Goal: Task Accomplishment & Management: Manage account settings

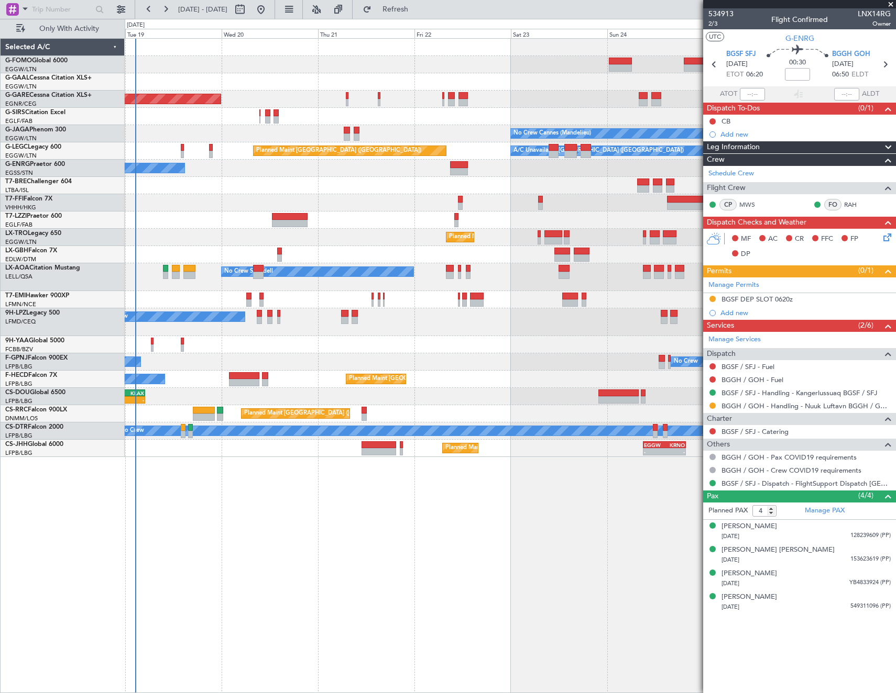
click at [426, 1] on fb-refresh-button "Refresh" at bounding box center [388, 9] width 73 height 19
click at [417, 7] on span "Refresh" at bounding box center [395, 9] width 44 height 7
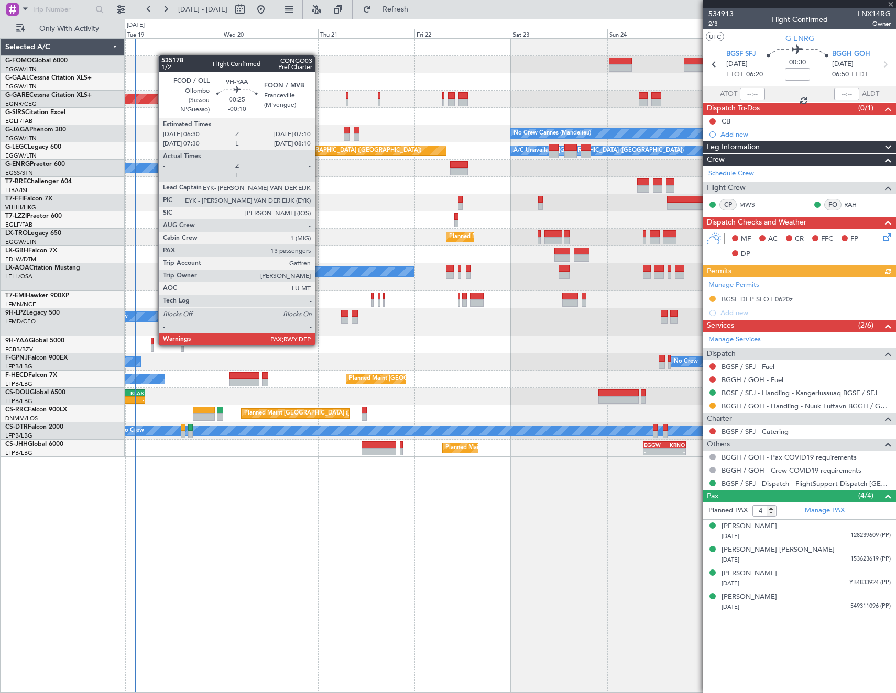
click at [153, 345] on div at bounding box center [152, 348] width 3 height 7
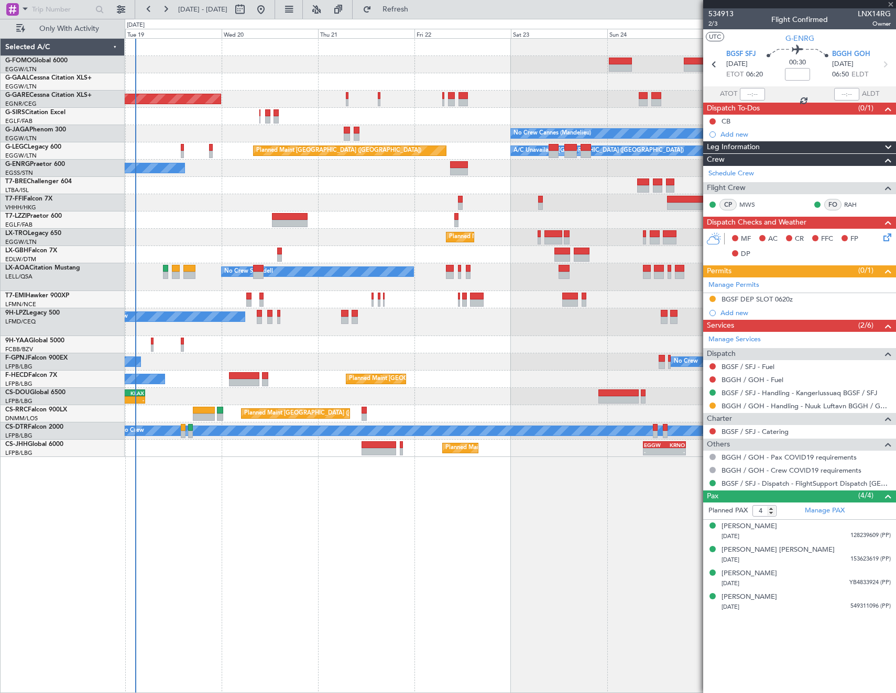
type input "-00:10"
type input "13"
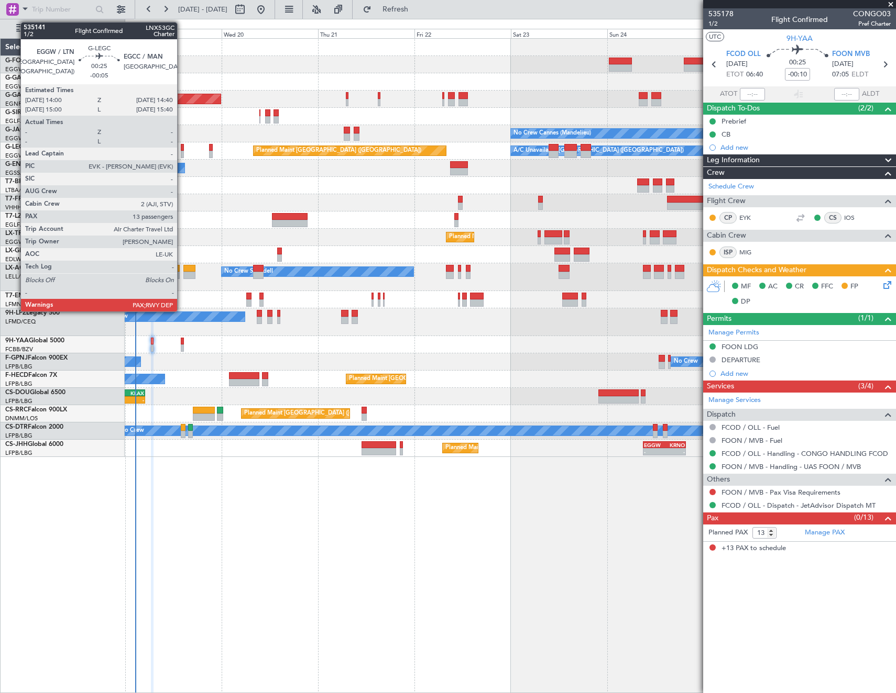
click at [182, 149] on div at bounding box center [182, 147] width 3 height 7
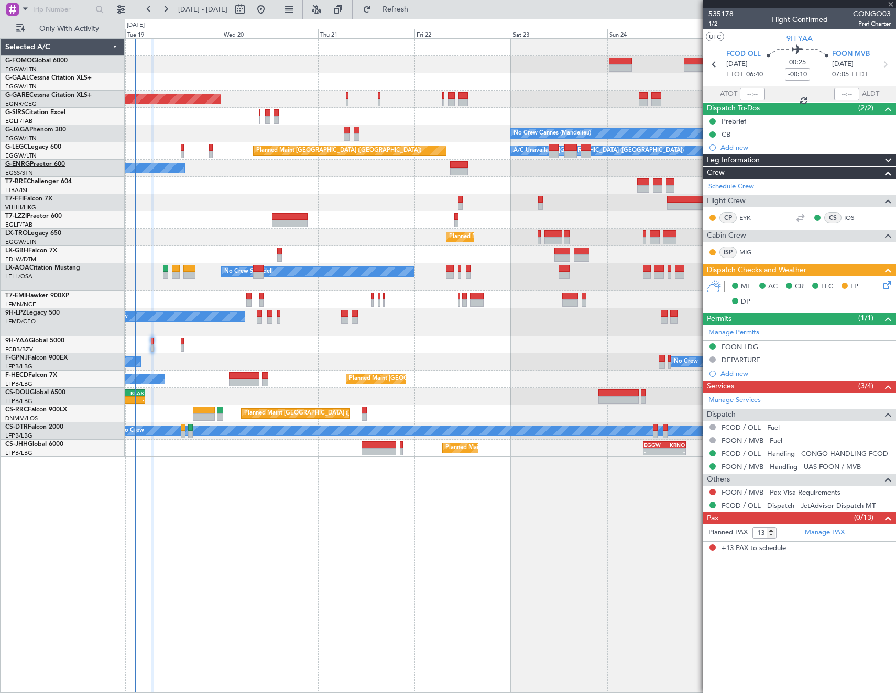
type input "-00:05"
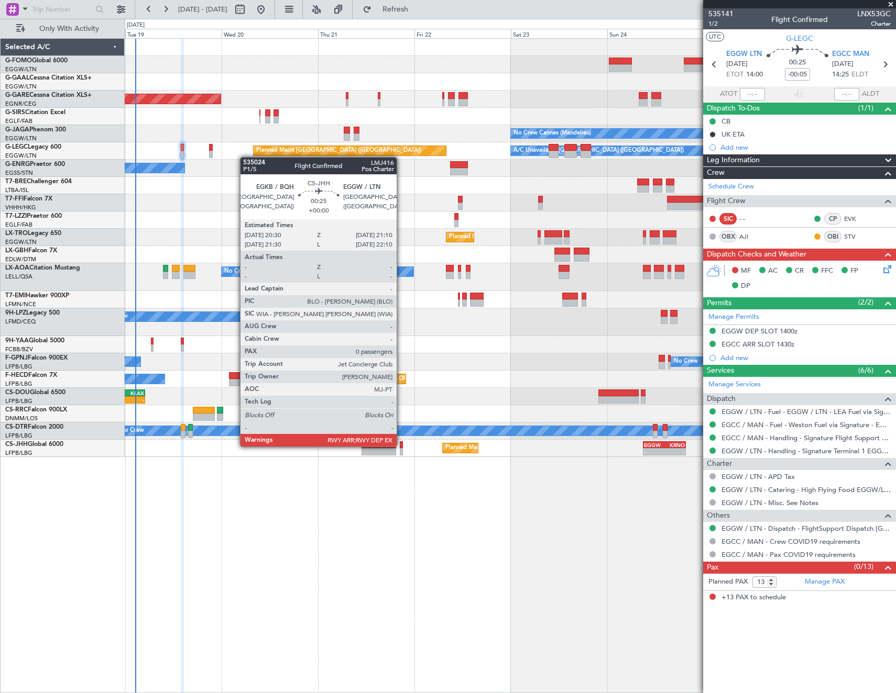
click at [401, 446] on div at bounding box center [401, 444] width 3 height 7
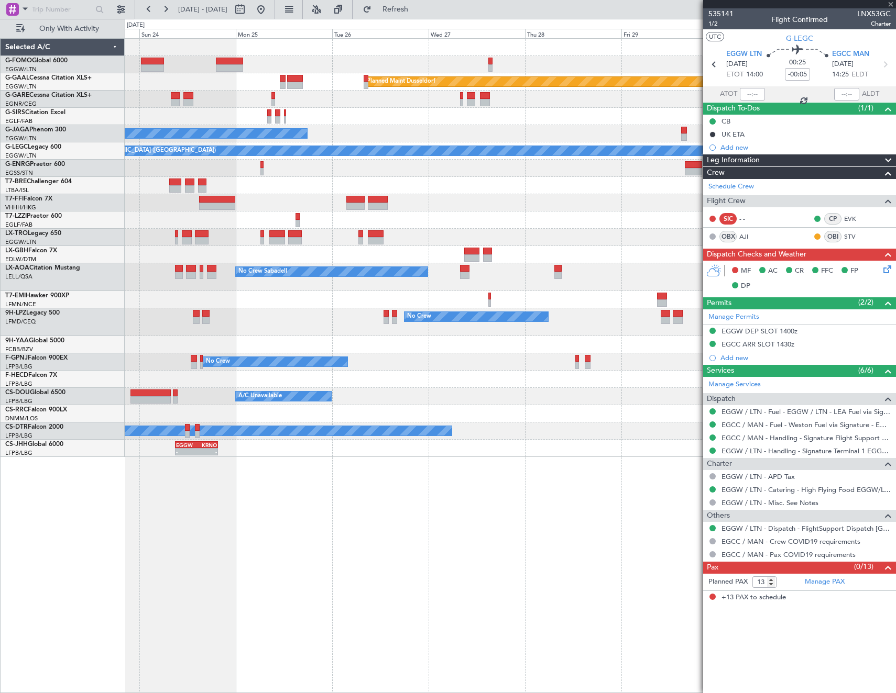
click at [0, 466] on html "[DATE] - [DATE] Refresh Quick Links Only With Activity Planned [GEOGRAPHIC_DATA…" at bounding box center [448, 346] width 896 height 693
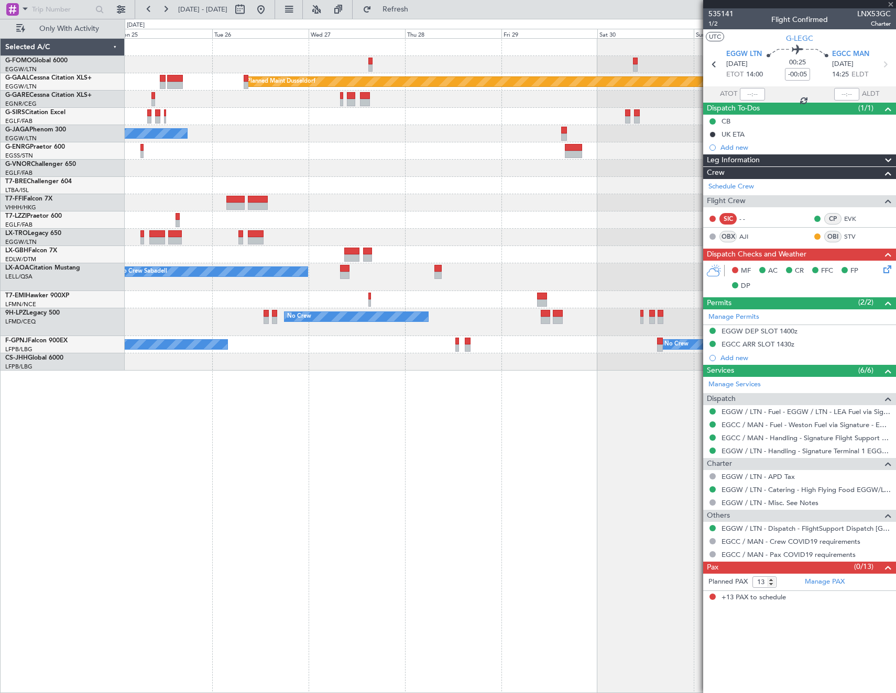
click at [670, 465] on div "Planned Maint Dusseldorf No Crew Cannes ([GEOGRAPHIC_DATA]) Planned Maint [GEOG…" at bounding box center [510, 365] width 771 height 655
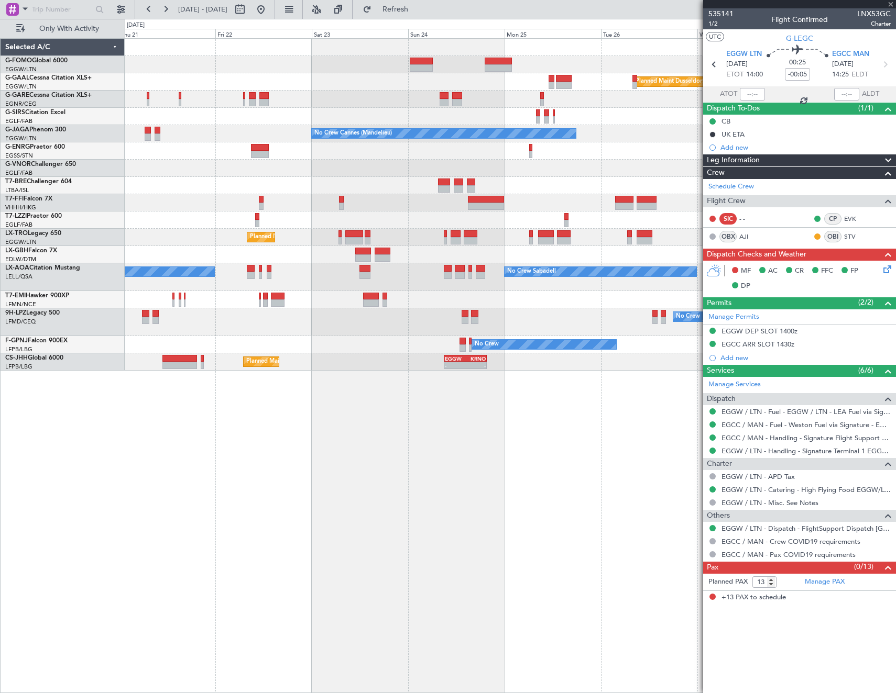
type input "0"
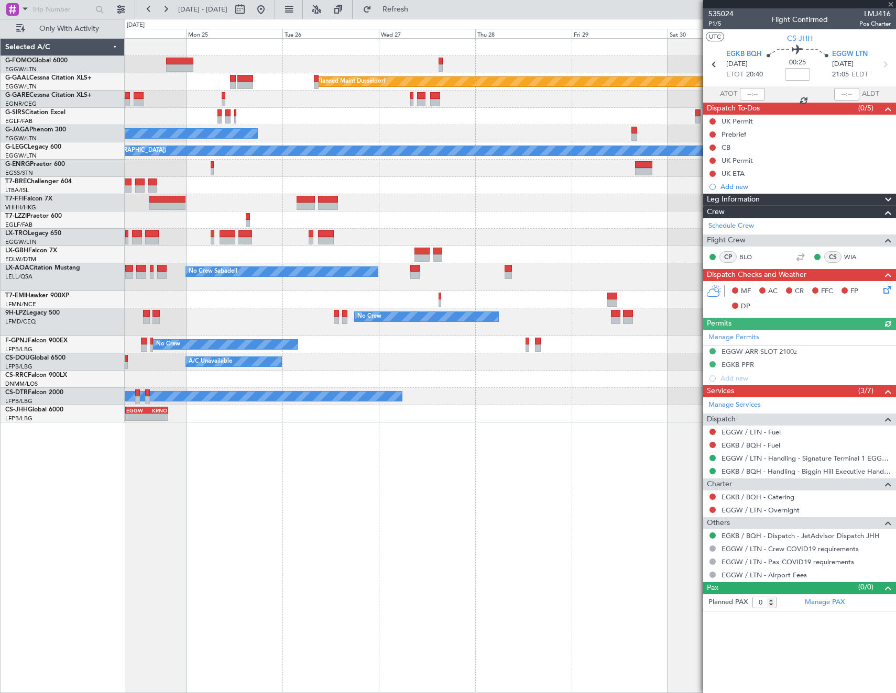
click at [0, 474] on html "[DATE] - [DATE] Refresh Quick Links Only With Activity Planned [GEOGRAPHIC_DATA…" at bounding box center [448, 346] width 896 height 693
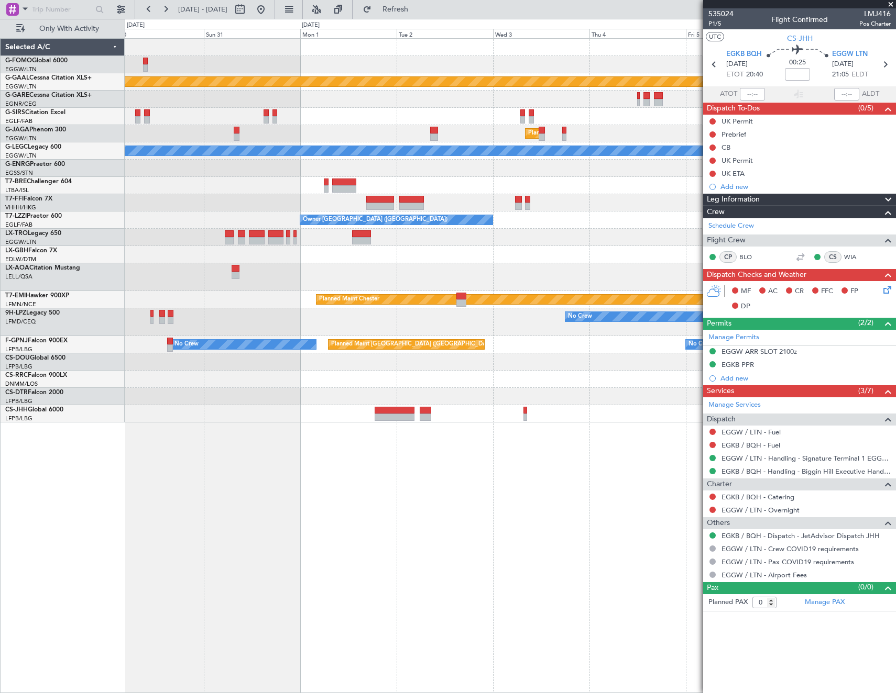
click at [375, 451] on div "Planned Maint Dusseldorf Planned Maint [GEOGRAPHIC_DATA] ([GEOGRAPHIC_DATA]) A/…" at bounding box center [510, 365] width 771 height 655
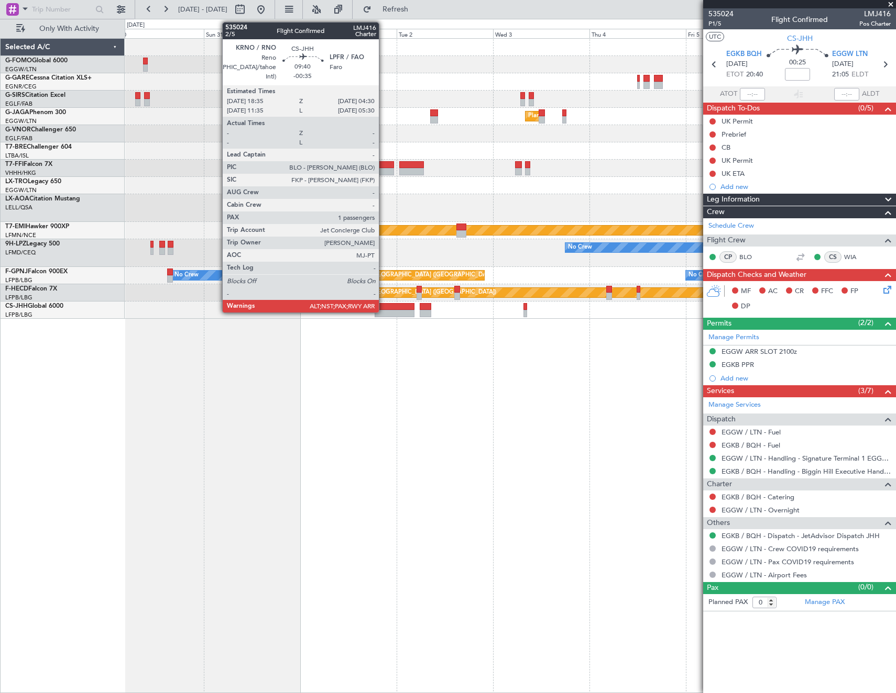
click at [383, 307] on div at bounding box center [394, 306] width 40 height 7
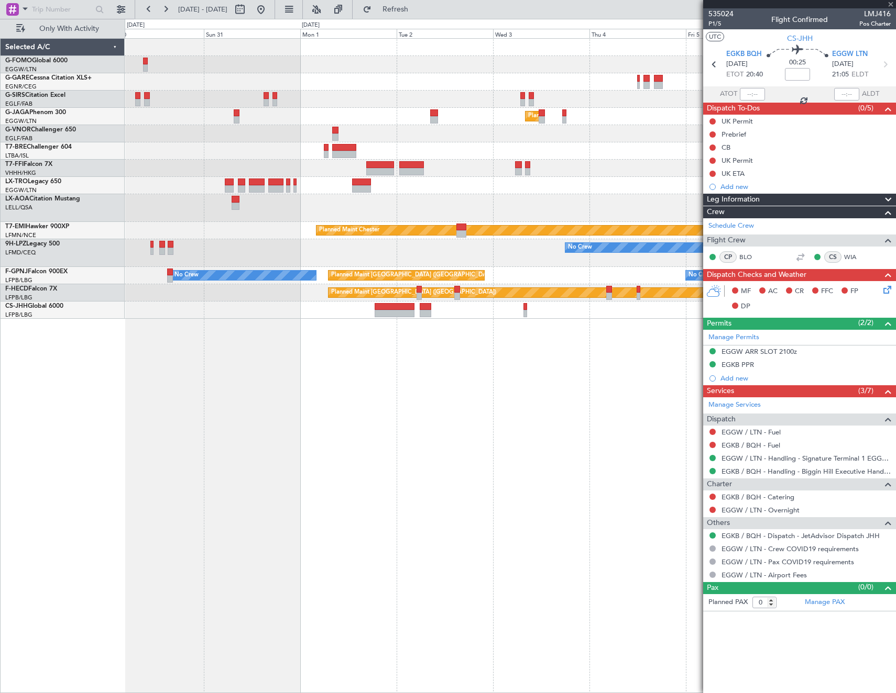
type input "-00:35"
type input "6"
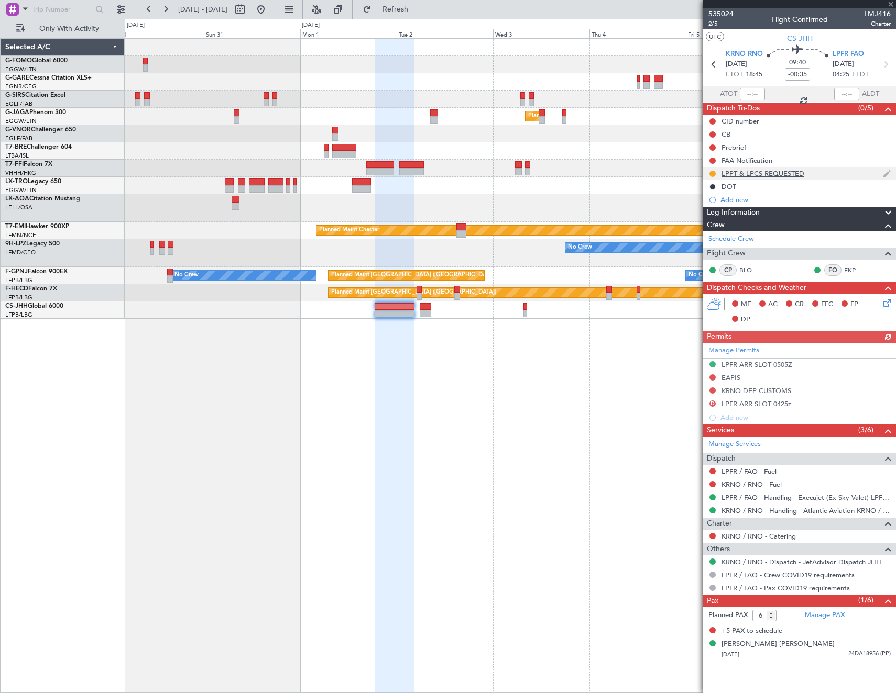
click at [777, 173] on div "LPPT & LPCS REQUESTED" at bounding box center [762, 173] width 83 height 9
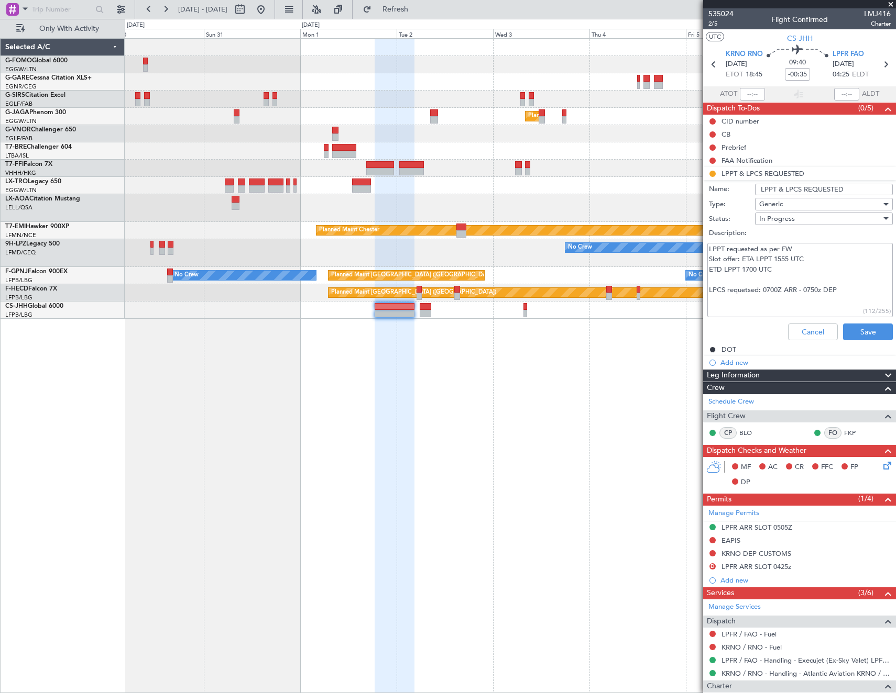
click at [775, 306] on textarea "LPPT requested as per FW Slot offer: ETA LPPT 1555 UTC ETD LPPT 1700 UTC LPCS r…" at bounding box center [799, 280] width 185 height 75
click at [743, 259] on textarea "LPPT requested as per FW Slot offer: ETA LPPT 1555 UTC ETD LPPT 1700 UTC LPCS r…" at bounding box center [799, 280] width 185 height 75
click at [762, 309] on textarea "LPPT requested as per FW Slot offered: ETA LPPT 1555 UTC ETD LPPT 1700 UTC LPCS…" at bounding box center [799, 280] width 185 height 75
click at [857, 303] on textarea "LPPT requested as per FW Slot offered: ETA LPPT 1555 UTC ETD LPPT 1700 UTC LPCS…" at bounding box center [799, 280] width 185 height 75
click at [767, 309] on textarea "LPPT requested as per FW Slot offered: ETA LPPT 1555 UTC ETD LPPT 1700 UTC LPCS…" at bounding box center [799, 280] width 185 height 75
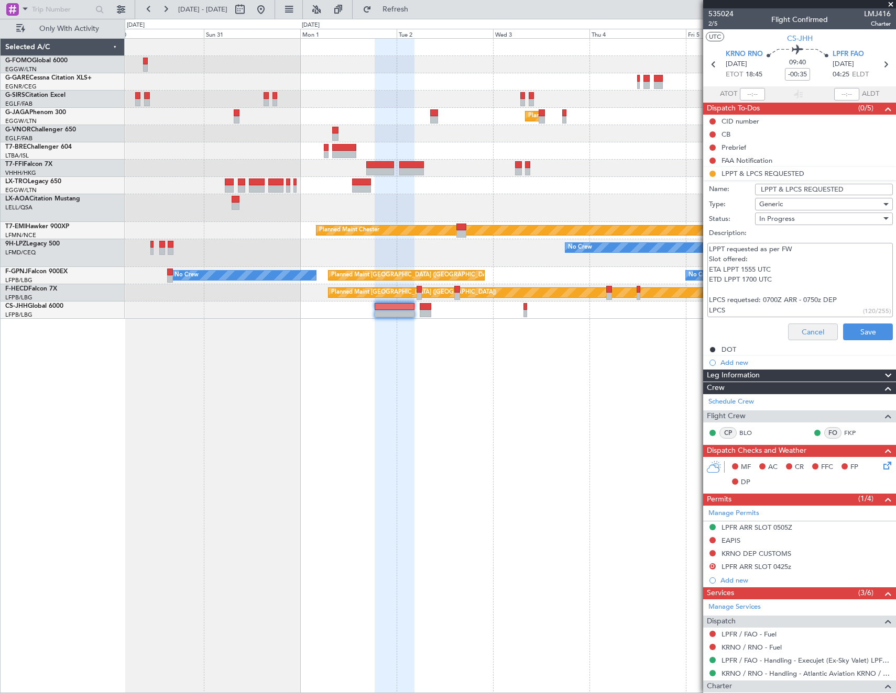
type textarea "LPPT requested as per FW Slot offered: ETA LPPT 1555 UTC ETD LPPT 1700 UTC LPCS…"
click at [808, 331] on button "Cancel" at bounding box center [813, 332] width 50 height 17
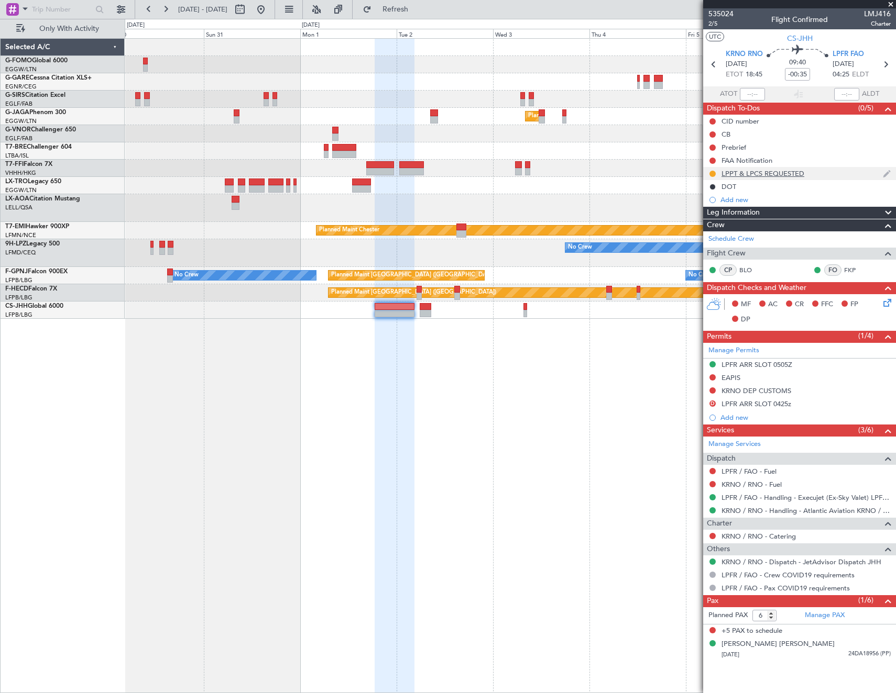
click at [757, 172] on div "LPPT & LPCS REQUESTED" at bounding box center [762, 173] width 83 height 9
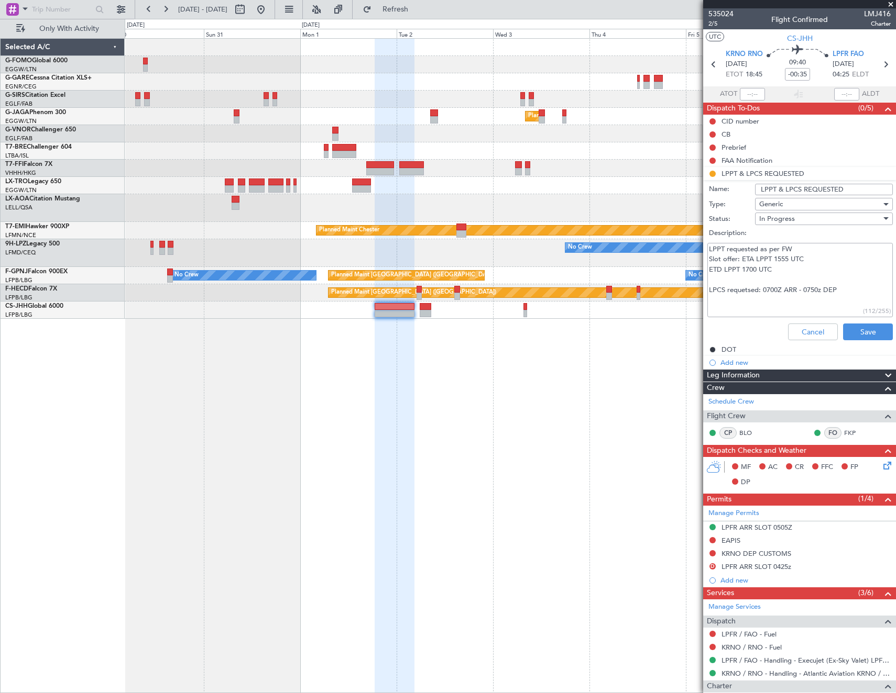
drag, startPoint x: 742, startPoint y: 257, endPoint x: 827, endPoint y: 265, distance: 85.8
click at [744, 257] on textarea "LPPT requested as per FW Slot offer: ETA LPPT 1555 UTC ETD LPPT 1700 UTC LPCS r…" at bounding box center [799, 280] width 185 height 75
type textarea "LPPT requested as per FW Slots offered: ETA LPPT 1555 UTC ETD LPPT 1700 UTC LPC…"
click at [865, 327] on button "Save" at bounding box center [868, 332] width 50 height 17
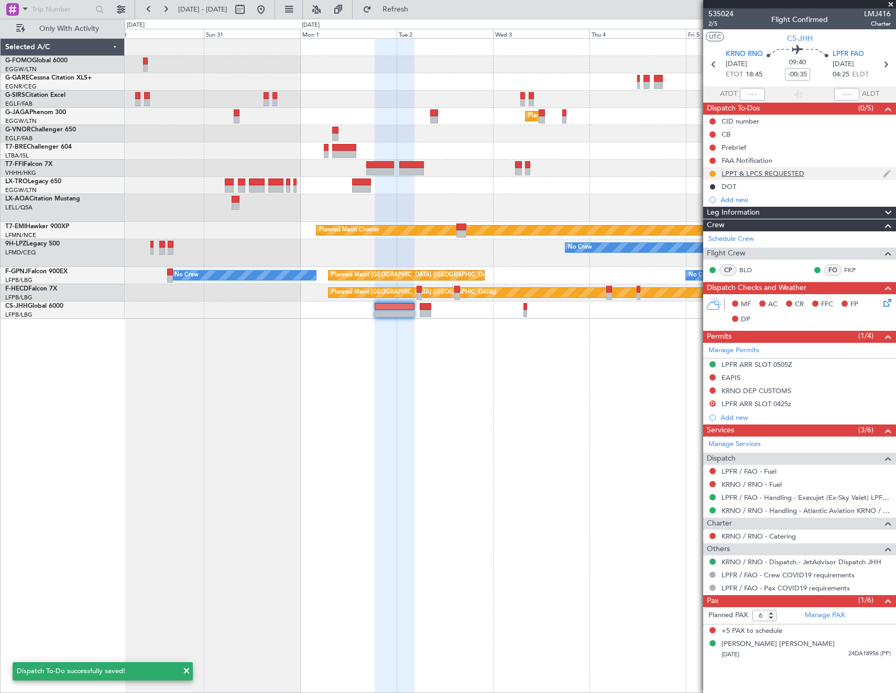
click at [769, 168] on div "LPPT & LPCS REQUESTED" at bounding box center [799, 173] width 193 height 13
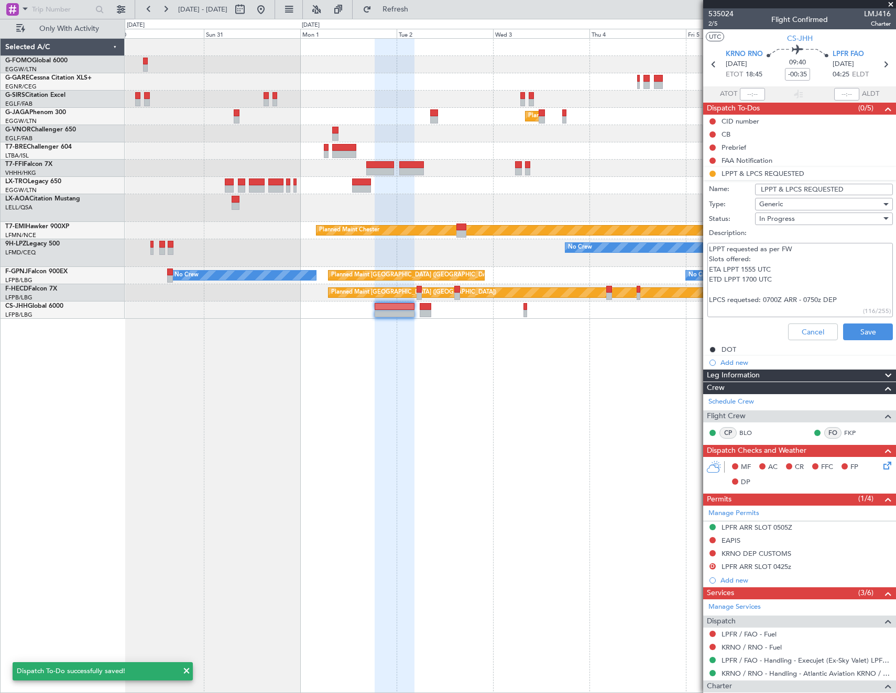
click at [770, 176] on li "LPPT & LPCS REQUESTED Name: LPPT & LPCS REQUESTED Type: Generic Status: In Prog…" at bounding box center [799, 256] width 193 height 178
drag, startPoint x: 795, startPoint y: 283, endPoint x: 763, endPoint y: 282, distance: 31.9
click at [793, 281] on textarea "LPPT requested as per FW Slots offered: ETA LPPT 1555 UTC ETD LPPT 1700 UTC LPC…" at bounding box center [799, 280] width 185 height 75
type textarea "LPPT requested as per FW Slots offered: ETA LPPT 1555 UTC ETD LPPT 1700 UTC LPC…"
click at [869, 331] on button "Save" at bounding box center [868, 332] width 50 height 17
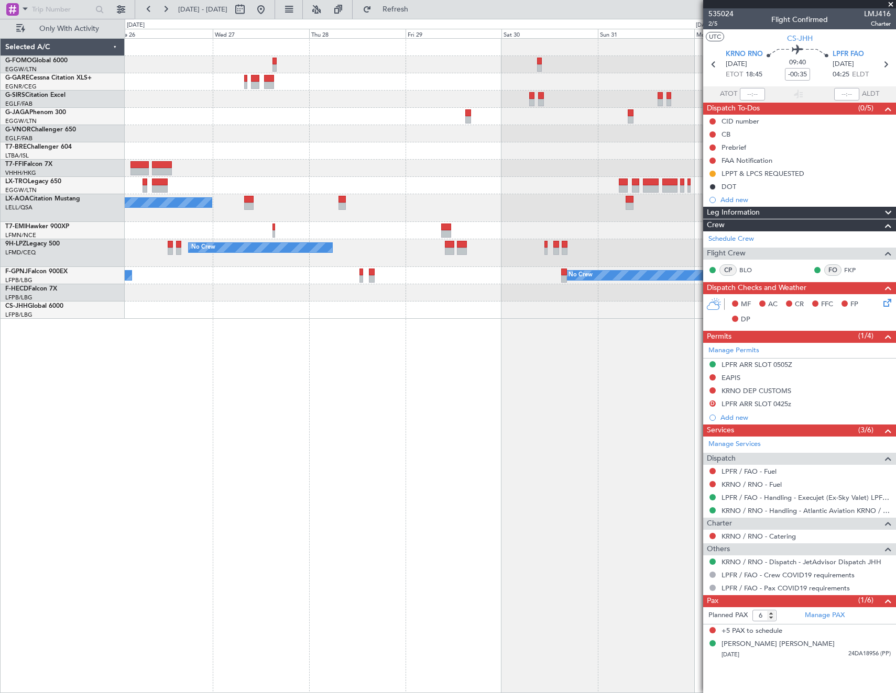
click at [610, 237] on div "Planned Maint [GEOGRAPHIC_DATA] ([GEOGRAPHIC_DATA]) No Crew Cannes ([GEOGRAPHIC…" at bounding box center [510, 179] width 770 height 280
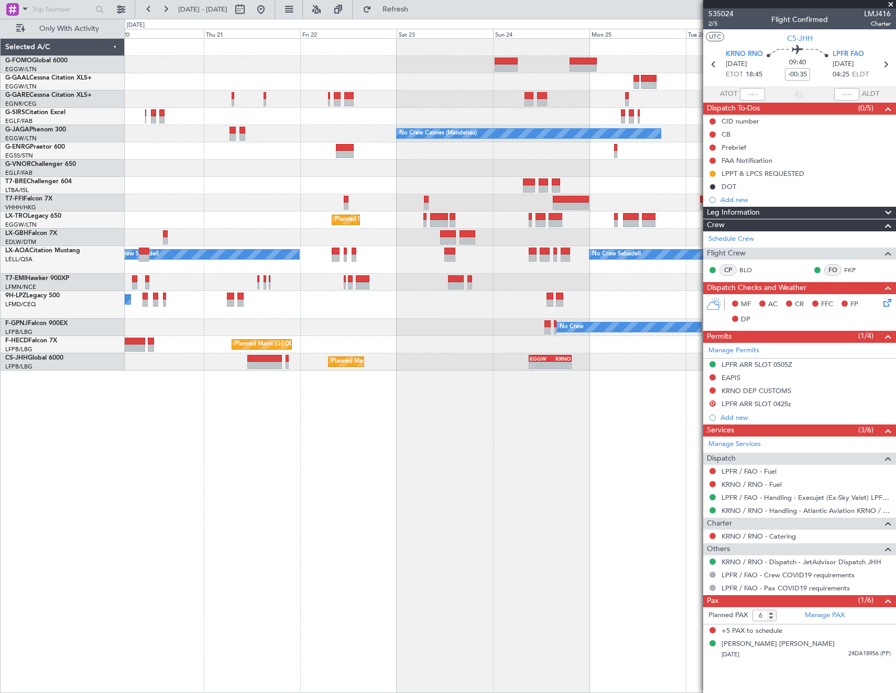
click at [783, 161] on fb-app "[DATE] - [DATE] Refresh Quick Links Only With Activity Planned [GEOGRAPHIC_DATA…" at bounding box center [448, 351] width 896 height 686
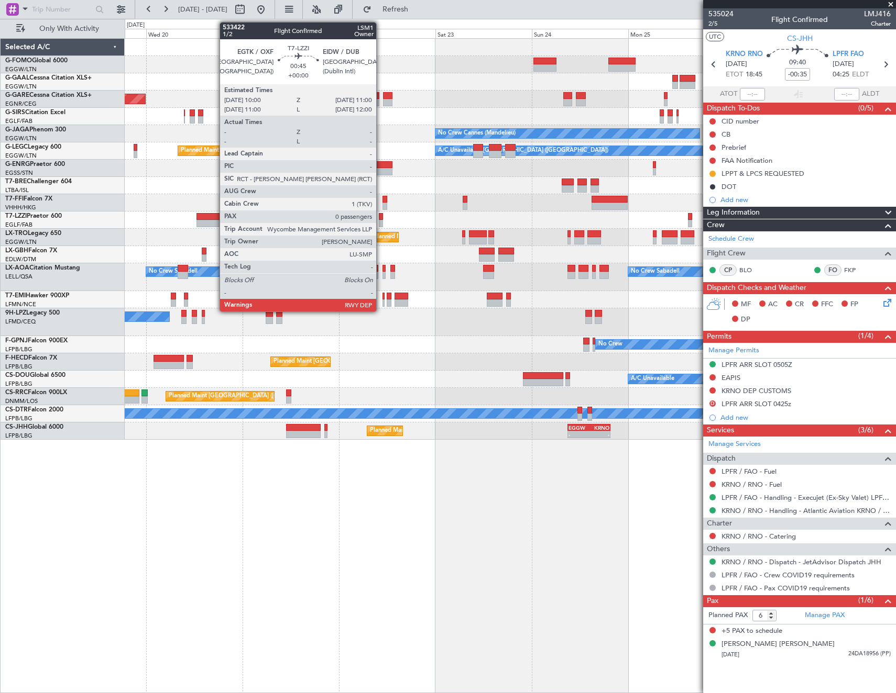
click at [381, 221] on div at bounding box center [381, 223] width 4 height 7
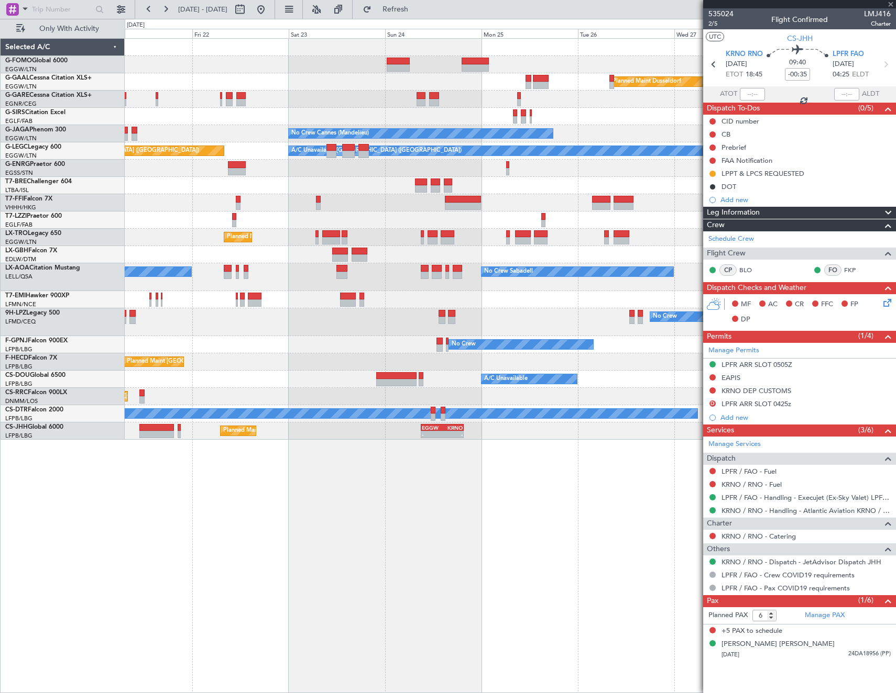
click at [292, 221] on div at bounding box center [510, 220] width 770 height 17
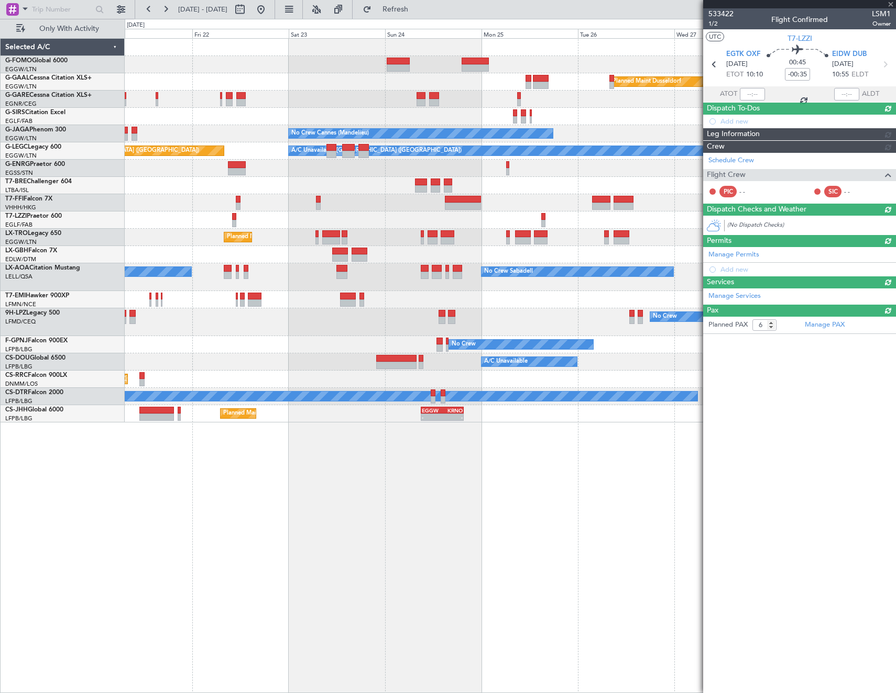
type input "0"
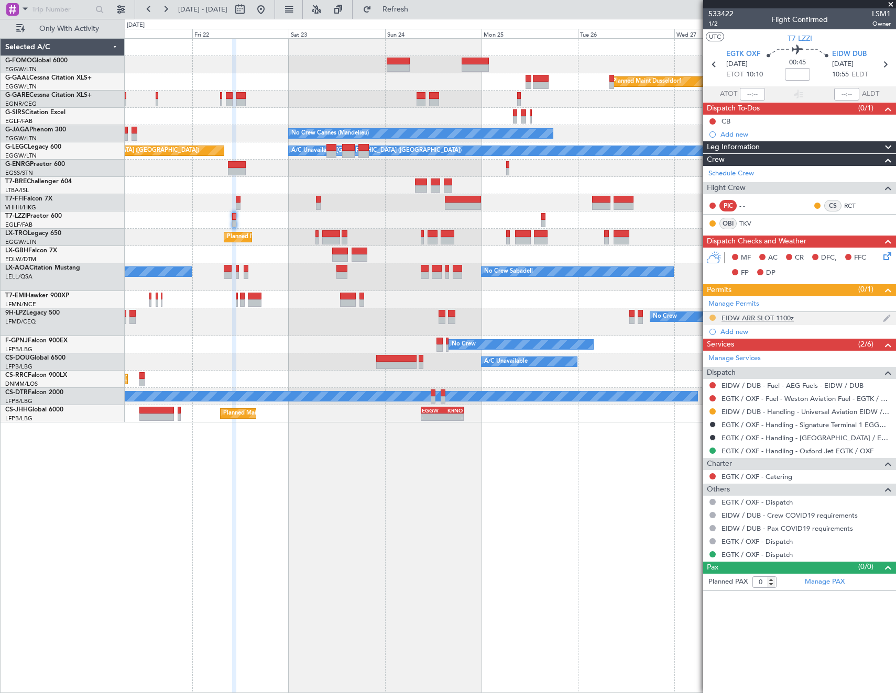
click at [713, 316] on button at bounding box center [712, 318] width 6 height 6
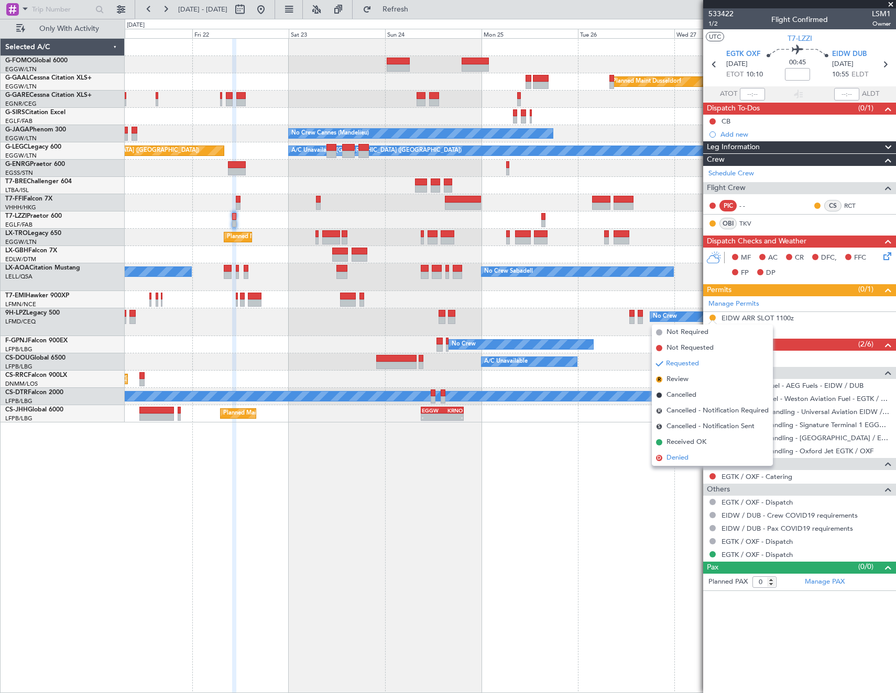
click at [682, 461] on span "Denied" at bounding box center [677, 458] width 22 height 10
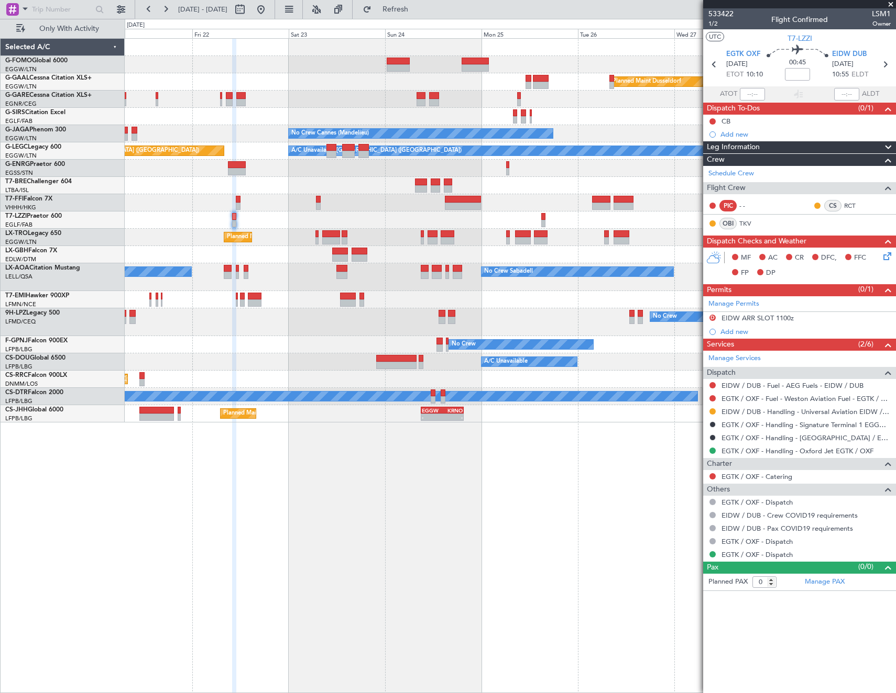
click at [738, 136] on div "Add new" at bounding box center [805, 134] width 170 height 9
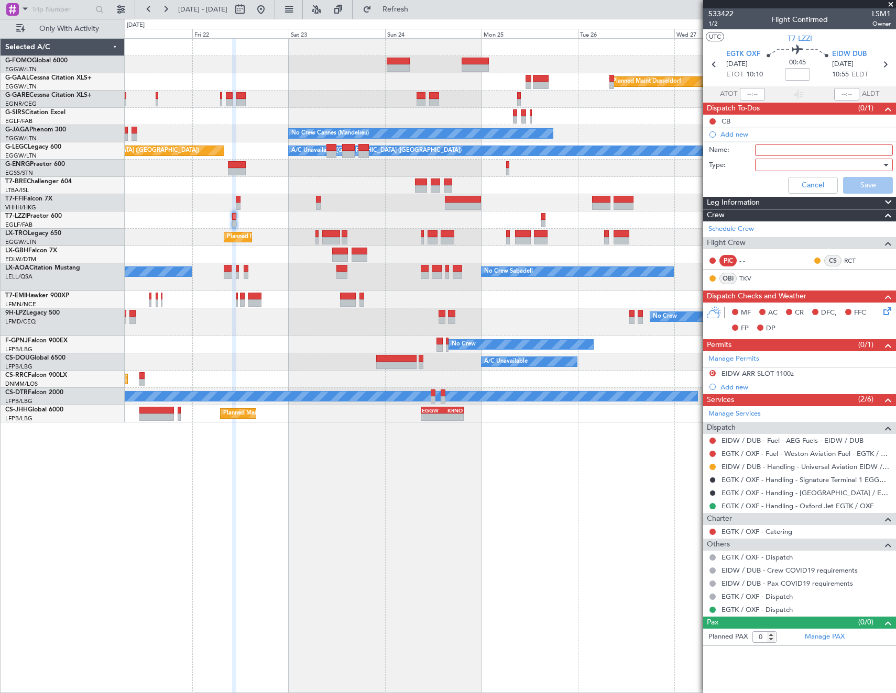
click at [772, 150] on input "Name:" at bounding box center [824, 151] width 138 height 12
type input "EIWF BACKUP"
click at [809, 157] on div at bounding box center [820, 165] width 122 height 16
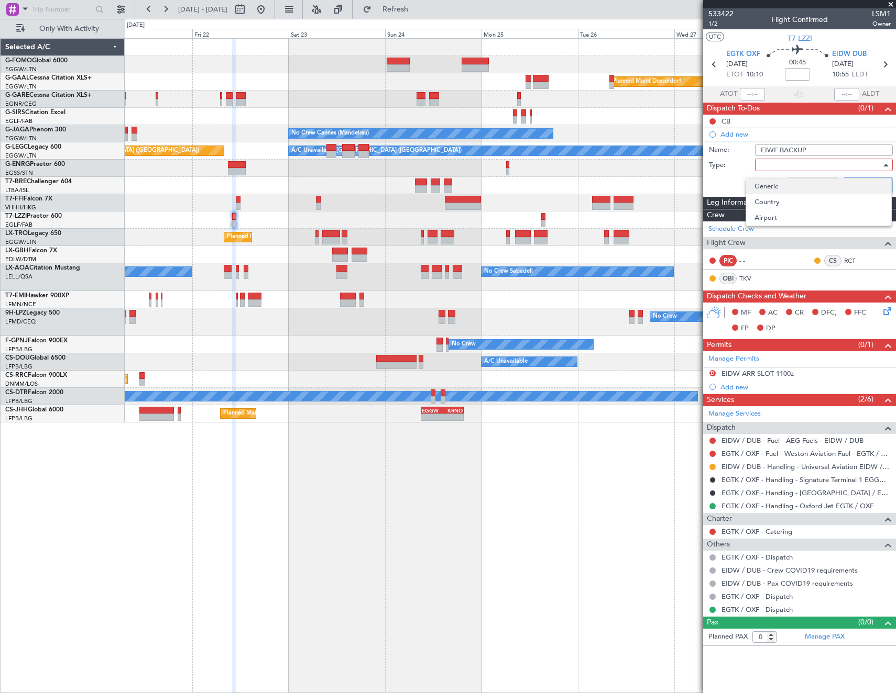
click at [761, 187] on span "Generic" at bounding box center [818, 187] width 128 height 16
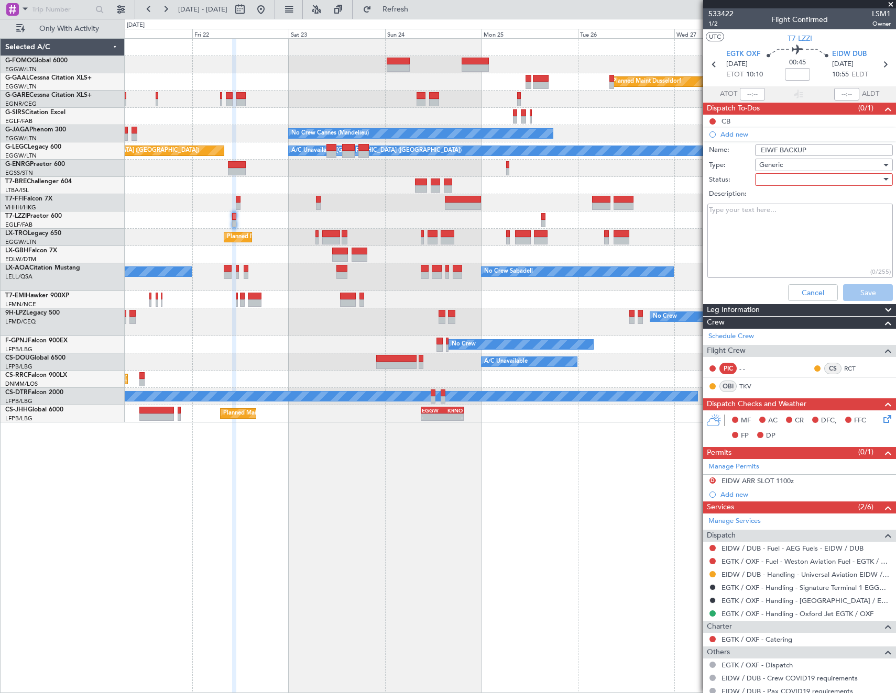
click at [779, 178] on div at bounding box center [820, 180] width 122 height 16
click at [794, 232] on span "Completed" at bounding box center [818, 232] width 123 height 16
click at [761, 227] on textarea "Description:" at bounding box center [799, 241] width 185 height 75
paste textarea "EIWF can accommodate our schedule and arrange RFFS 4 with a fee of 400 euros. T…"
type textarea "EIWF can accommodate our schedule and arrange RFFS 4 with a fee of 400 euros. T…"
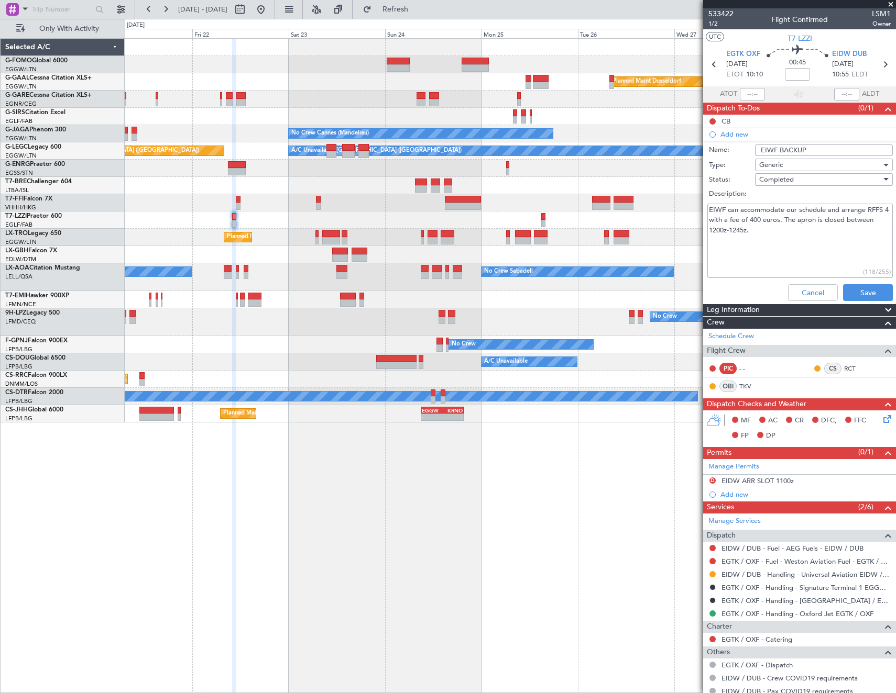
click at [800, 177] on div "Completed" at bounding box center [820, 180] width 122 height 16
click at [786, 218] on span "In Progress" at bounding box center [818, 216] width 123 height 16
click at [863, 285] on button "Save" at bounding box center [868, 292] width 50 height 17
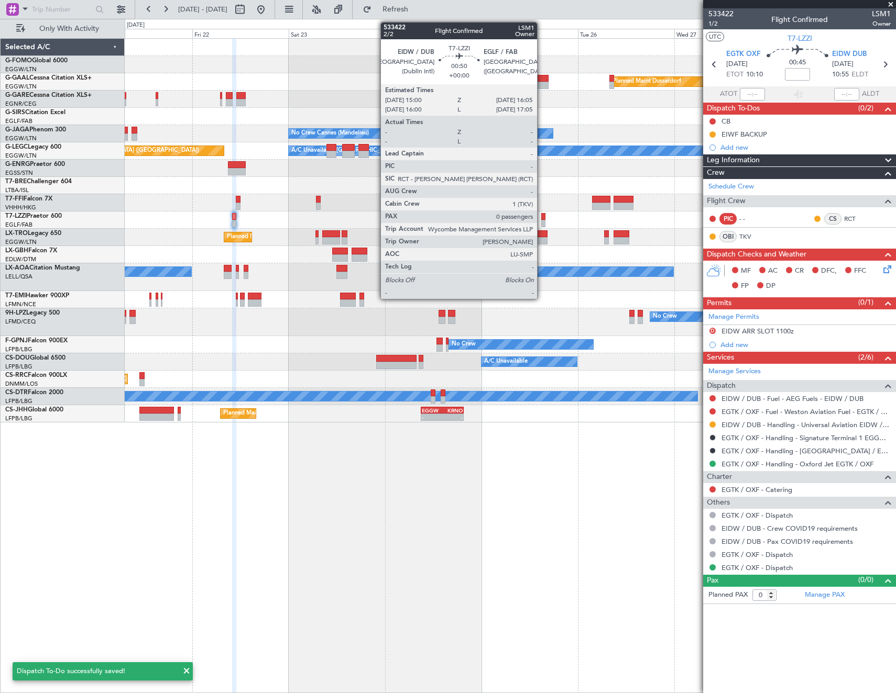
click at [541, 219] on div at bounding box center [543, 216] width 5 height 7
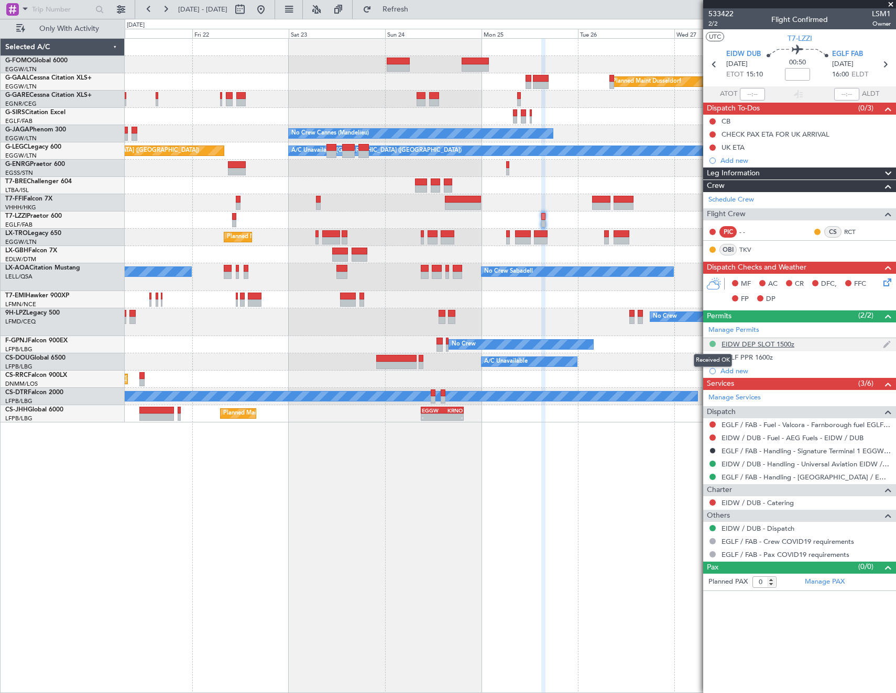
click at [712, 345] on button at bounding box center [712, 344] width 6 height 6
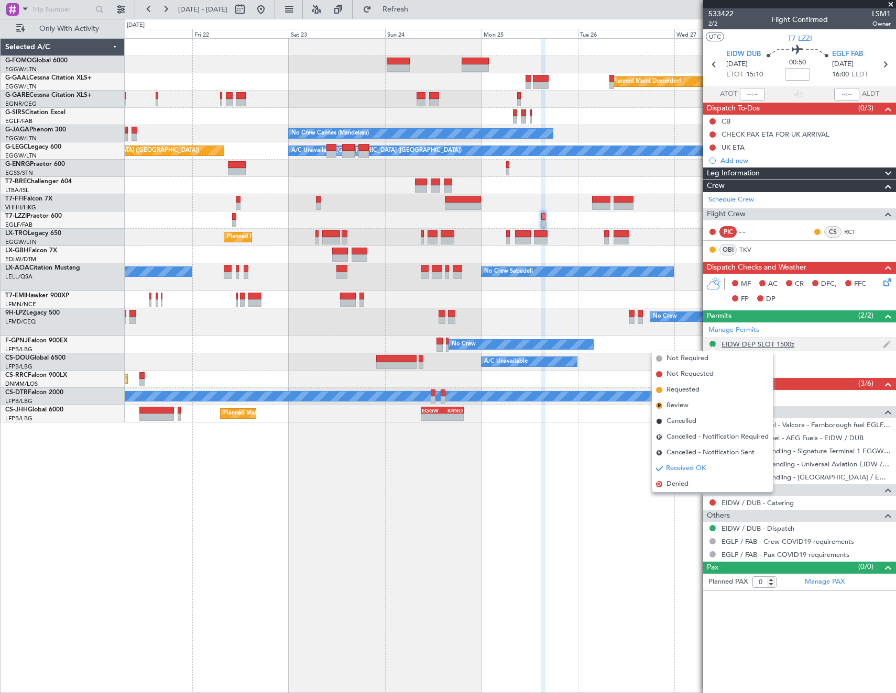
click at [770, 342] on div "EIDW DEP SLOT 1500z" at bounding box center [757, 344] width 73 height 9
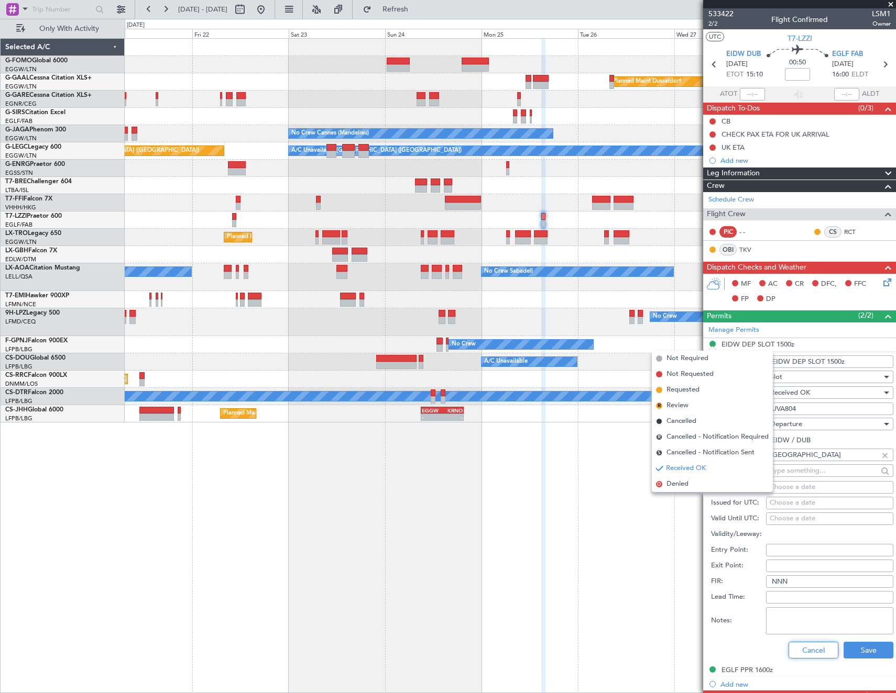
drag, startPoint x: 814, startPoint y: 654, endPoint x: 812, endPoint y: 647, distance: 7.3
click at [814, 653] on button "Cancel" at bounding box center [813, 650] width 50 height 17
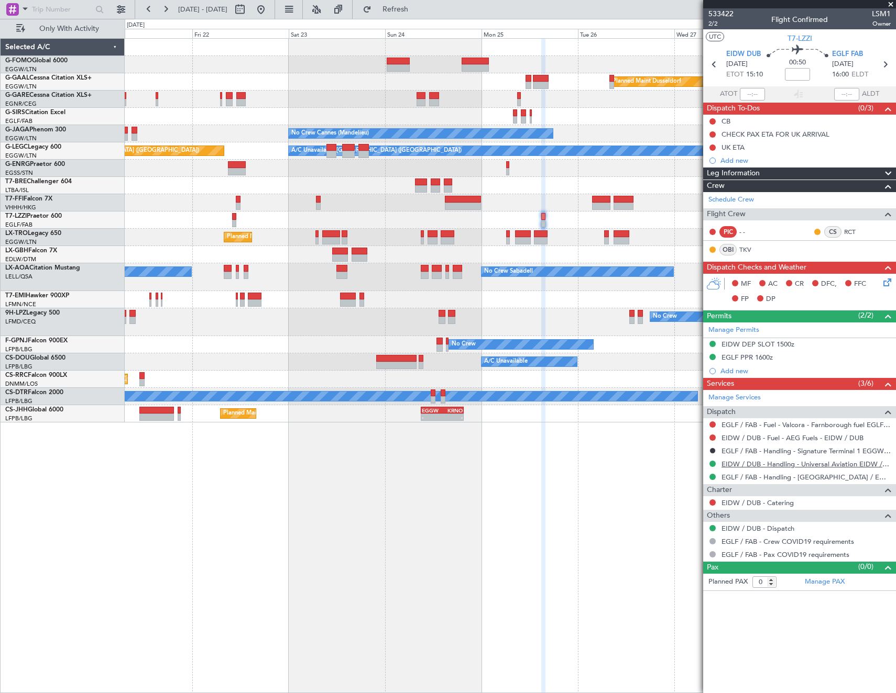
click at [759, 465] on link "EIDW / DUB - Handling - Universal Aviation EIDW / DUB" at bounding box center [805, 464] width 169 height 9
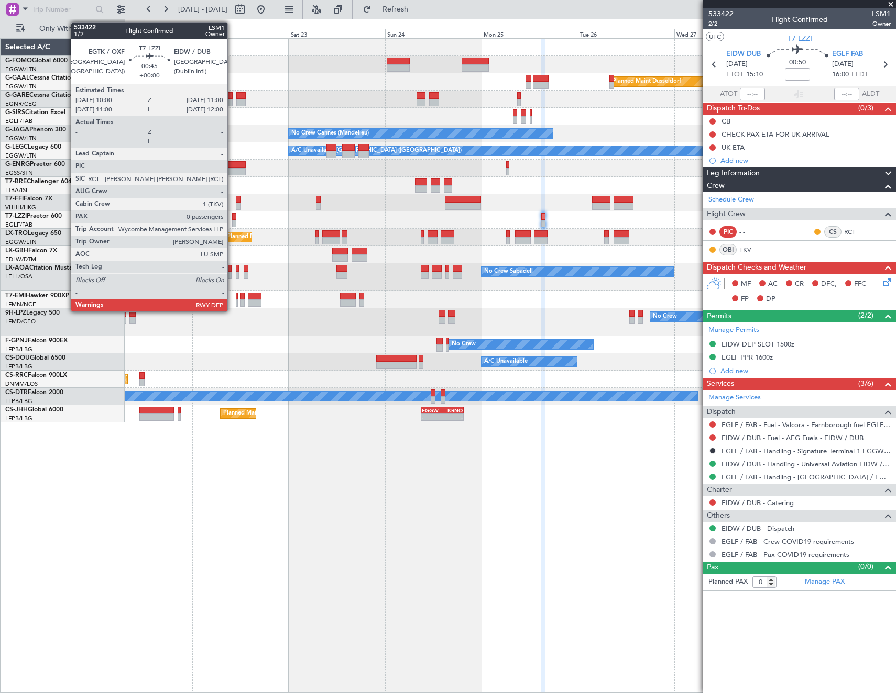
click at [232, 219] on div at bounding box center [234, 216] width 4 height 7
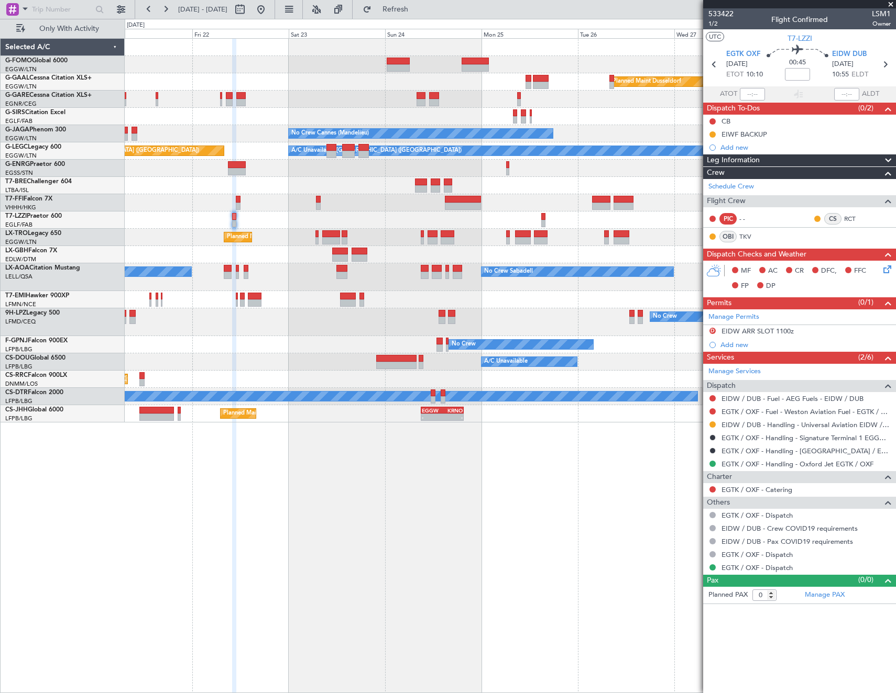
drag, startPoint x: 293, startPoint y: 12, endPoint x: 511, endPoint y: 128, distance: 247.4
click at [269, 12] on button at bounding box center [260, 9] width 17 height 17
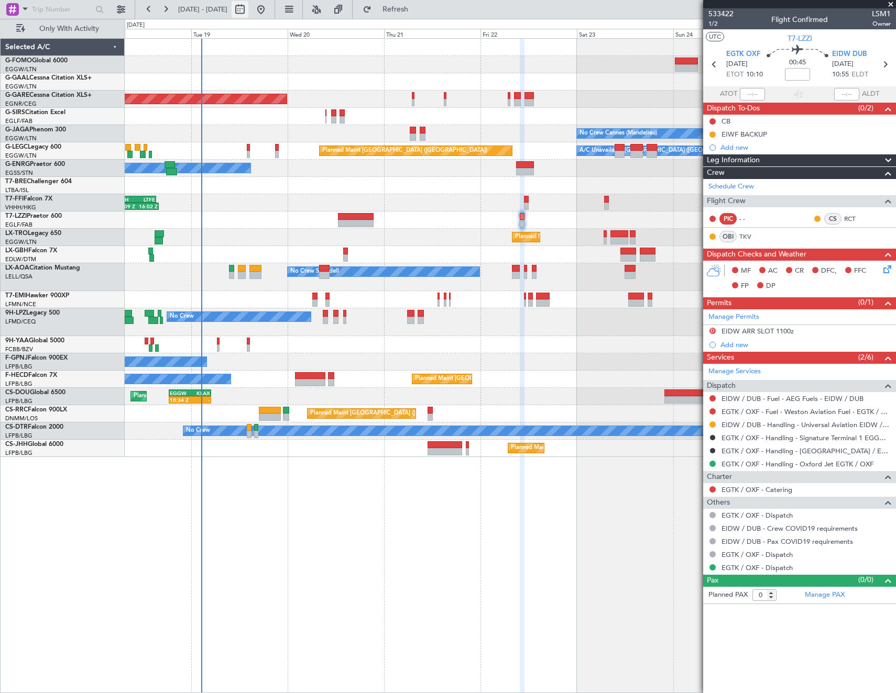
click at [248, 12] on button at bounding box center [239, 9] width 17 height 17
select select "8"
select select "2025"
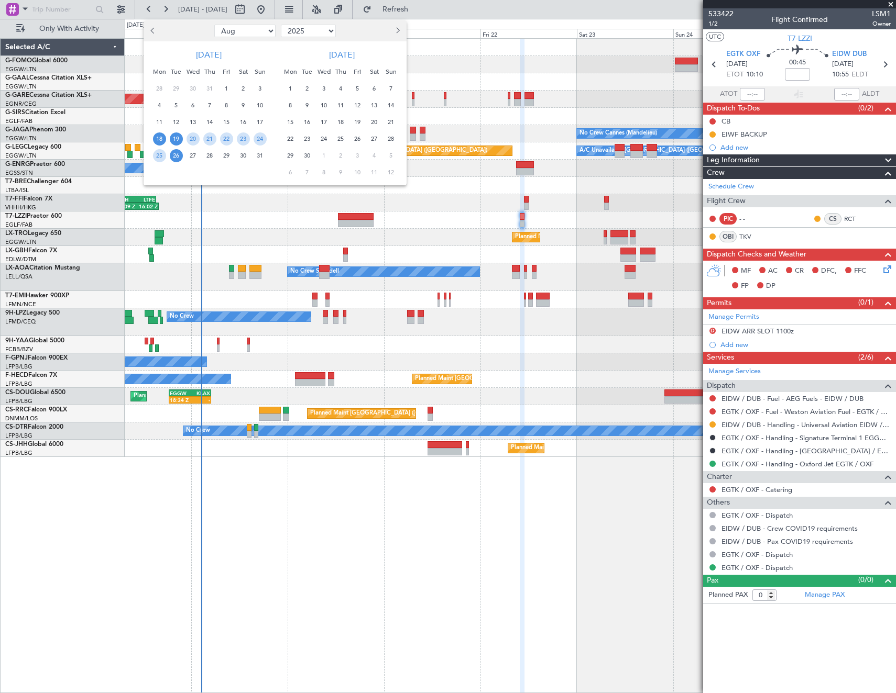
click at [175, 139] on span "19" at bounding box center [176, 138] width 13 height 13
click at [178, 154] on span "26" at bounding box center [176, 155] width 13 height 13
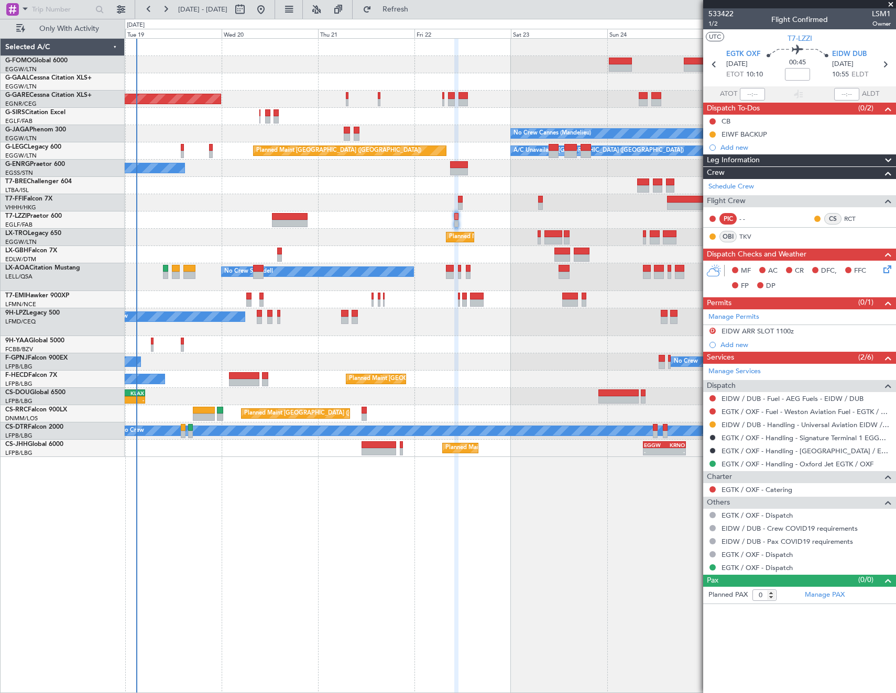
click at [180, 271] on div "No Crew Sabadell No Crew Sabadell No Crew Luxembourg (Findel)" at bounding box center [510, 277] width 770 height 28
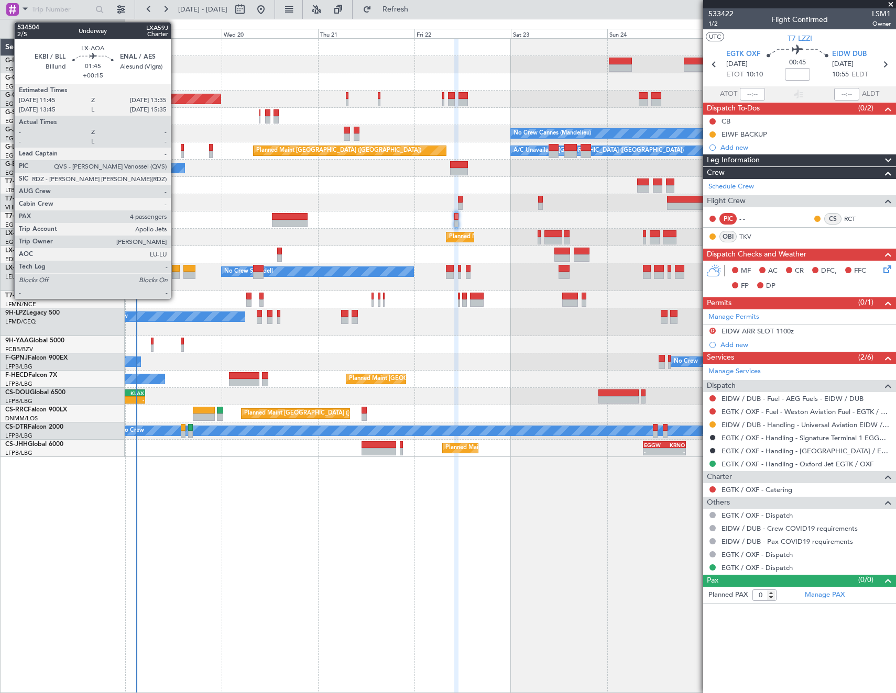
click at [175, 271] on div at bounding box center [176, 268] width 8 height 7
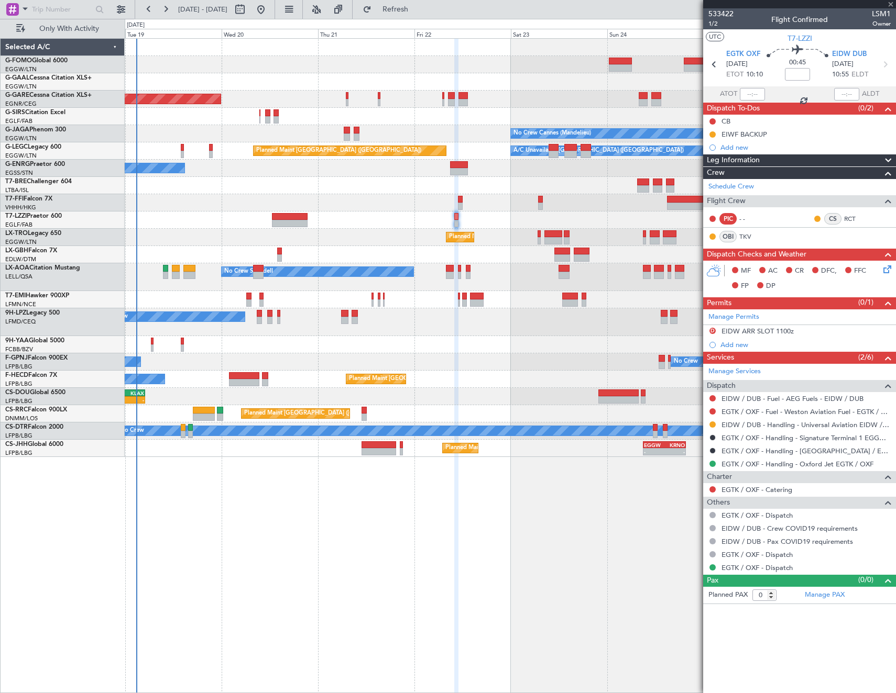
type input "+00:15"
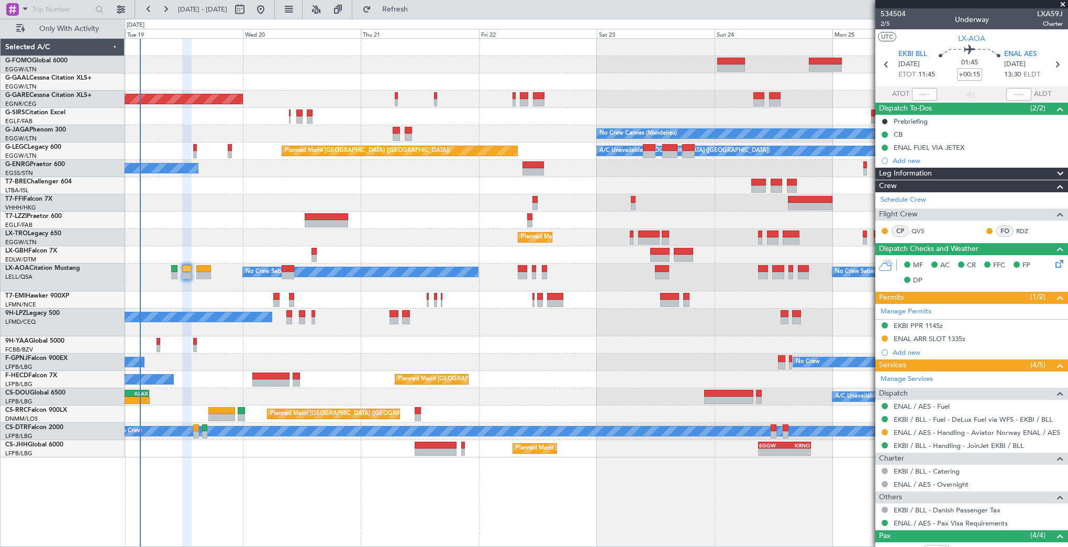
click at [895, 3] on span at bounding box center [1063, 4] width 10 height 9
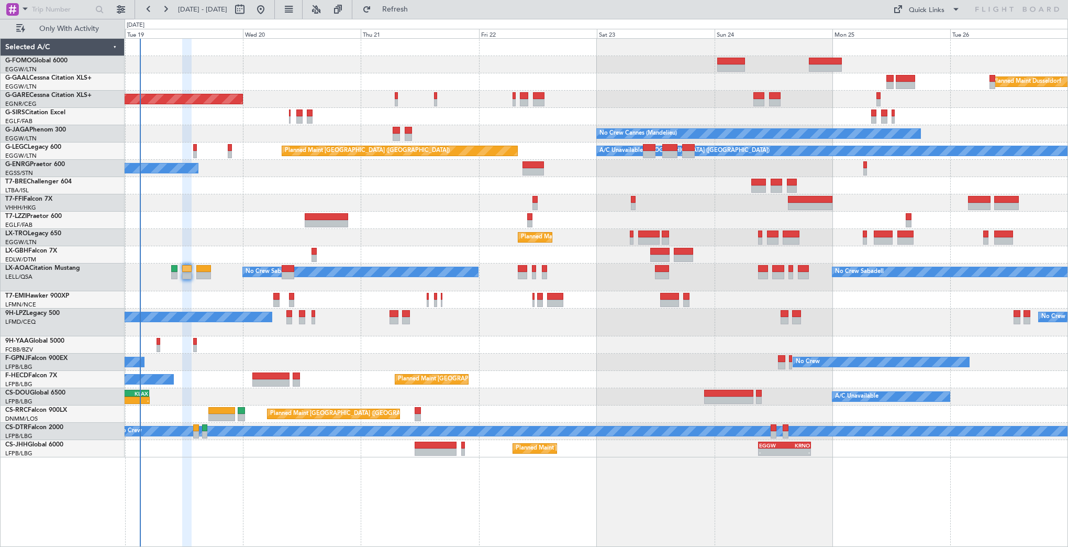
type input "0"
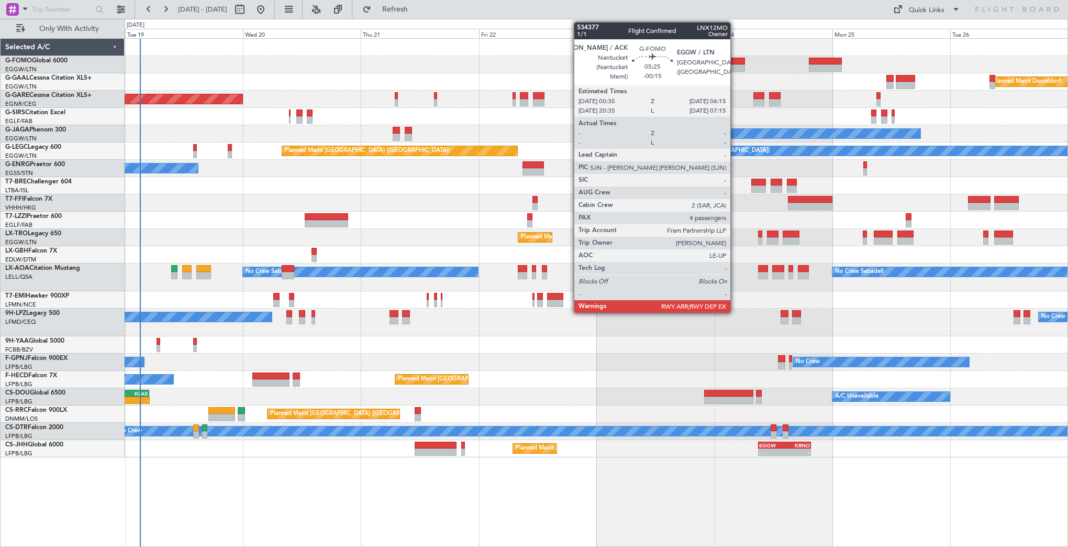
click at [735, 65] on div at bounding box center [731, 67] width 28 height 7
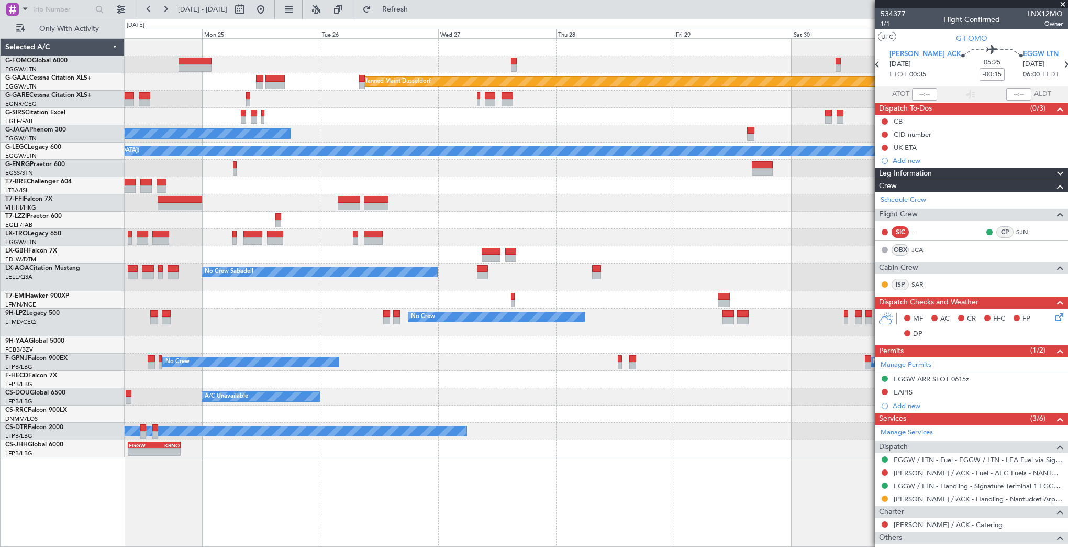
click at [0, 295] on html "[DATE] - [DATE] Refresh Quick Links Only With Activity Planned [GEOGRAPHIC_DATA…" at bounding box center [534, 273] width 1068 height 547
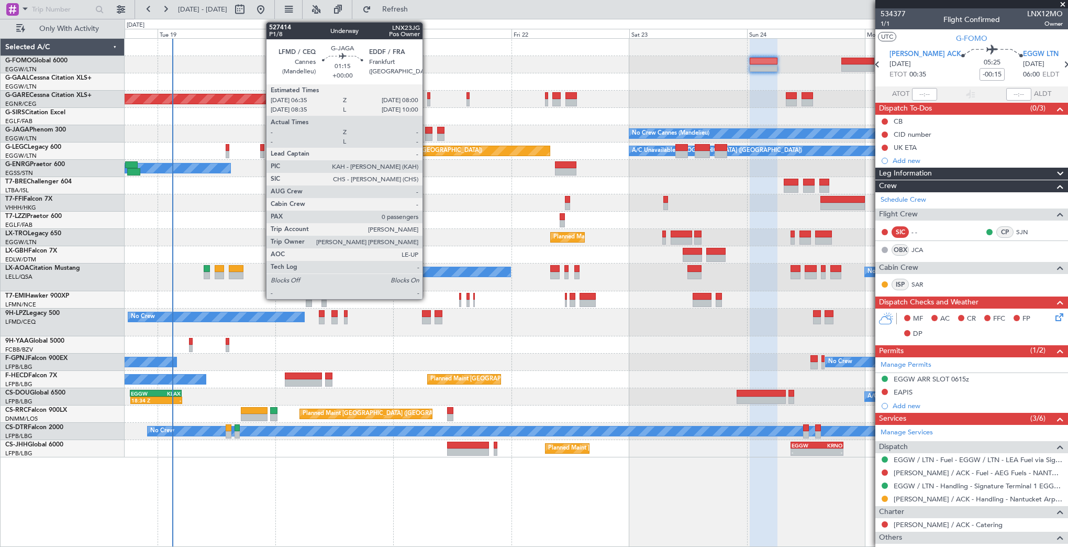
click at [427, 131] on div at bounding box center [428, 130] width 7 height 7
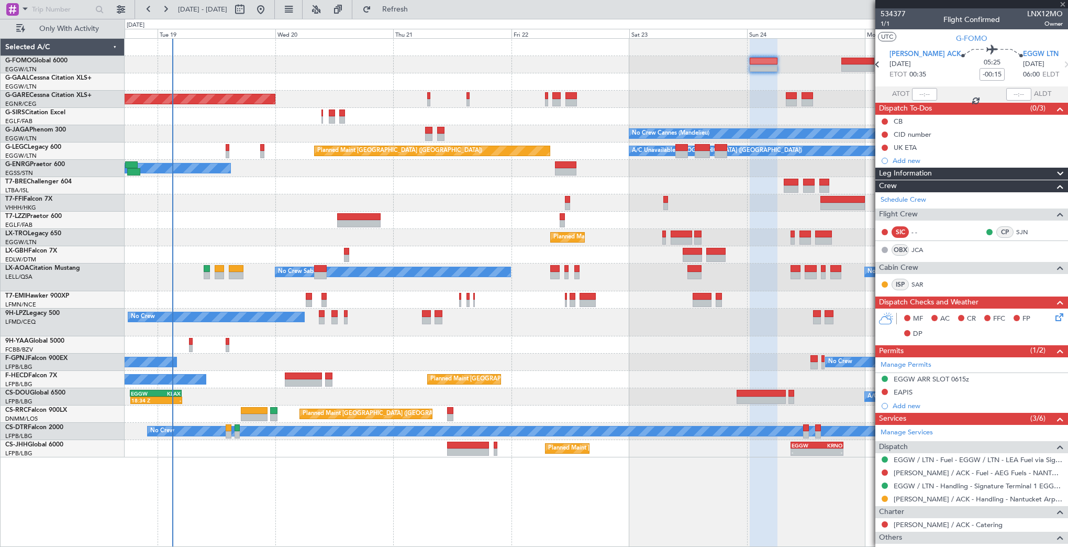
type input "0"
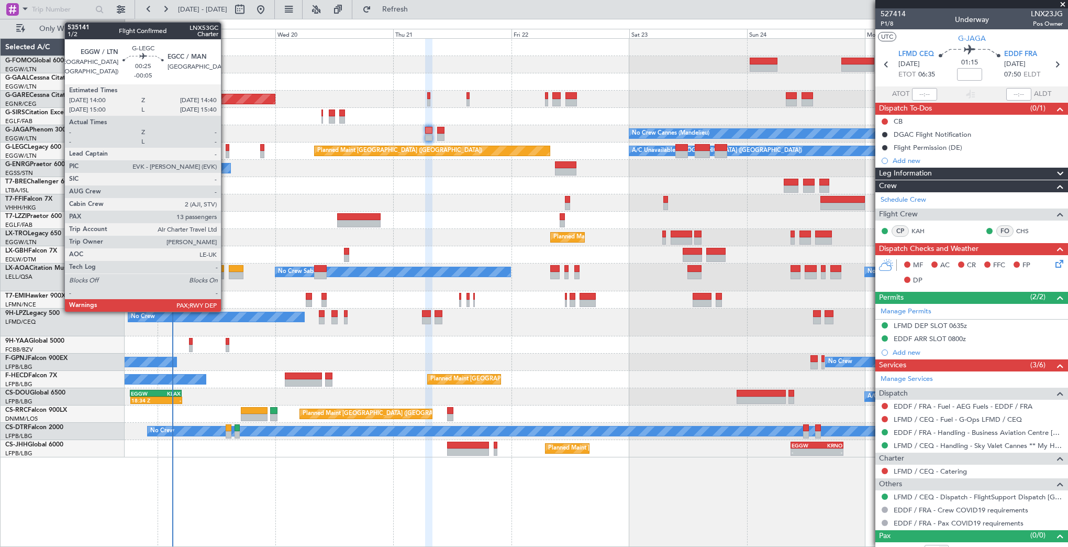
click at [226, 146] on div at bounding box center [228, 147] width 4 height 7
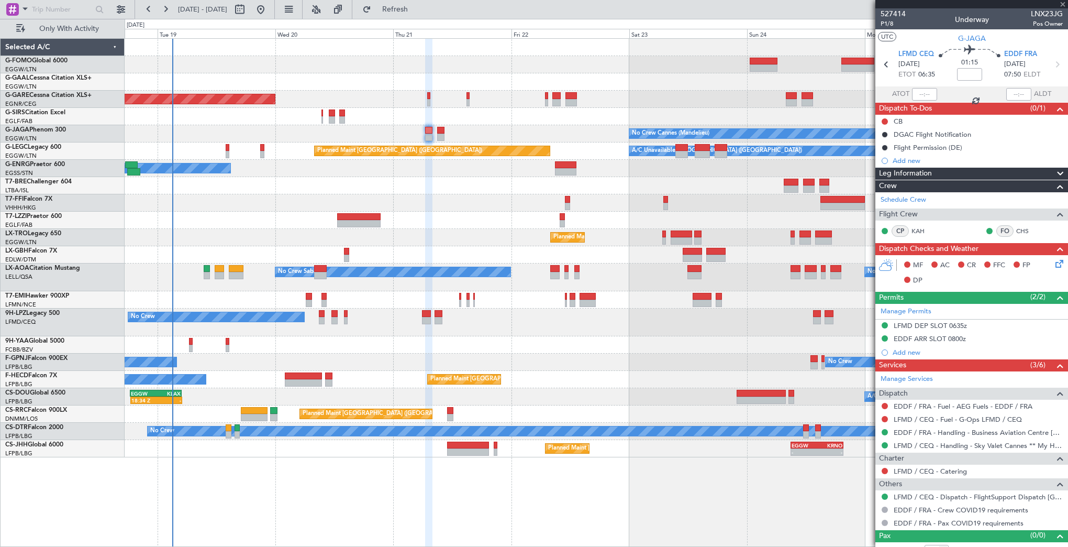
type input "-00:05"
type input "13"
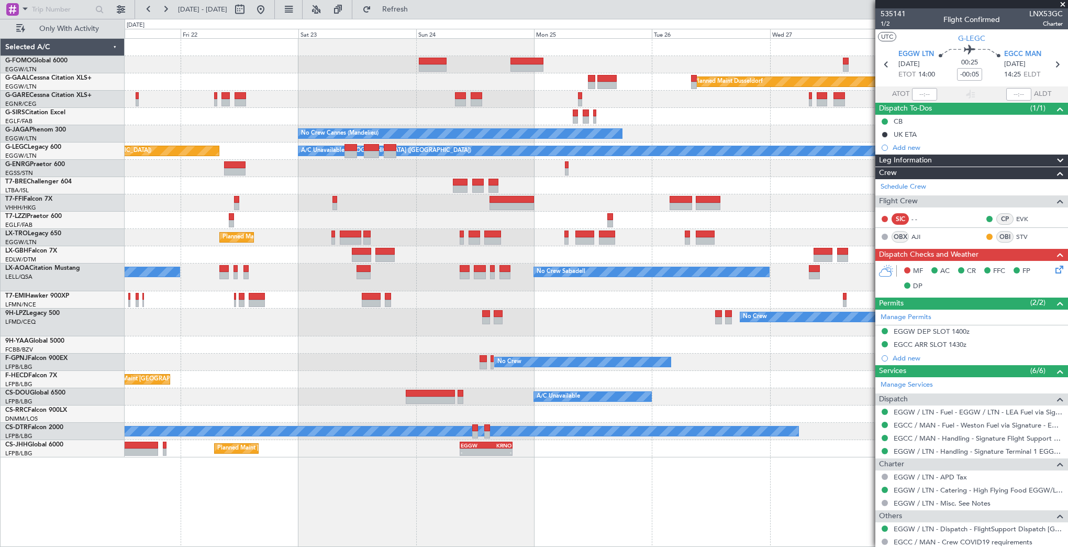
click at [228, 179] on div at bounding box center [596, 185] width 943 height 17
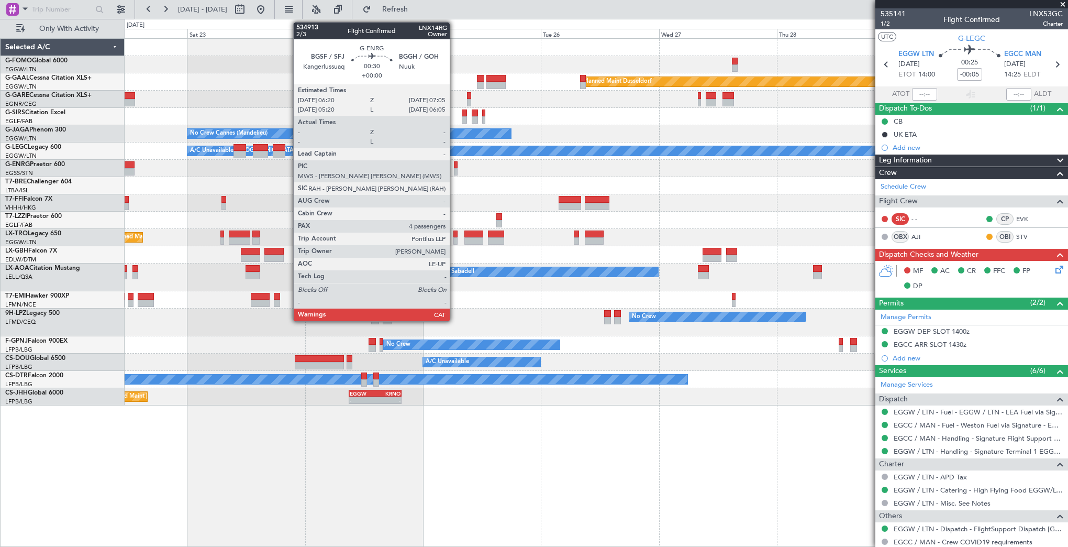
click at [455, 164] on div at bounding box center [456, 164] width 4 height 7
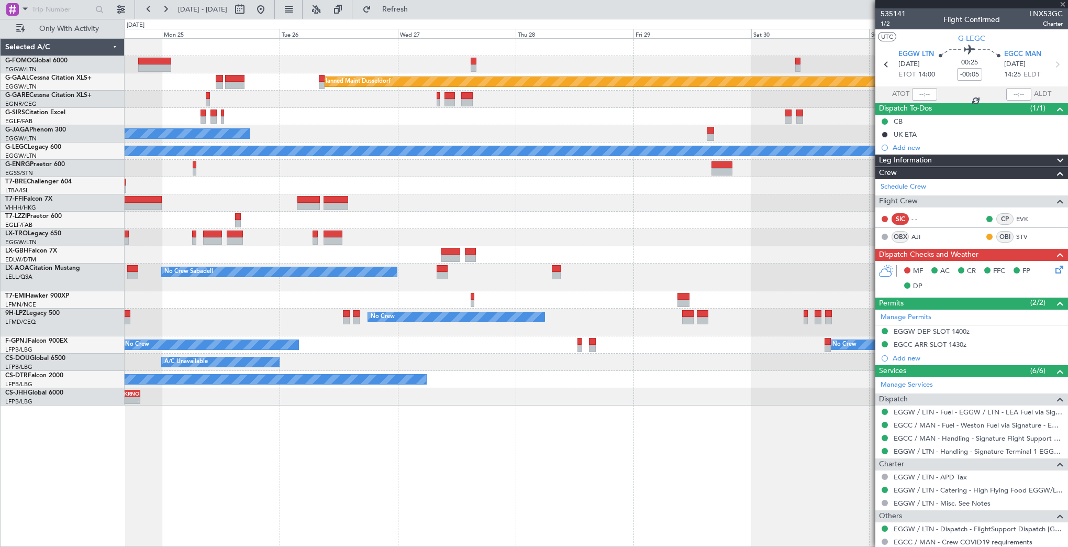
click at [294, 180] on div "Planned Maint Dusseldorf No Crew Cannes ([GEOGRAPHIC_DATA]) Planned Maint [GEOG…" at bounding box center [596, 222] width 943 height 367
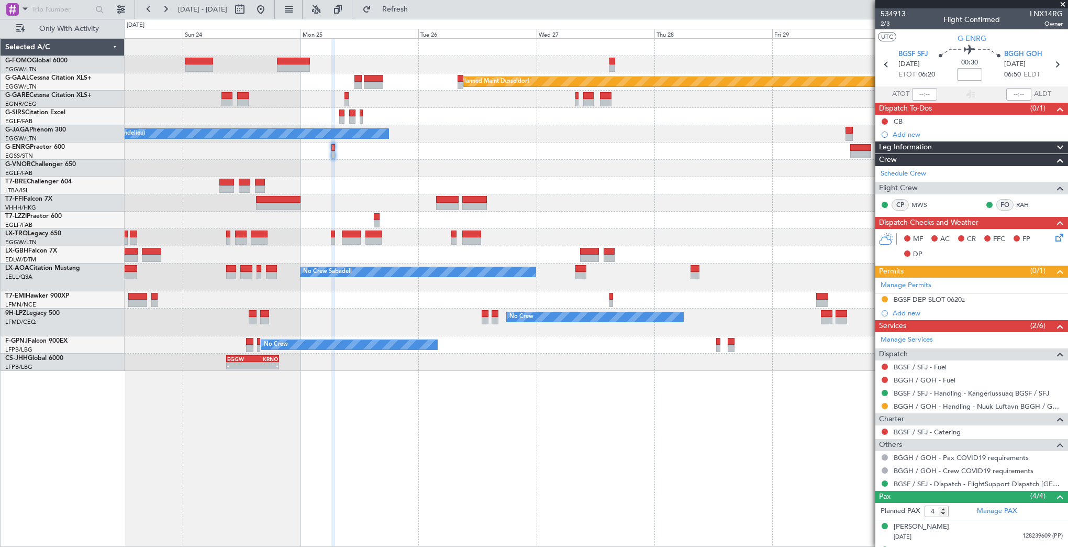
click at [522, 163] on div at bounding box center [596, 168] width 943 height 17
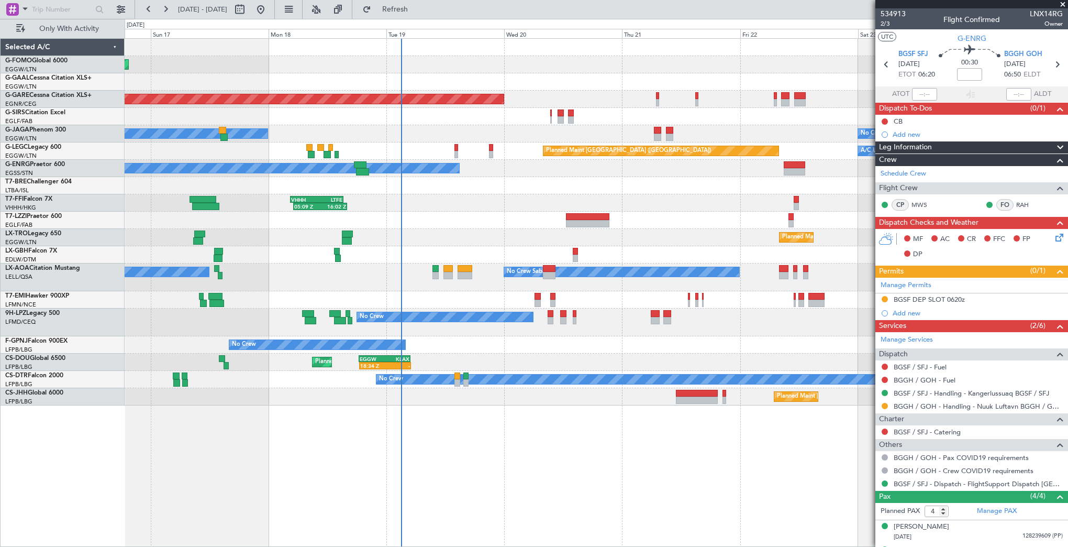
click at [895, 184] on fb-app "[DATE] - [DATE] Refresh Quick Links Only With Activity Planned Maint Windsor Lo…" at bounding box center [534, 277] width 1068 height 539
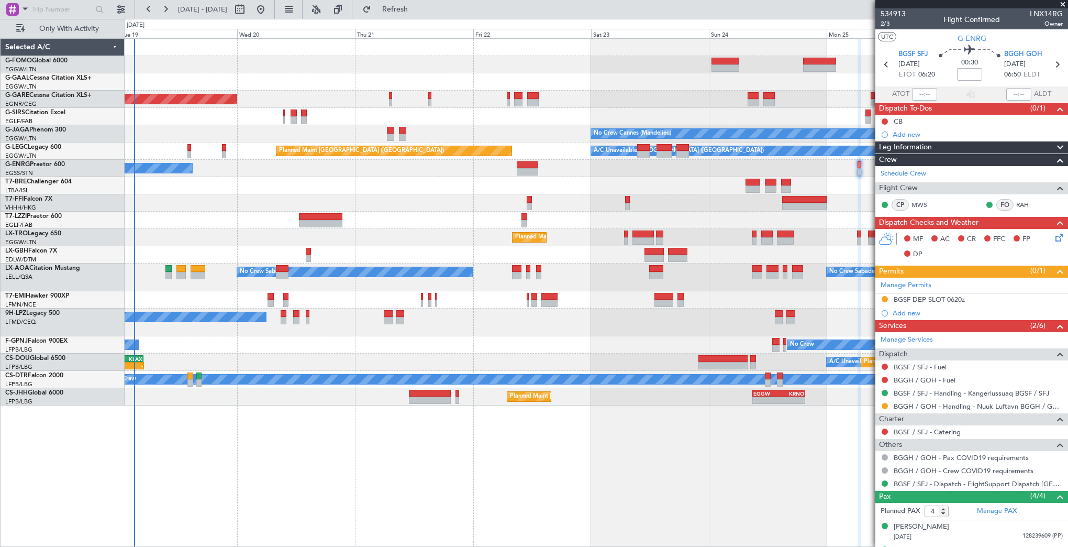
click at [239, 218] on div "Planned Maint Dusseldorf Unplanned Maint [PERSON_NAME] No Crew Cannes ([GEOGRAP…" at bounding box center [596, 222] width 943 height 367
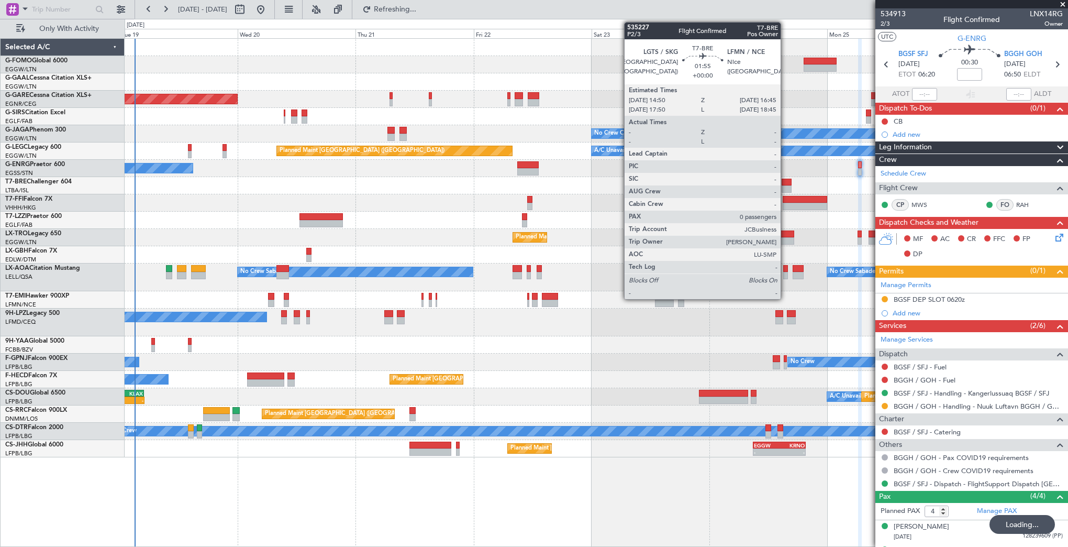
click at [786, 182] on div at bounding box center [786, 182] width 9 height 7
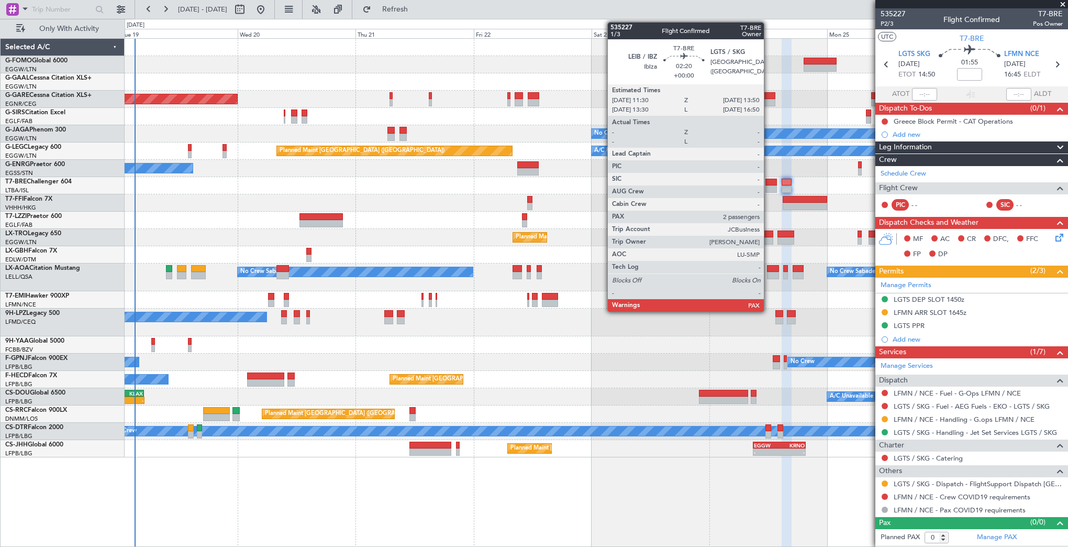
click at [769, 186] on div at bounding box center [772, 188] width 12 height 7
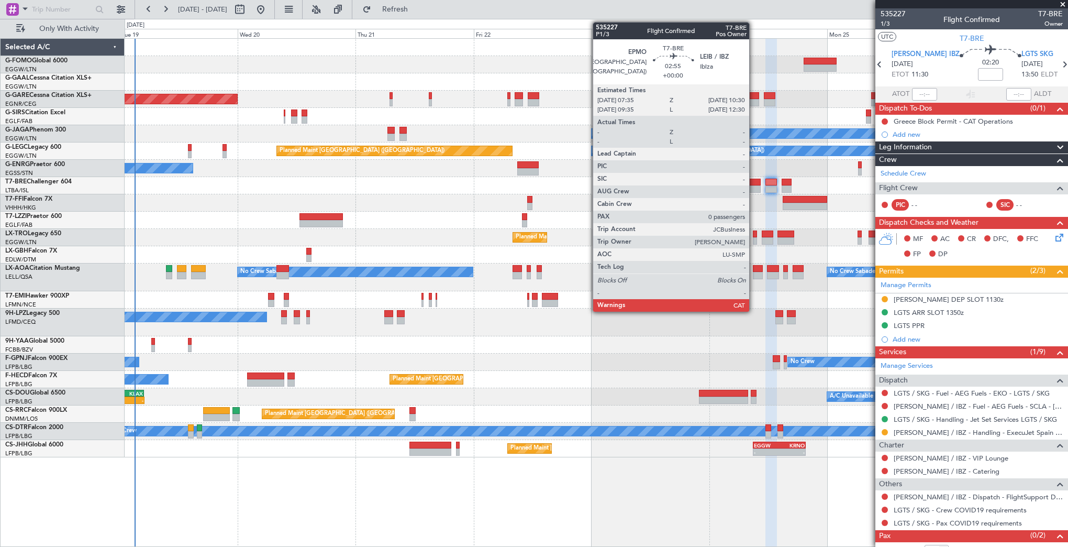
click at [754, 190] on div at bounding box center [753, 188] width 15 height 7
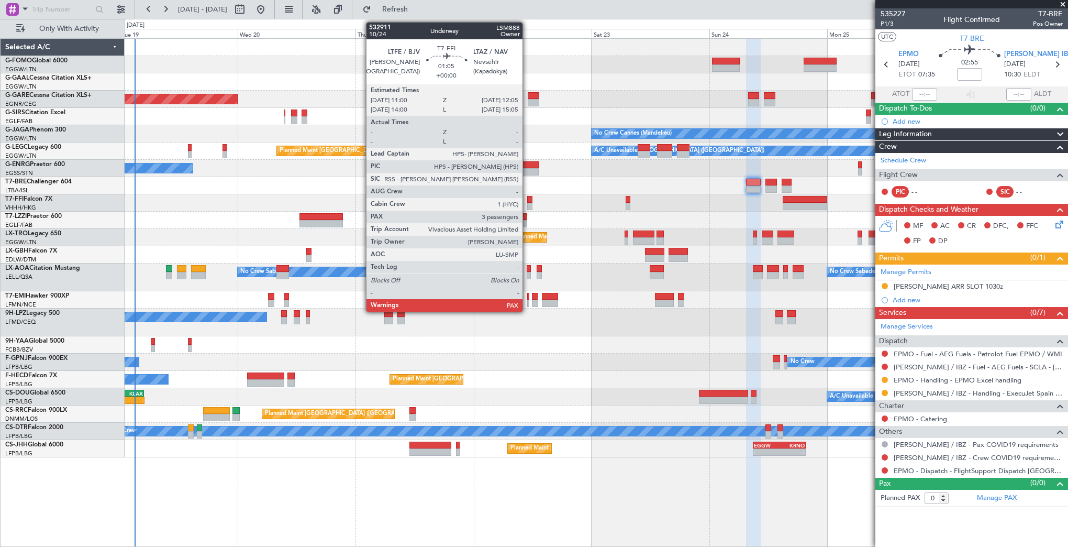
click at [527, 199] on div at bounding box center [530, 199] width 6 height 7
type input "3"
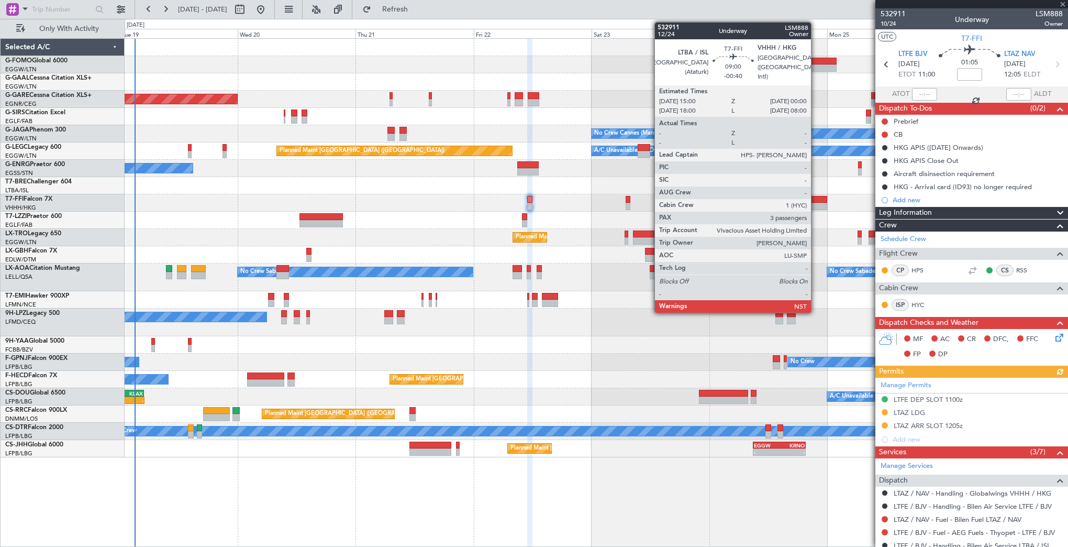
click at [816, 205] on div at bounding box center [805, 206] width 45 height 7
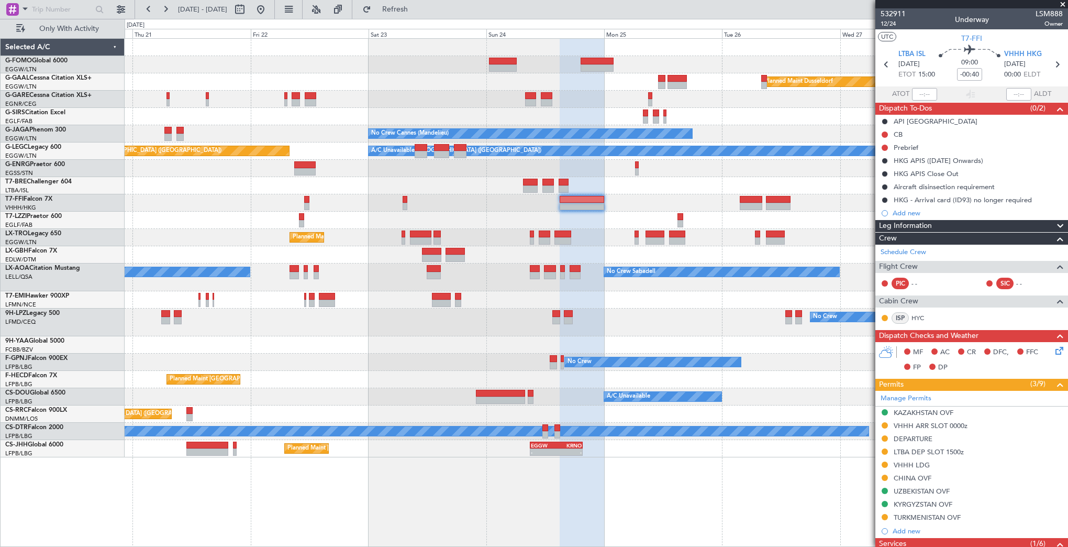
click at [532, 224] on div at bounding box center [596, 220] width 943 height 17
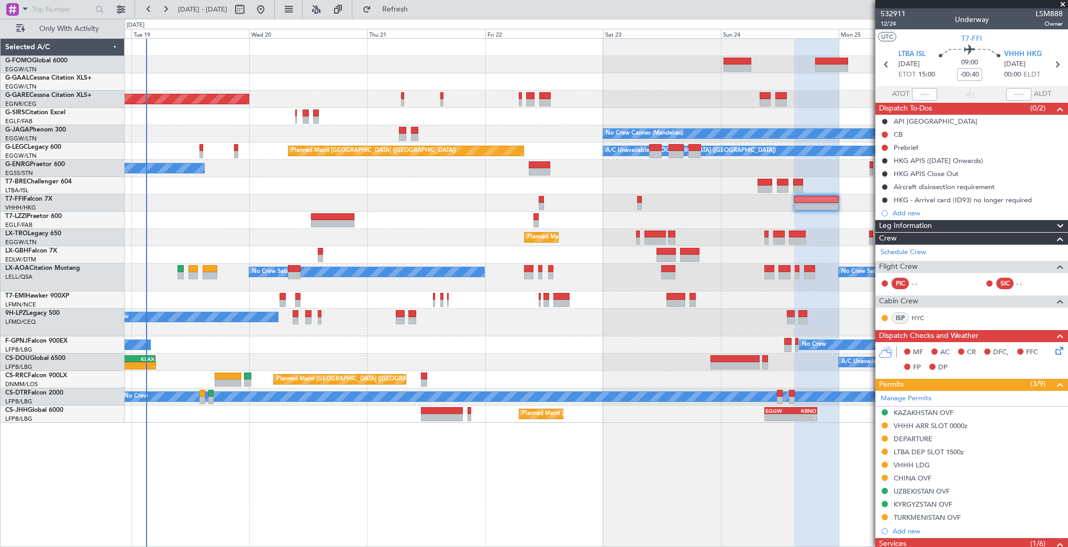
click at [625, 170] on div "Planned Maint Dusseldorf Unplanned Maint [PERSON_NAME] No Crew Cannes ([GEOGRAP…" at bounding box center [596, 231] width 943 height 384
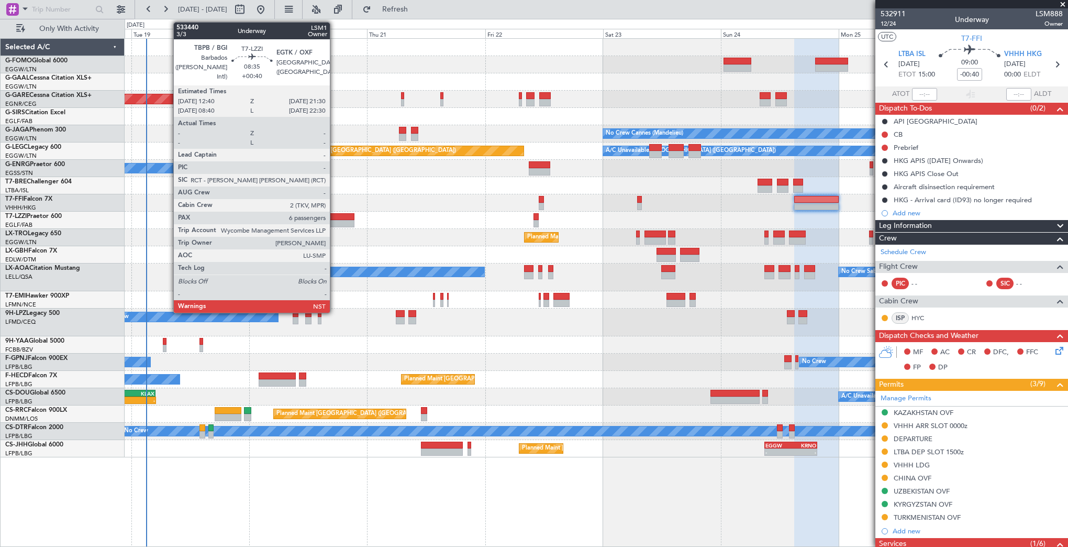
click at [335, 226] on div at bounding box center [332, 223] width 43 height 7
type input "+00:40"
type input "6"
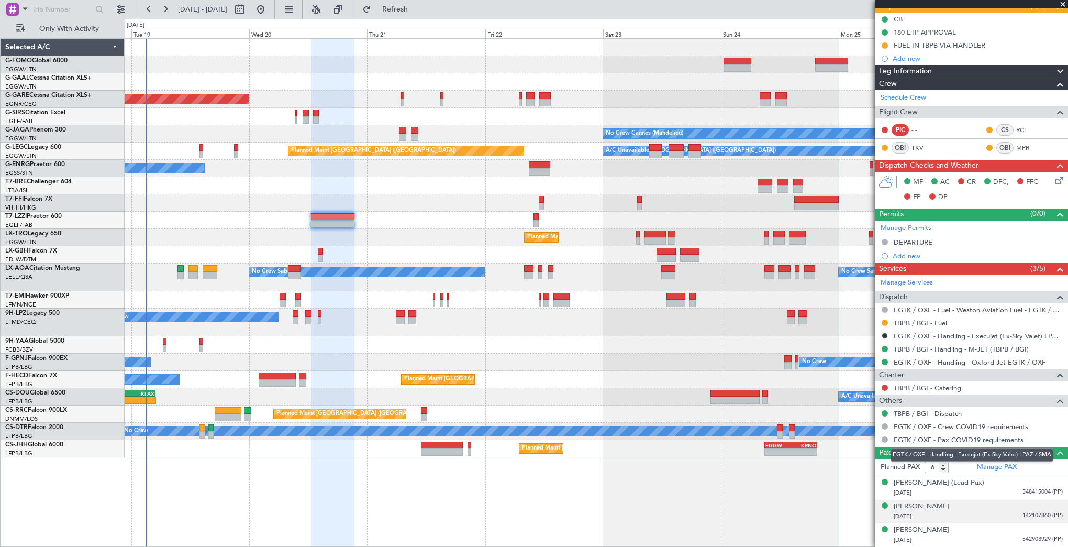
scroll to position [171, 0]
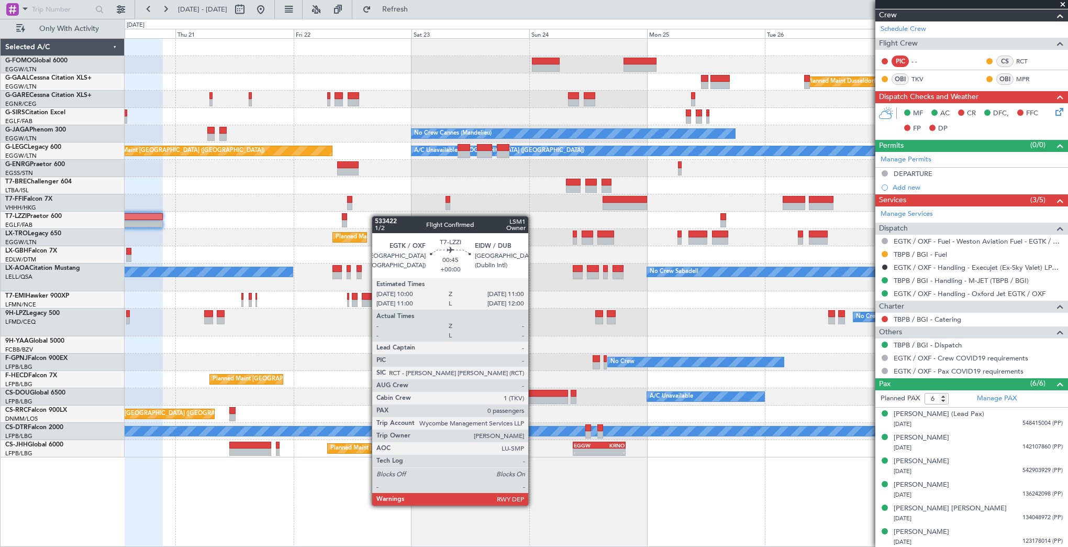
click at [357, 216] on div "Planned Maint Dusseldorf Unplanned Maint [PERSON_NAME] No Crew Cannes ([GEOGRAP…" at bounding box center [596, 248] width 943 height 418
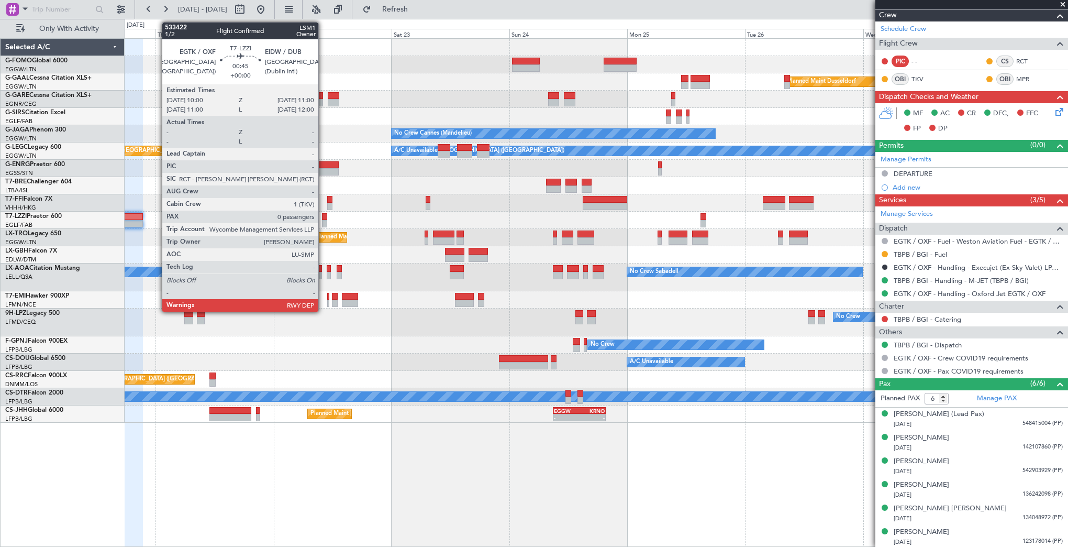
click at [323, 218] on div at bounding box center [324, 216] width 5 height 7
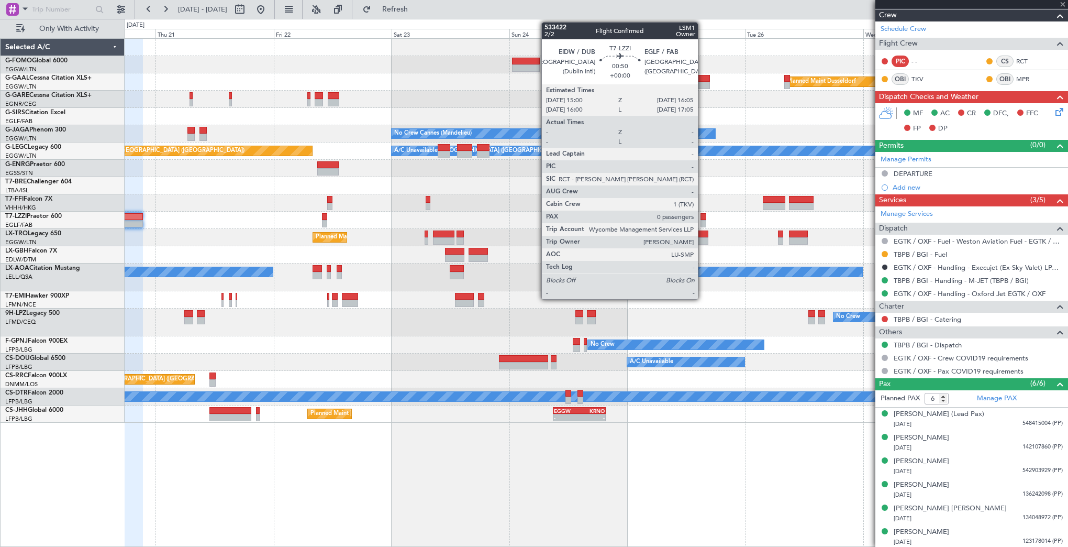
type input "0"
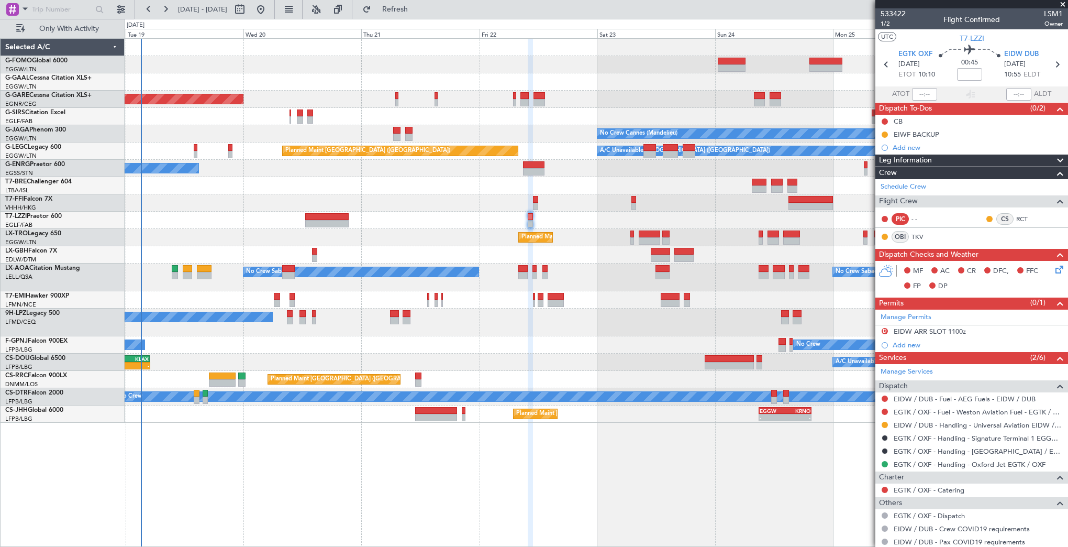
click at [463, 256] on div "Planned Maint Dusseldorf Unplanned Maint [PERSON_NAME] No Crew Cannes ([GEOGRAP…" at bounding box center [596, 231] width 943 height 384
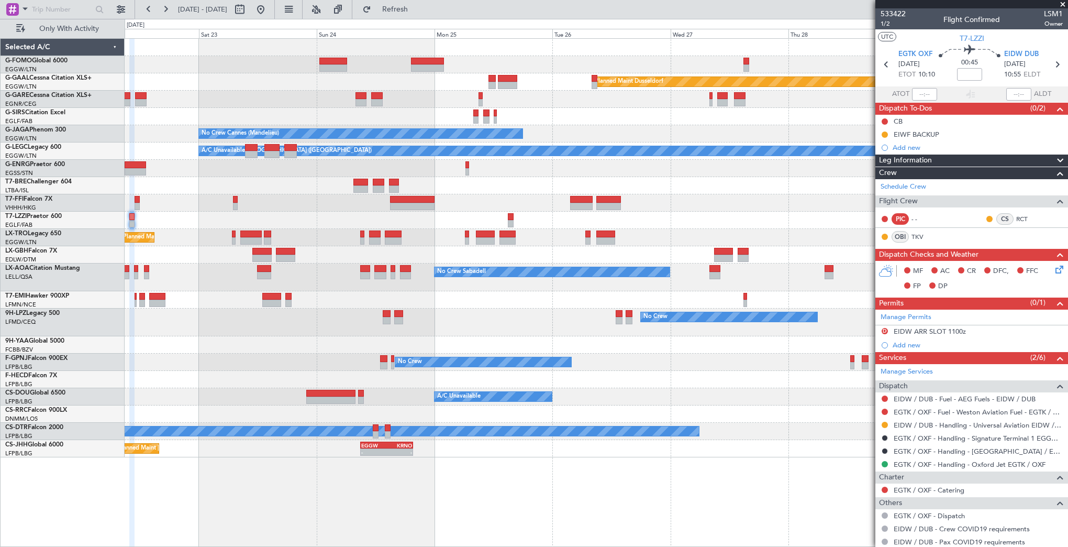
click at [325, 248] on div "Planned Maint Dusseldorf No Crew Cannes ([GEOGRAPHIC_DATA]) A/C Unavailable [GE…" at bounding box center [596, 248] width 943 height 418
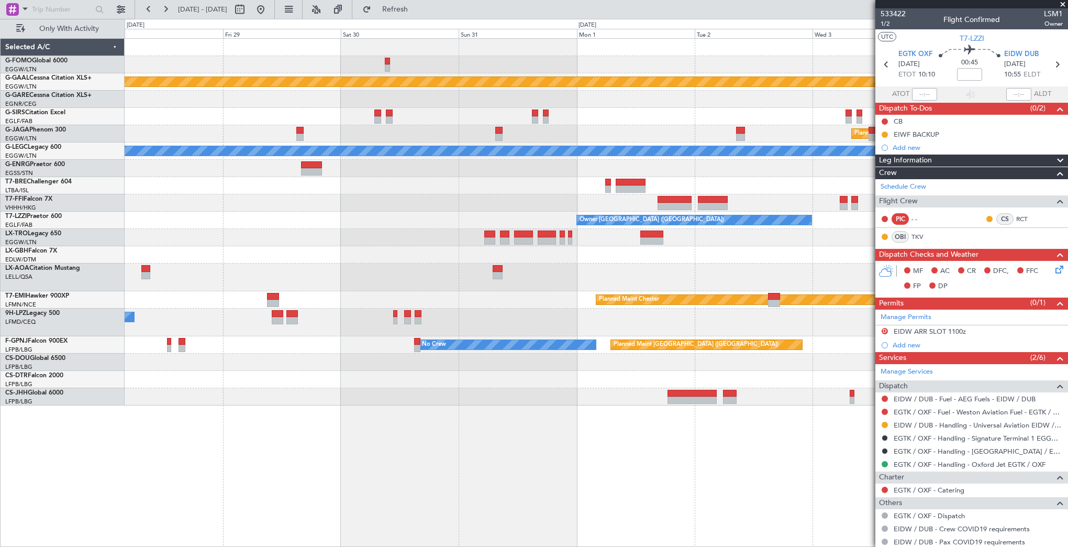
click at [0, 272] on html "[DATE] - [DATE] Refresh Quick Links Only With Activity Planned [GEOGRAPHIC_DATA…" at bounding box center [534, 273] width 1068 height 547
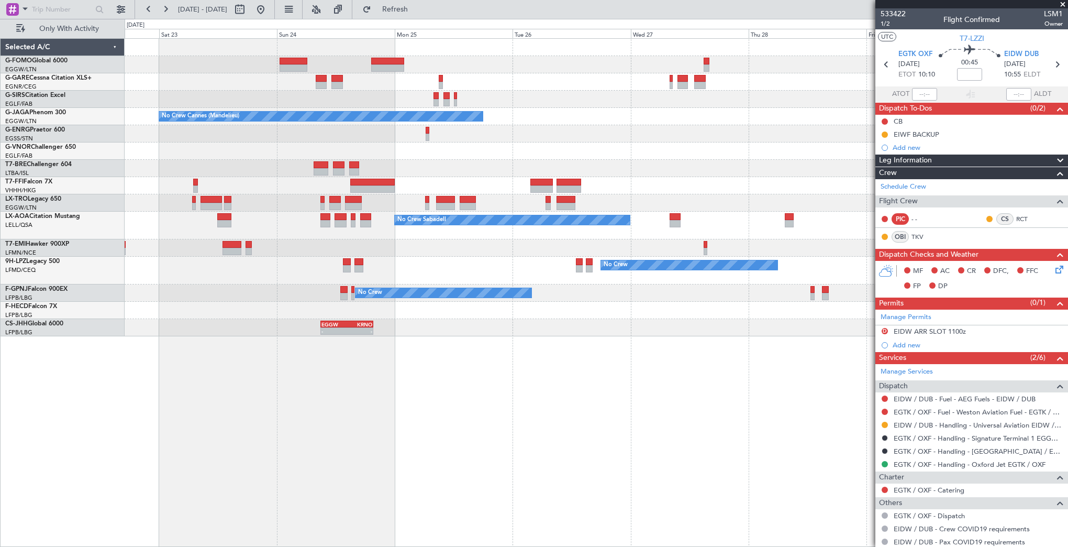
click at [919, 143] on fb-app "28 Aug 2025 - 05 Sep 2025 Refresh Quick Links Only With Activity No Crew Cannes…" at bounding box center [534, 277] width 1068 height 539
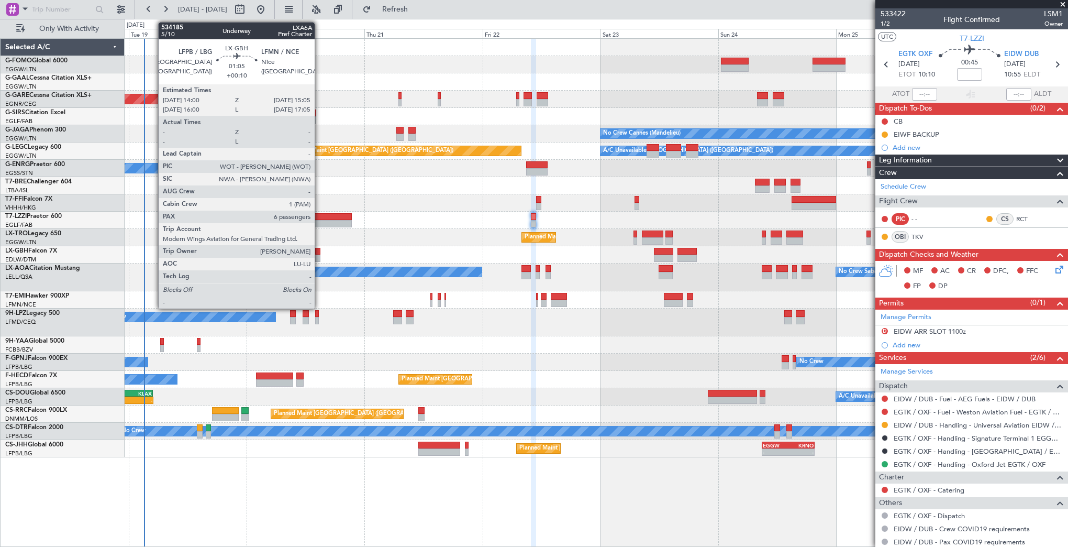
click at [319, 250] on div at bounding box center [318, 251] width 6 height 7
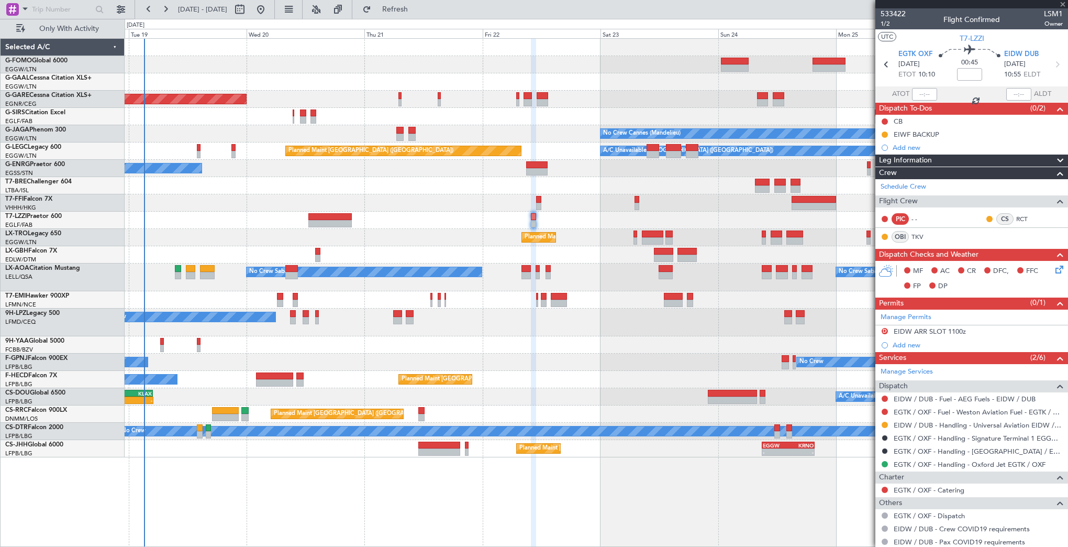
type input "+00:10"
type input "6"
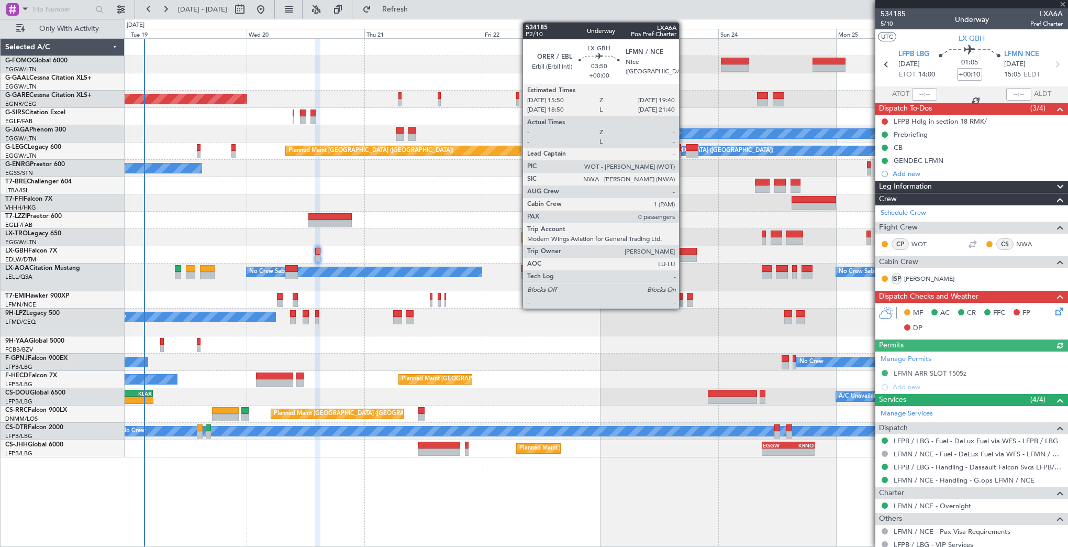
click at [684, 251] on div at bounding box center [687, 251] width 19 height 7
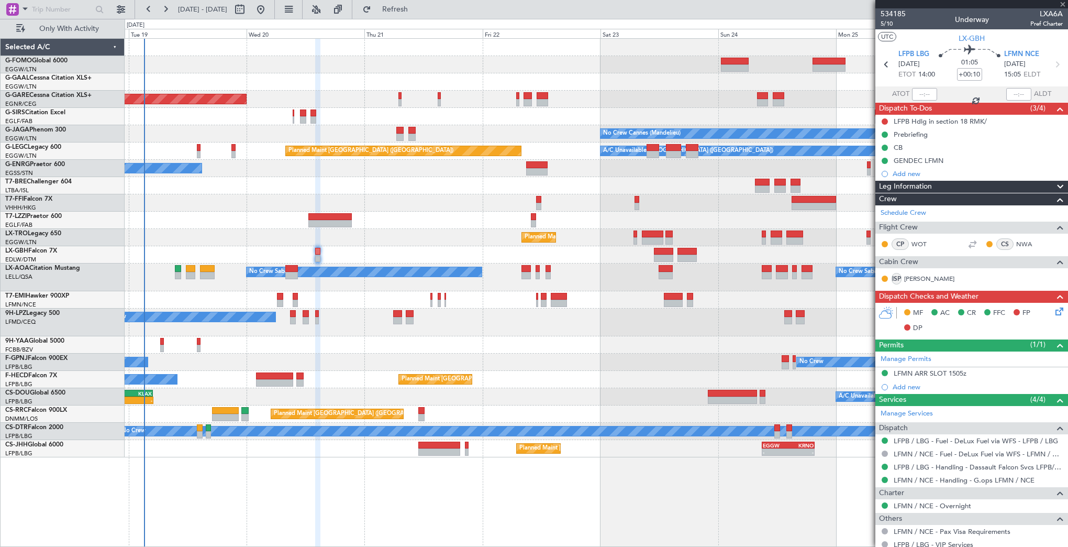
type input "0"
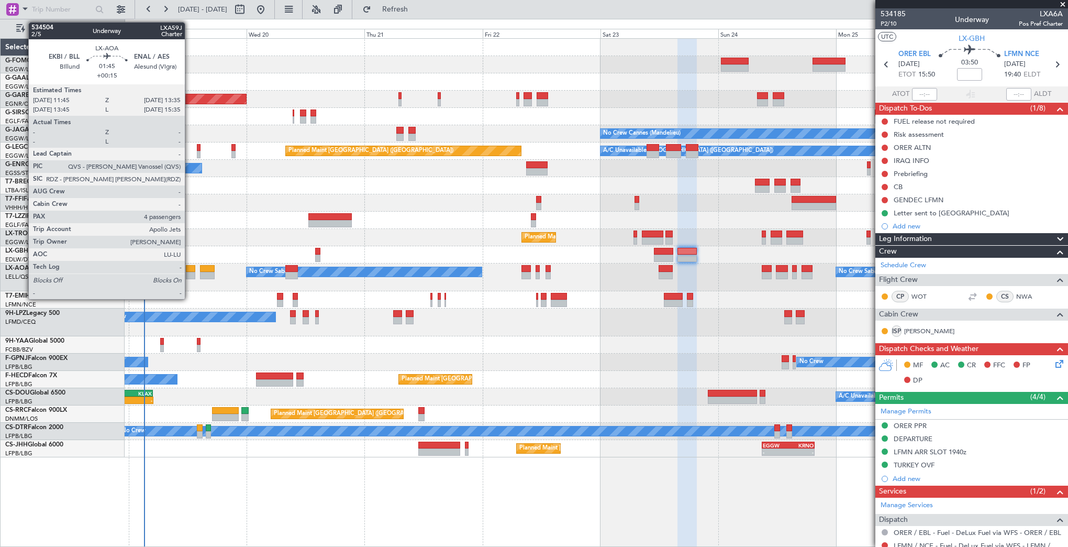
click at [190, 272] on div at bounding box center [190, 275] width 9 height 7
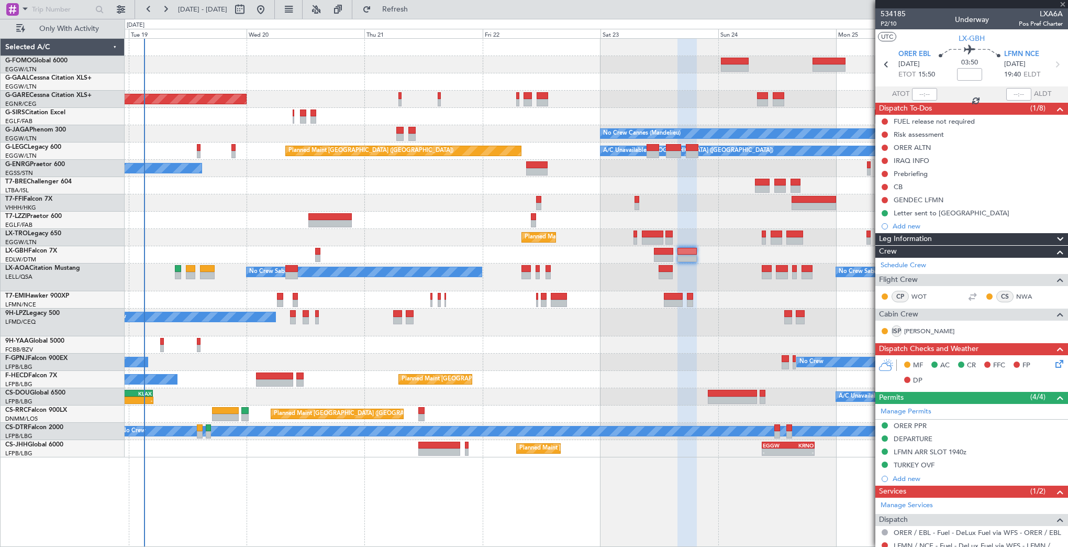
type input "+00:15"
type input "4"
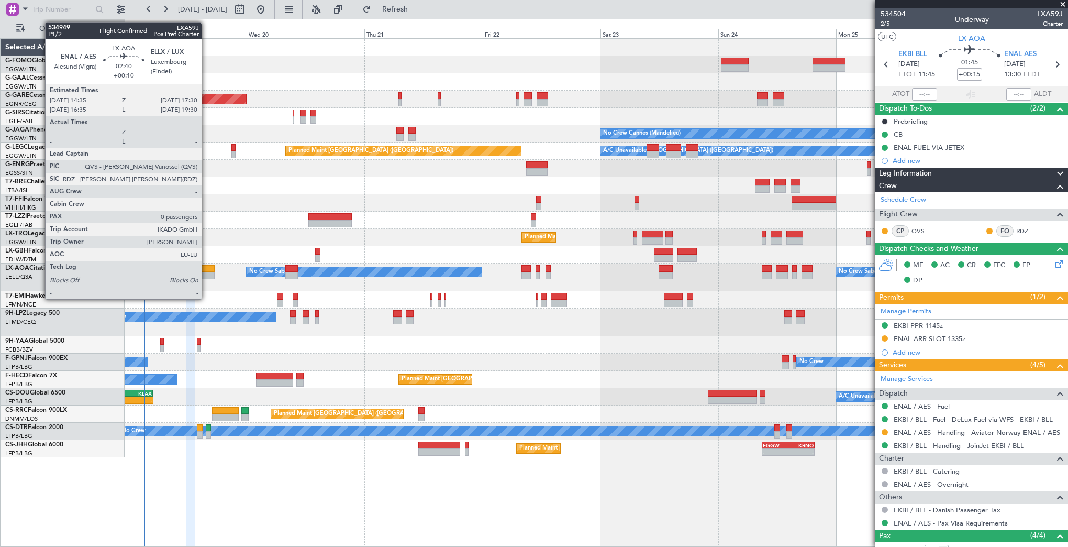
click at [207, 271] on div at bounding box center [207, 268] width 15 height 7
type input "+00:10"
type input "0"
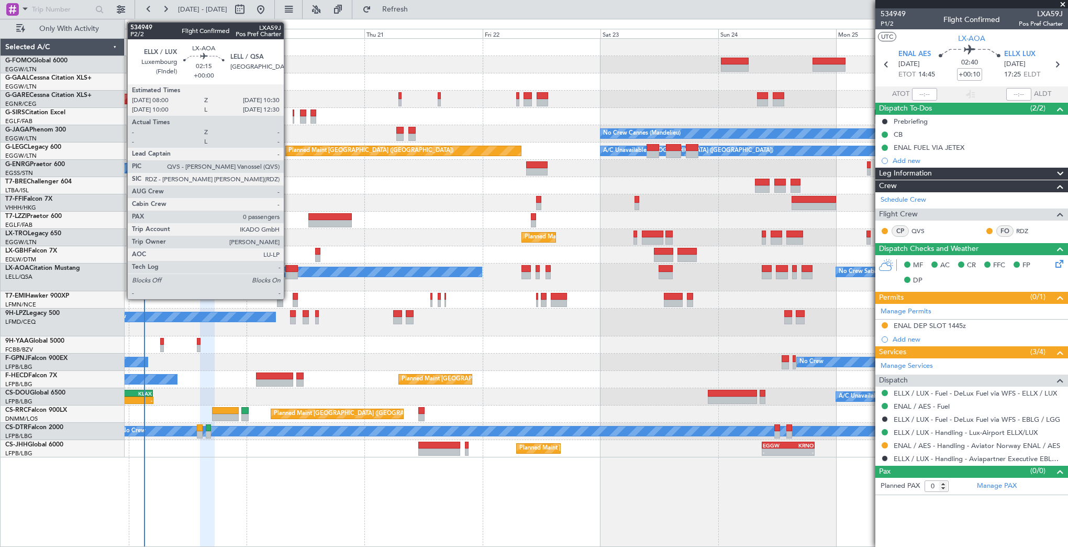
click at [289, 272] on div at bounding box center [291, 275] width 13 height 7
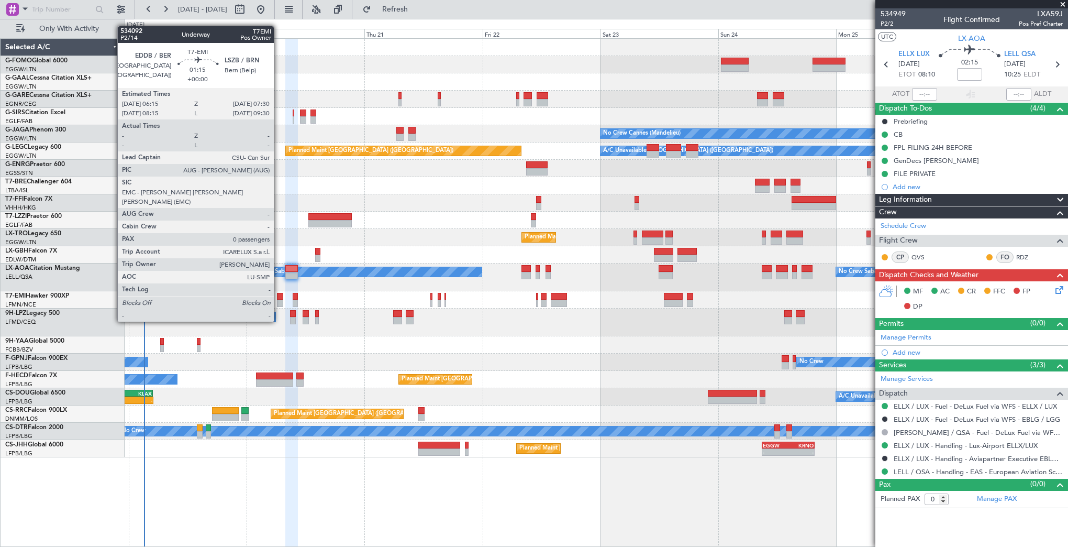
click at [279, 302] on div at bounding box center [280, 303] width 6 height 7
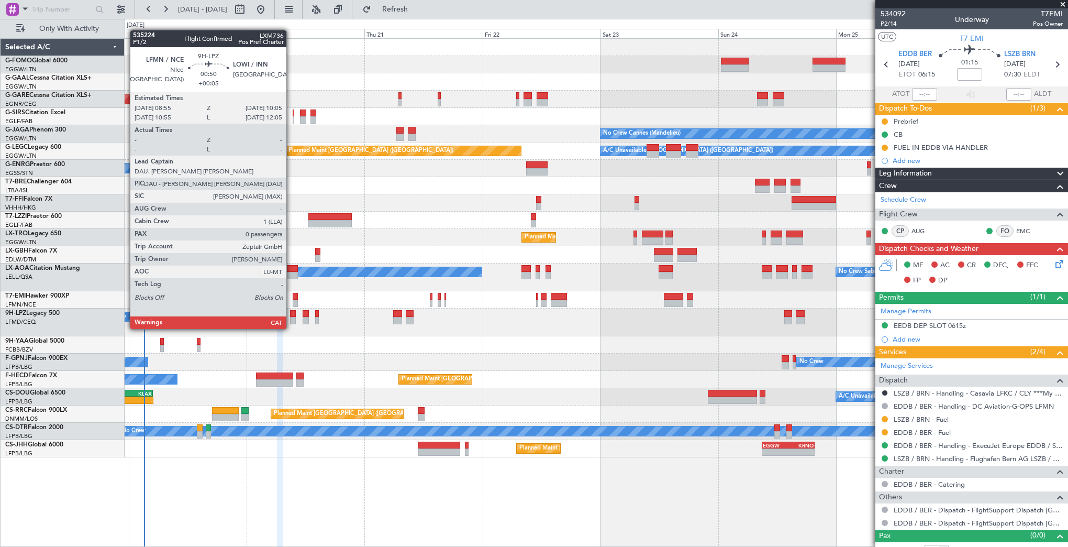
click at [291, 318] on div at bounding box center [293, 320] width 6 height 7
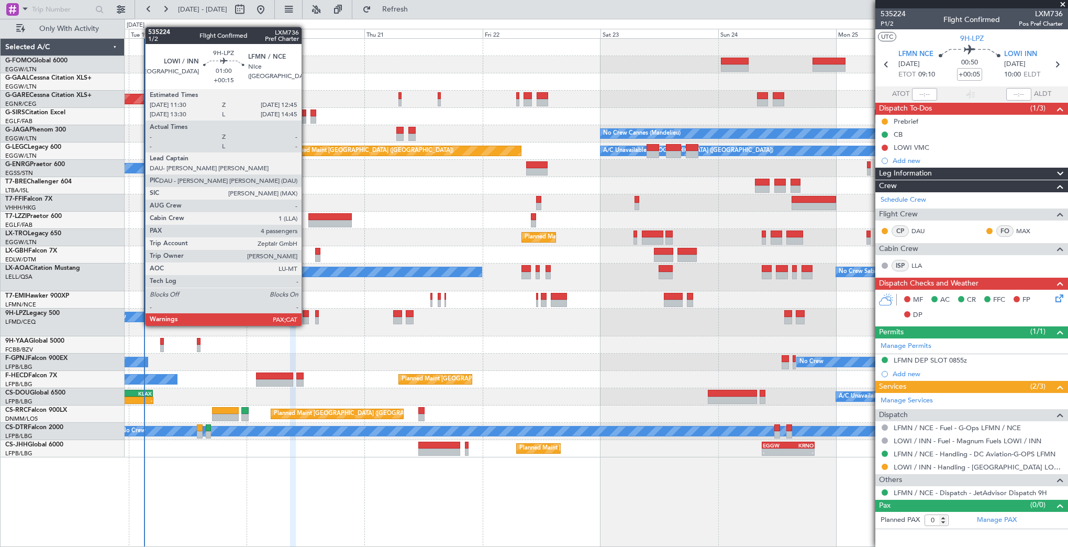
click at [306, 315] on div at bounding box center [306, 313] width 6 height 7
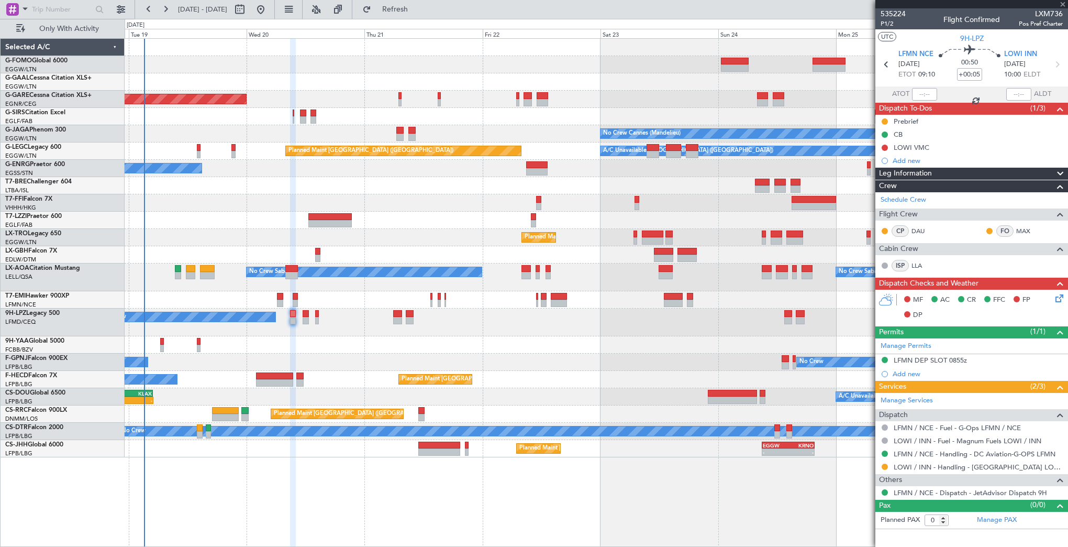
type input "+00:15"
type input "4"
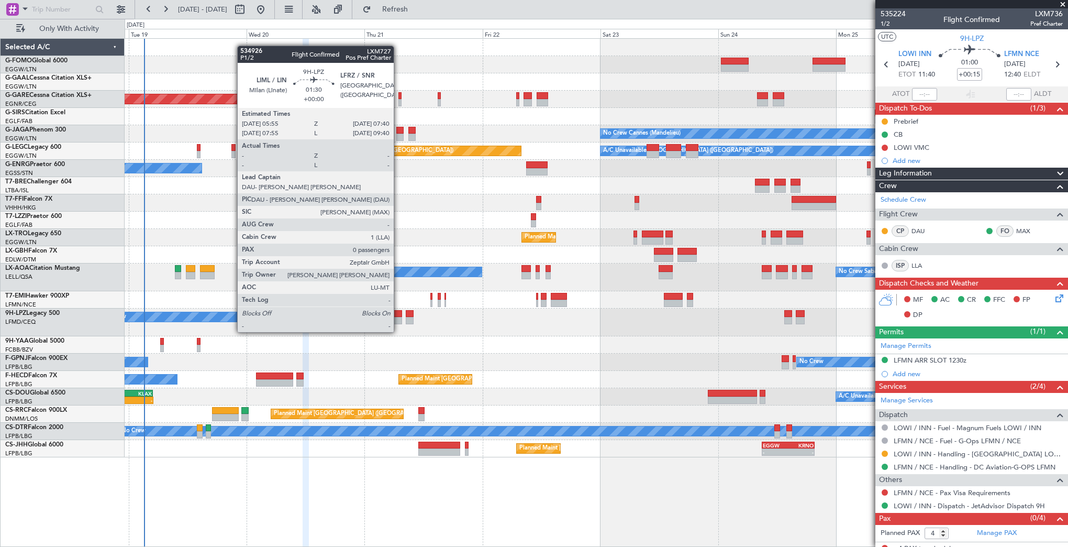
click at [399, 322] on div at bounding box center [397, 320] width 9 height 7
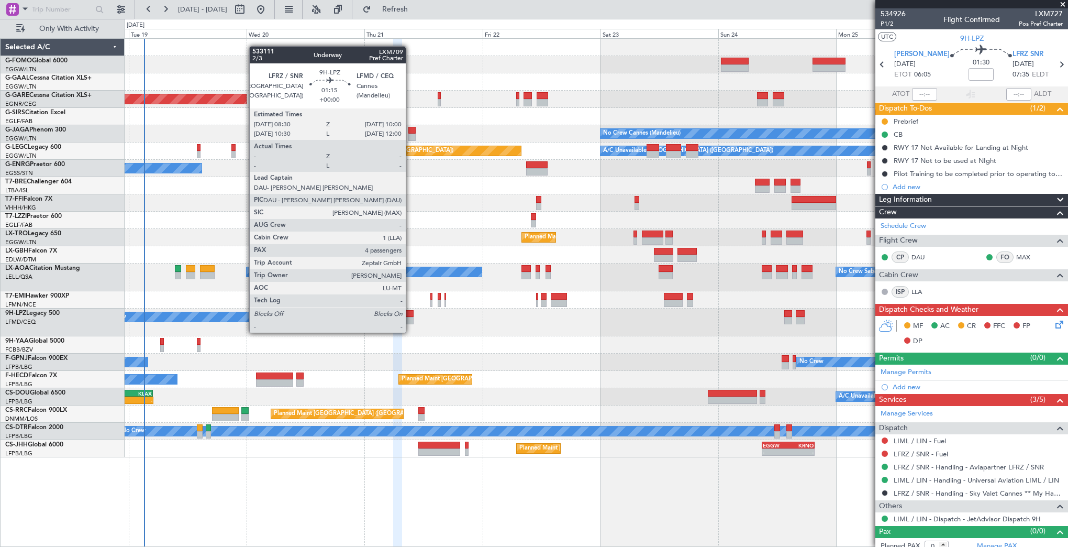
click at [411, 322] on div at bounding box center [410, 320] width 8 height 7
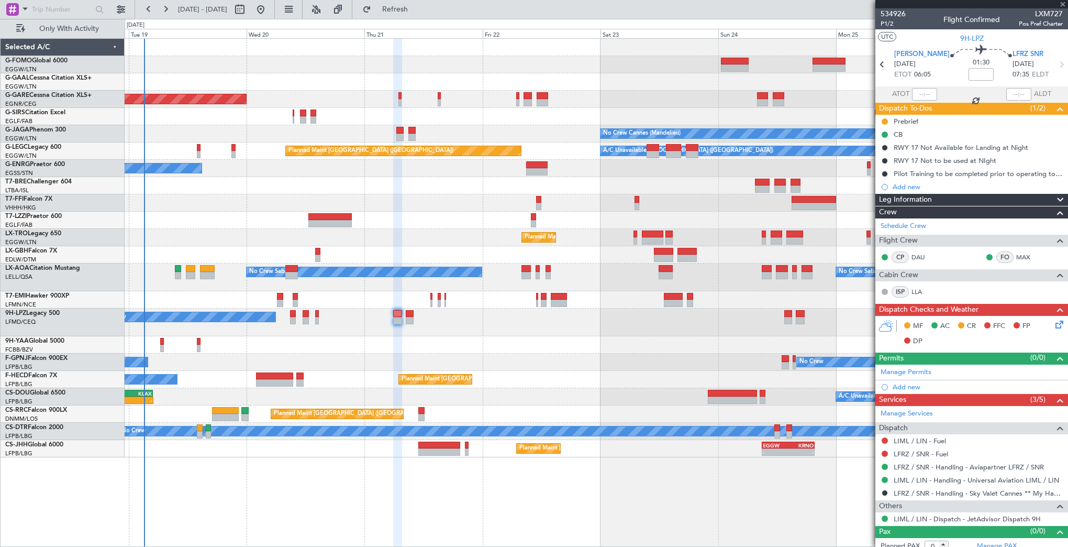
type input "4"
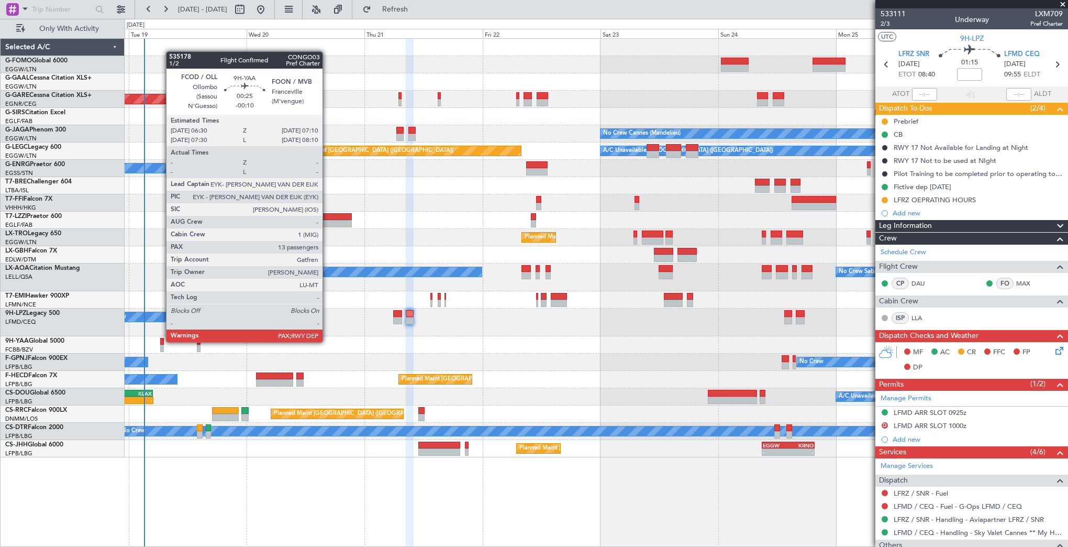
click at [161, 341] on div at bounding box center [162, 341] width 4 height 7
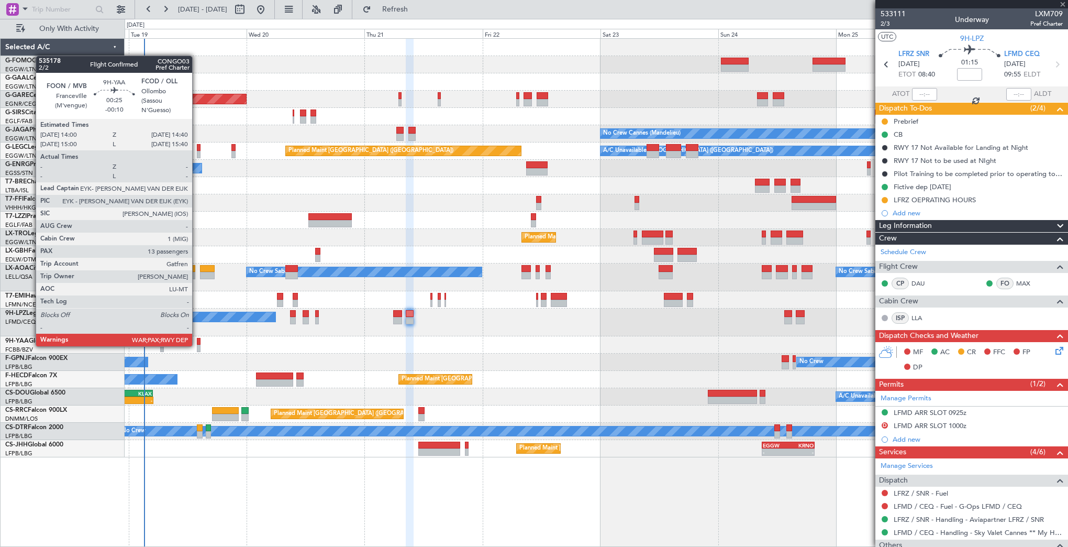
type input "-00:10"
type input "13"
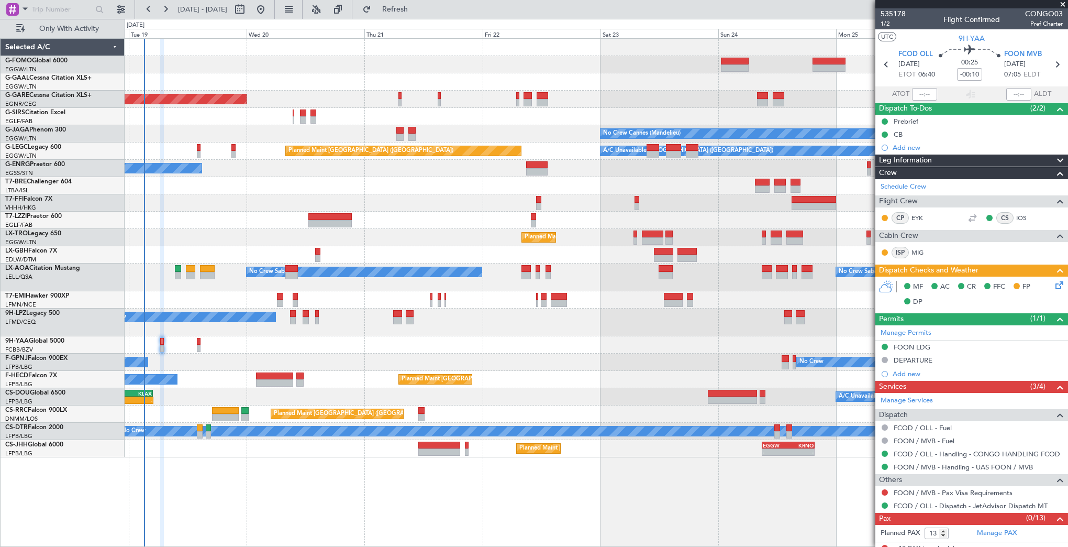
click at [547, 364] on div "Planned Maint Dusseldorf Unplanned Maint Chester No Crew Cannes (Mandelieu) Own…" at bounding box center [596, 248] width 943 height 418
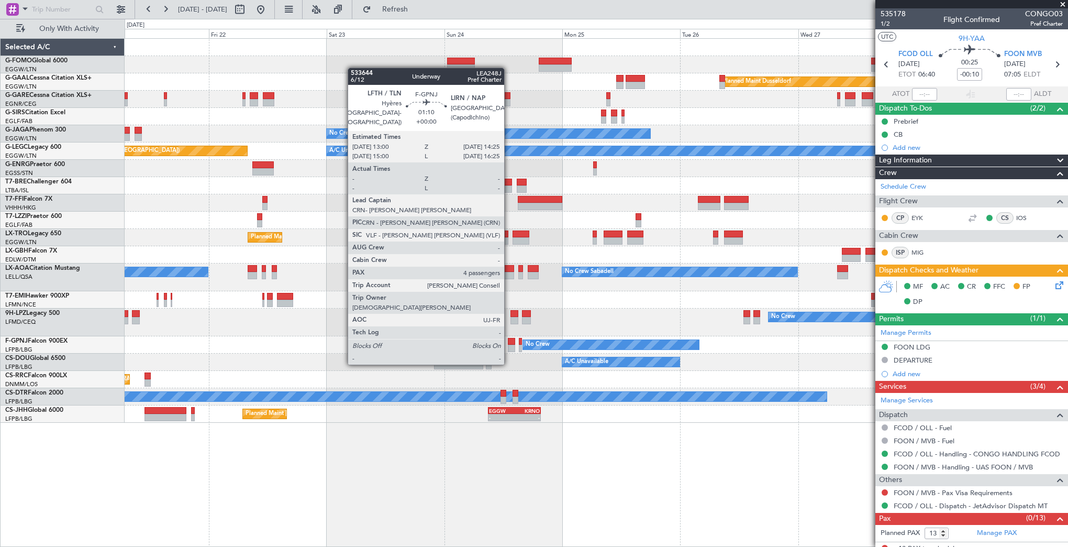
click at [509, 344] on div at bounding box center [511, 341] width 7 height 7
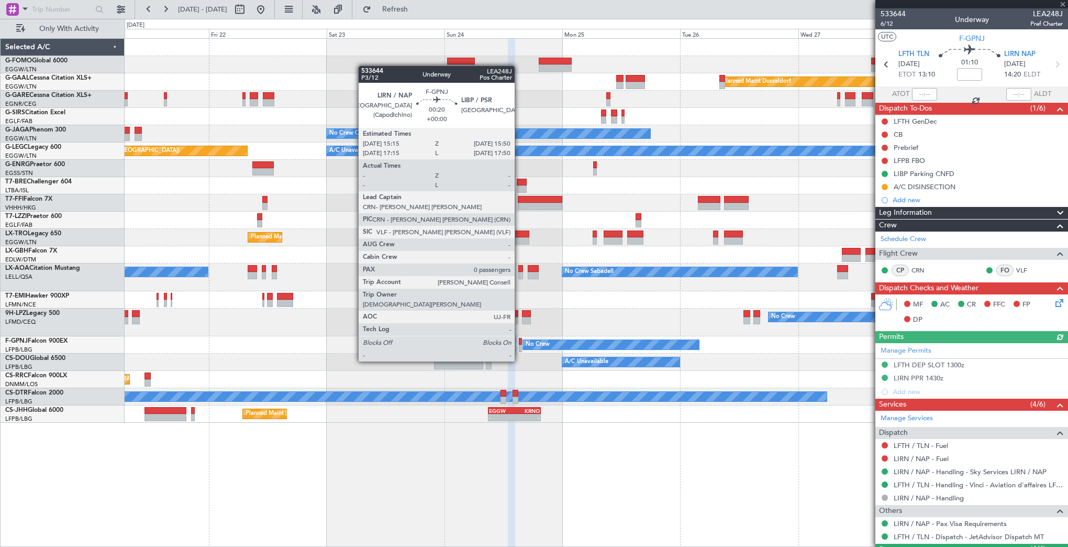
click at [519, 341] on div at bounding box center [520, 341] width 3 height 7
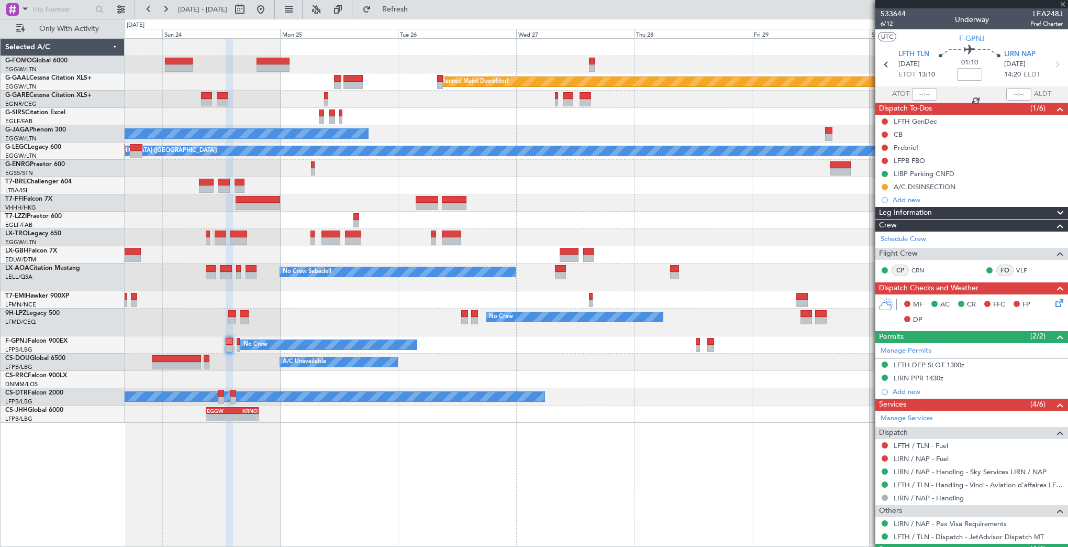
type input "0"
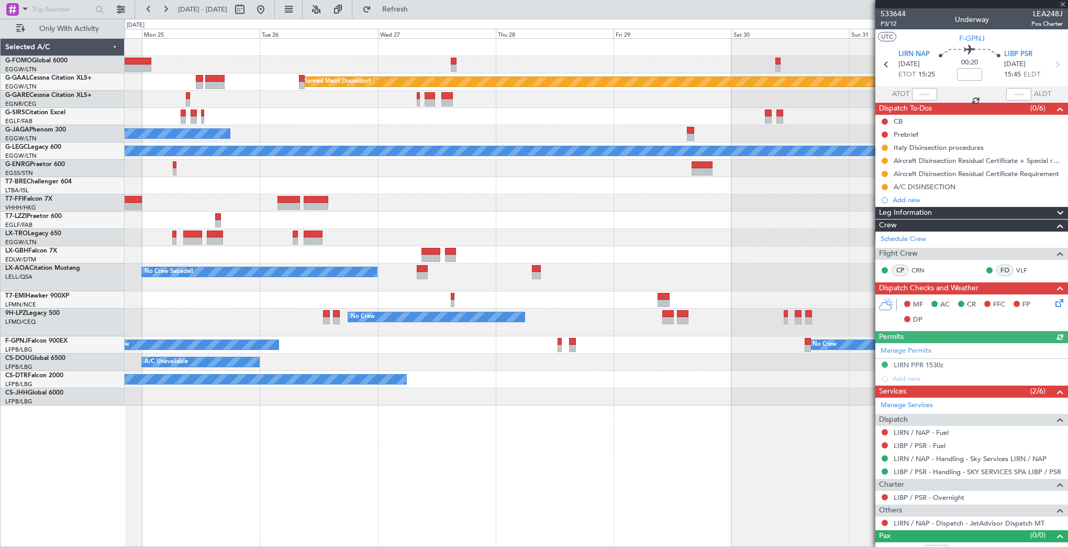
click at [549, 322] on div "No Crew No Crew" at bounding box center [596, 322] width 943 height 28
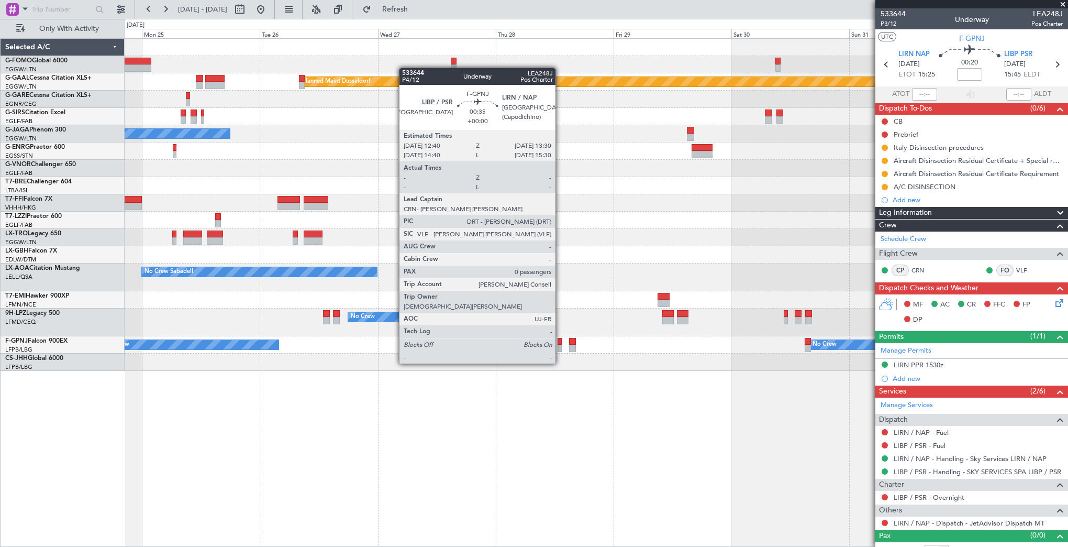
click at [560, 344] on div at bounding box center [560, 341] width 4 height 7
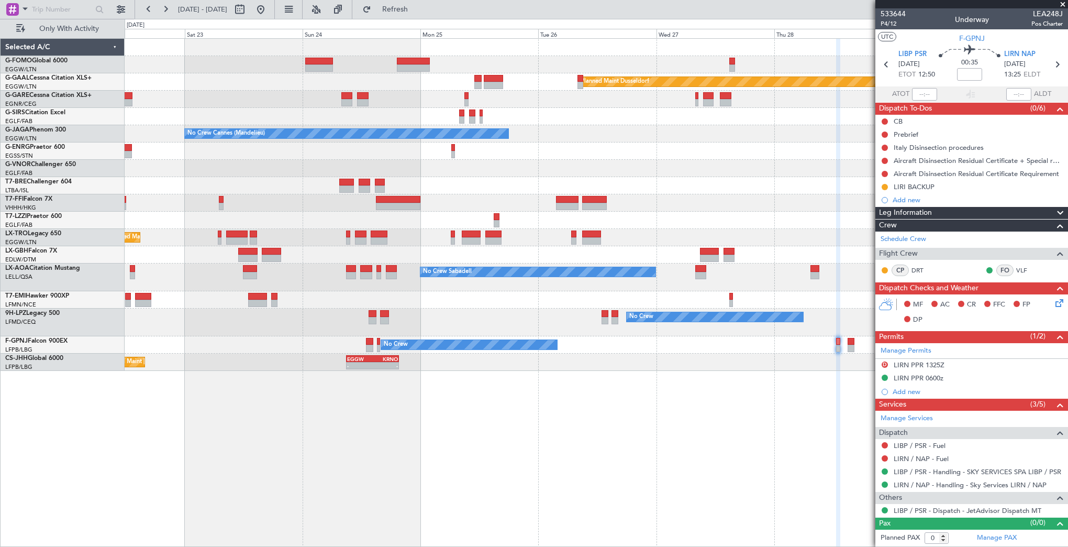
click at [711, 407] on div "Planned Maint Dusseldorf No Crew Cannes (Mandelieu) Owner London (Farnborough) …" at bounding box center [597, 292] width 944 height 509
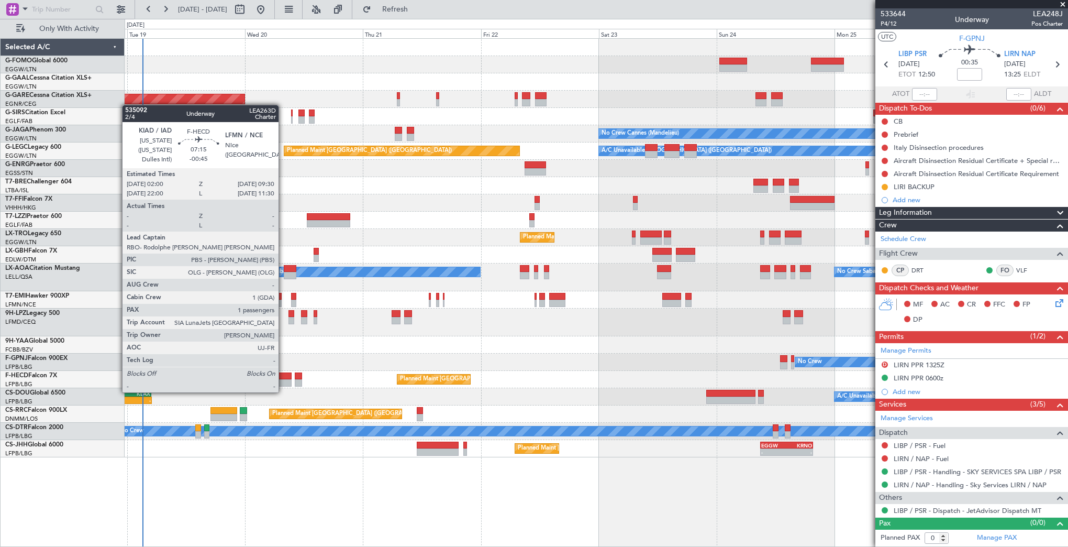
click at [283, 382] on div at bounding box center [273, 382] width 37 height 7
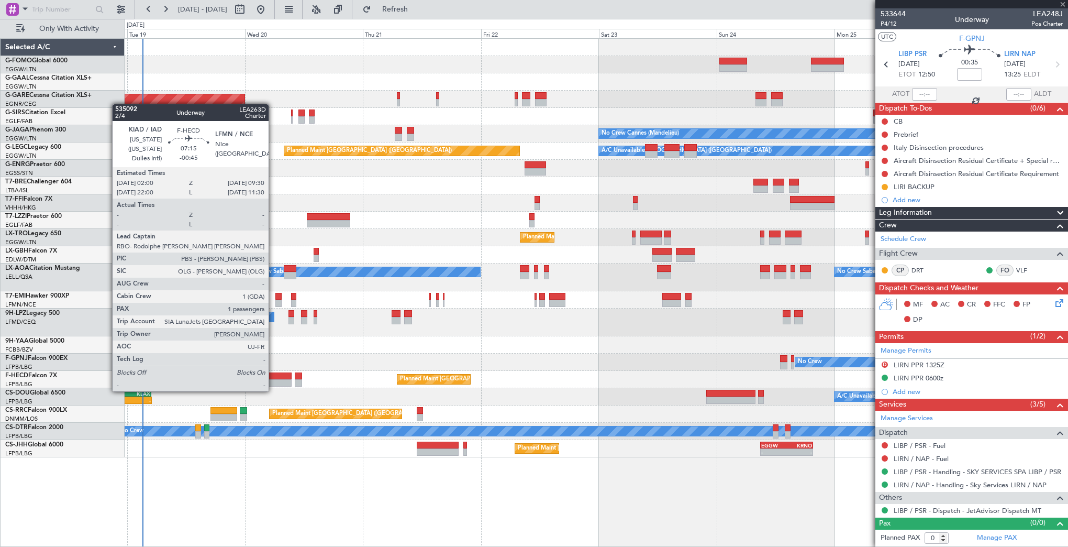
type input "-00:45"
type input "1"
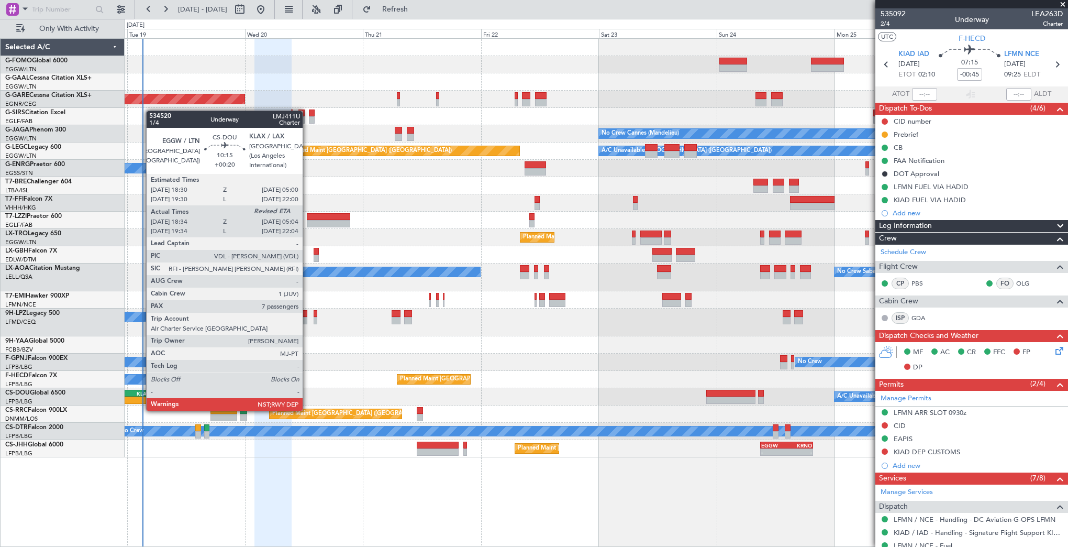
click at [141, 400] on div "-" at bounding box center [138, 400] width 25 height 6
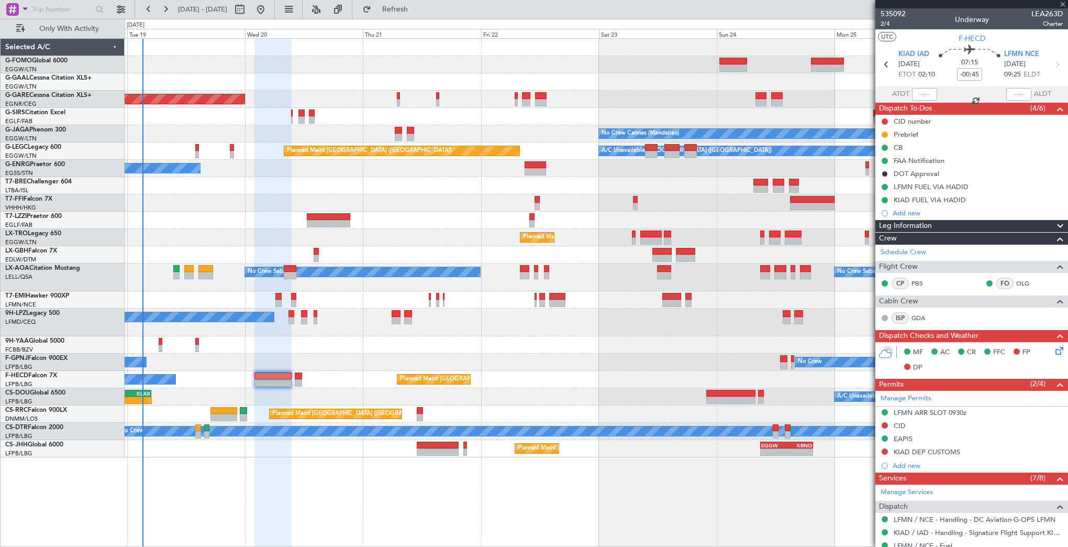
type input "+00:20"
type input "18:44"
type input "7"
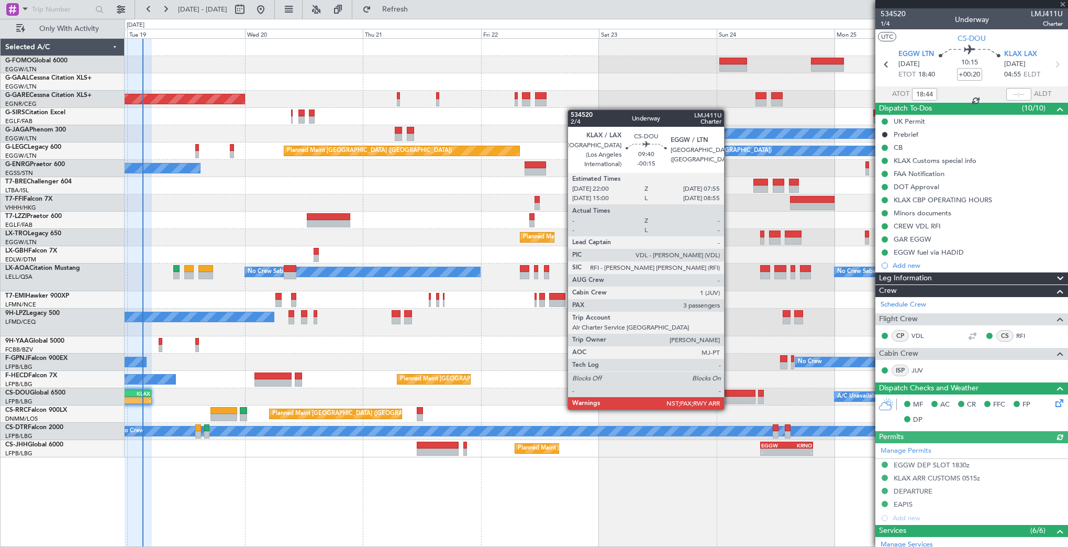
click at [729, 399] on div at bounding box center [730, 399] width 49 height 7
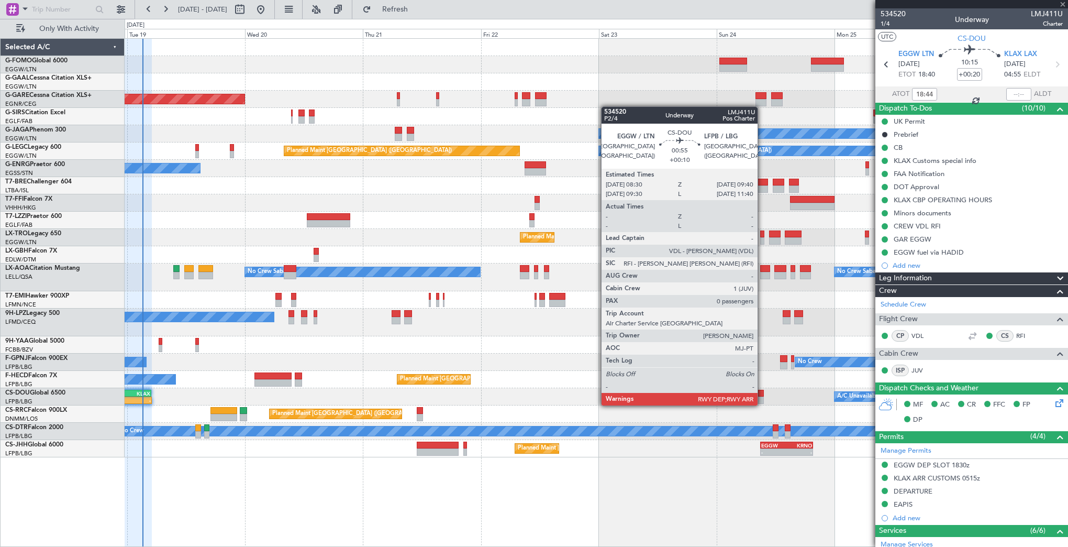
type input "-00:15"
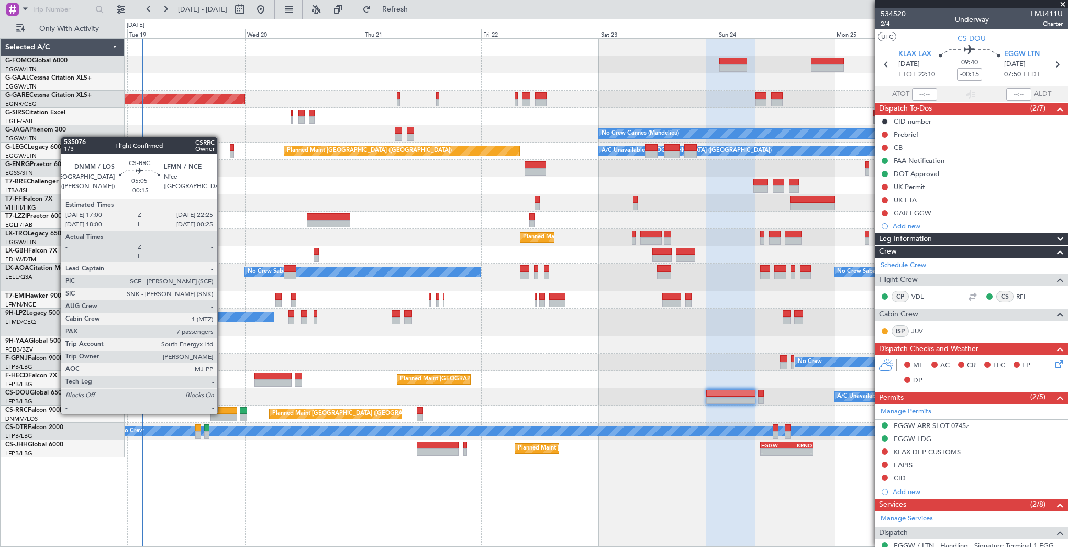
click at [222, 413] on div at bounding box center [224, 410] width 27 height 7
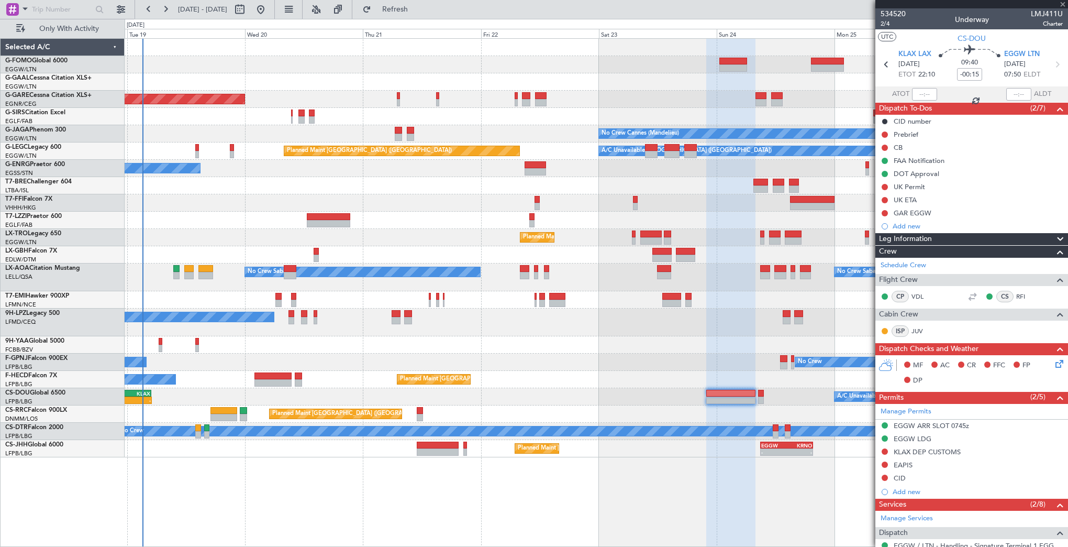
type input "7"
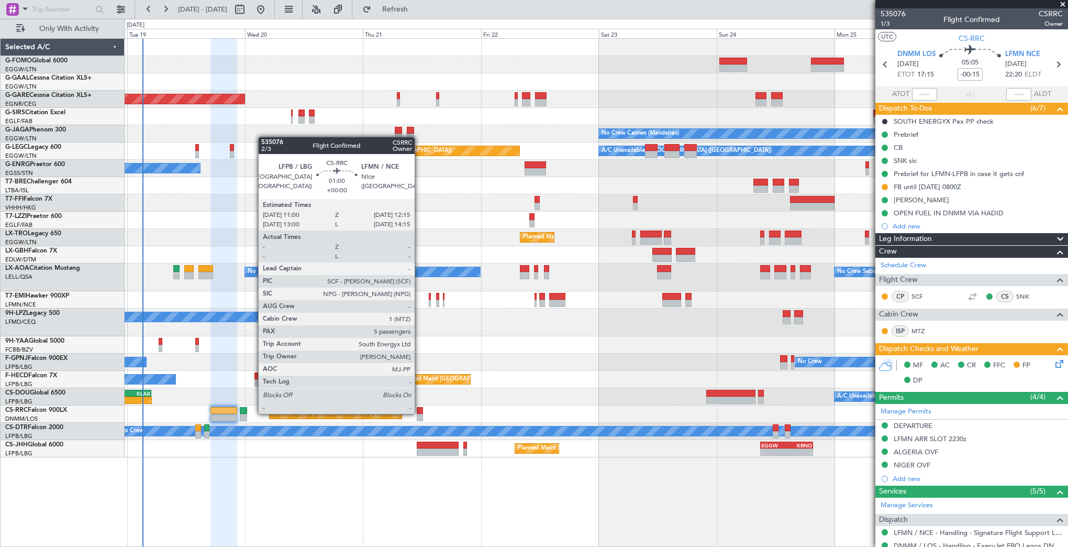
click at [419, 413] on div at bounding box center [420, 410] width 6 height 7
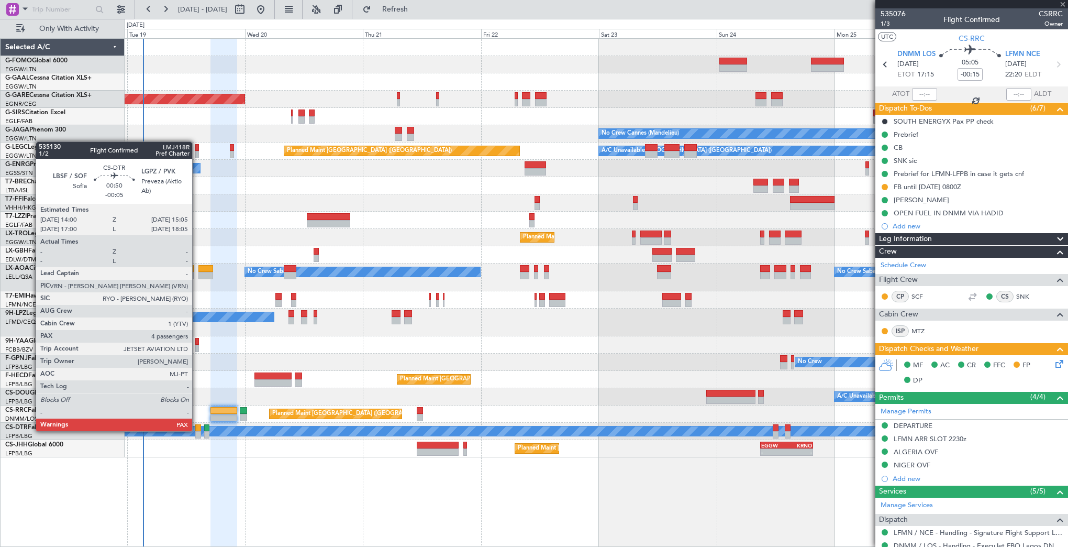
type input "5"
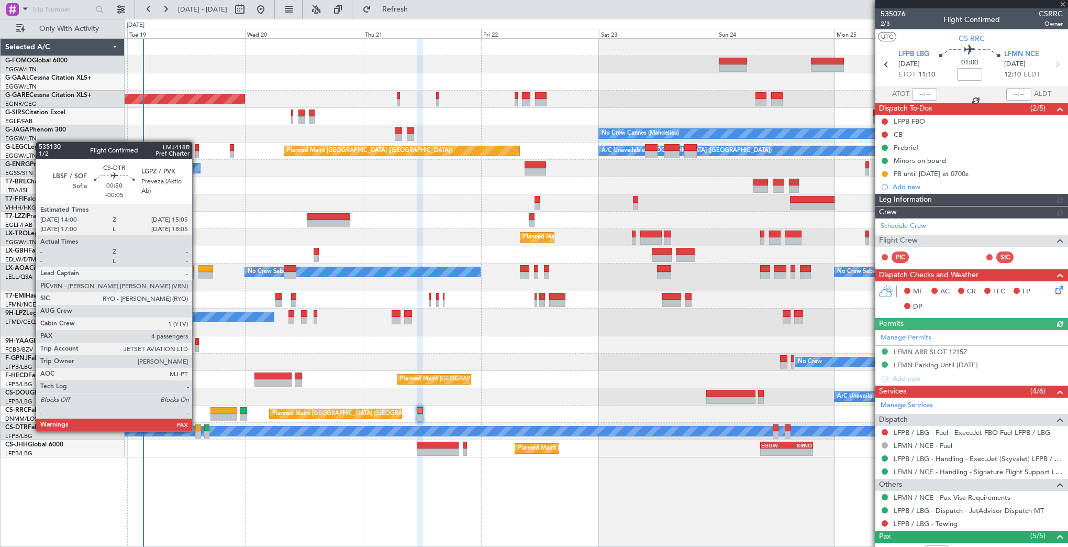
click at [197, 430] on div at bounding box center [198, 427] width 6 height 7
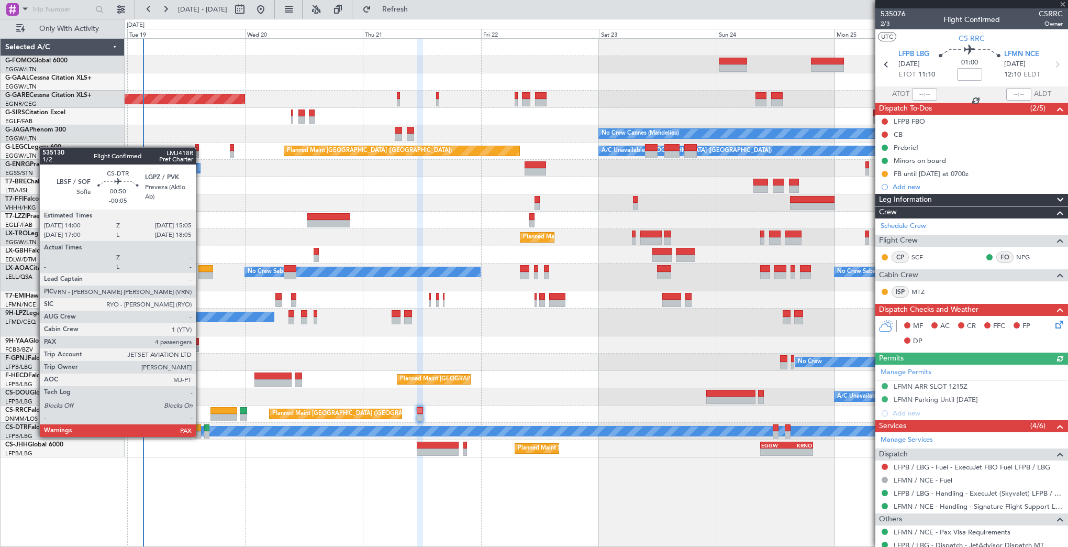
type input "-00:05"
type input "4"
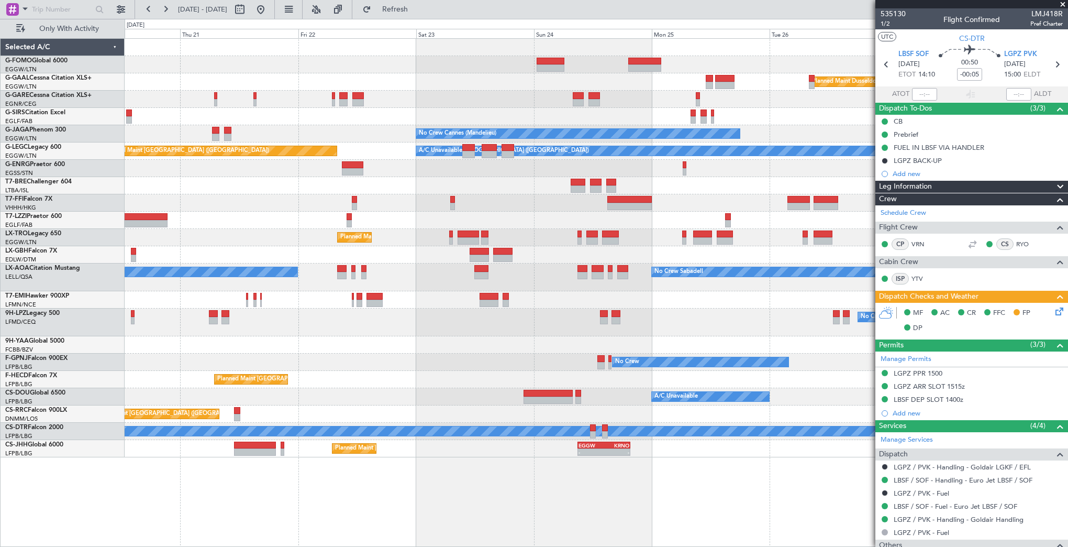
click at [489, 490] on div "Planned Maint Dusseldorf Unplanned Maint Chester No Crew Cannes (Mandelieu) Pla…" at bounding box center [597, 292] width 944 height 509
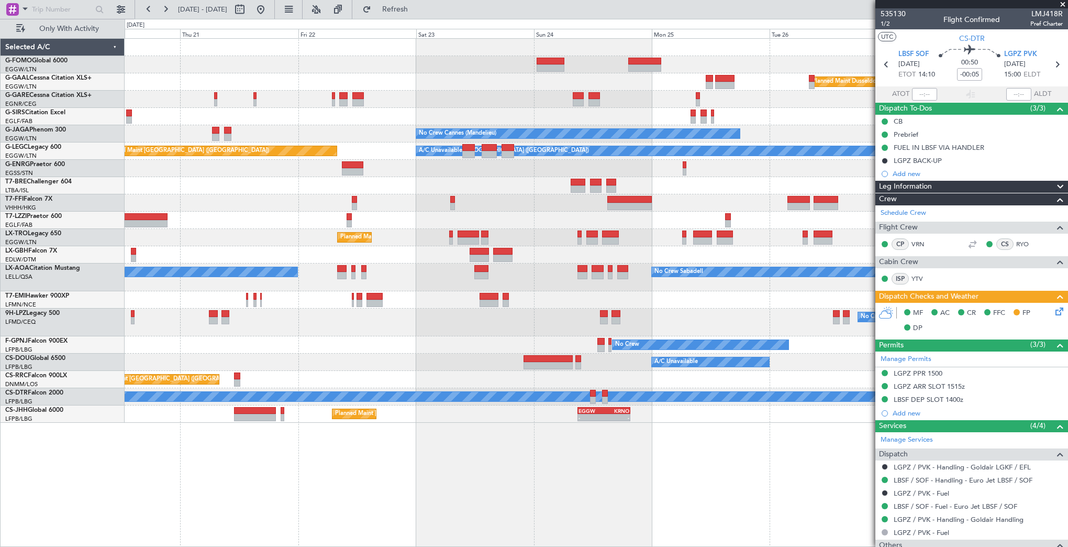
click at [622, 446] on div "Planned Maint Dusseldorf Unplanned Maint Chester No Crew Cannes (Mandelieu) Pla…" at bounding box center [597, 292] width 944 height 509
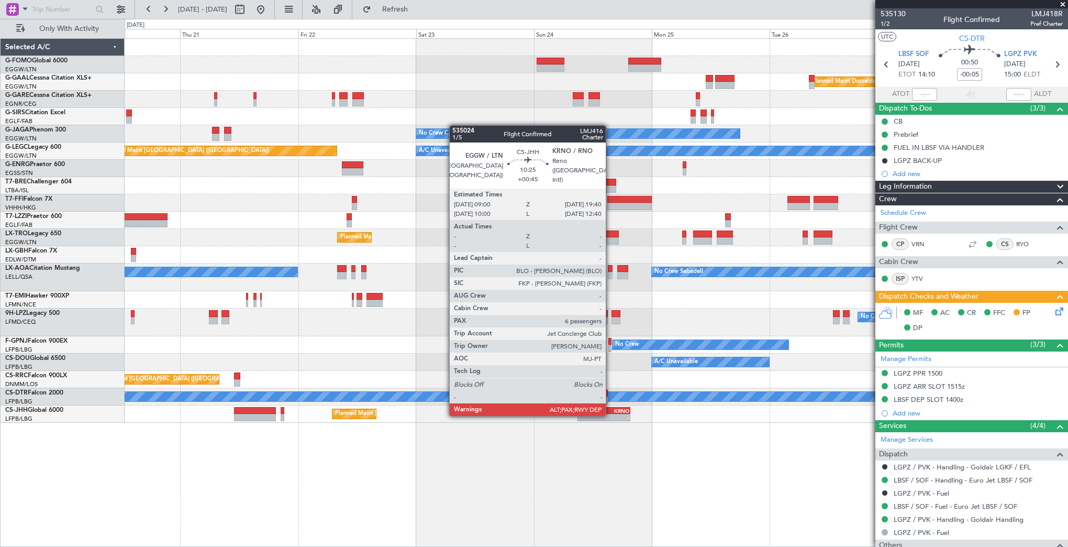
click at [611, 415] on div "-" at bounding box center [616, 417] width 25 height 6
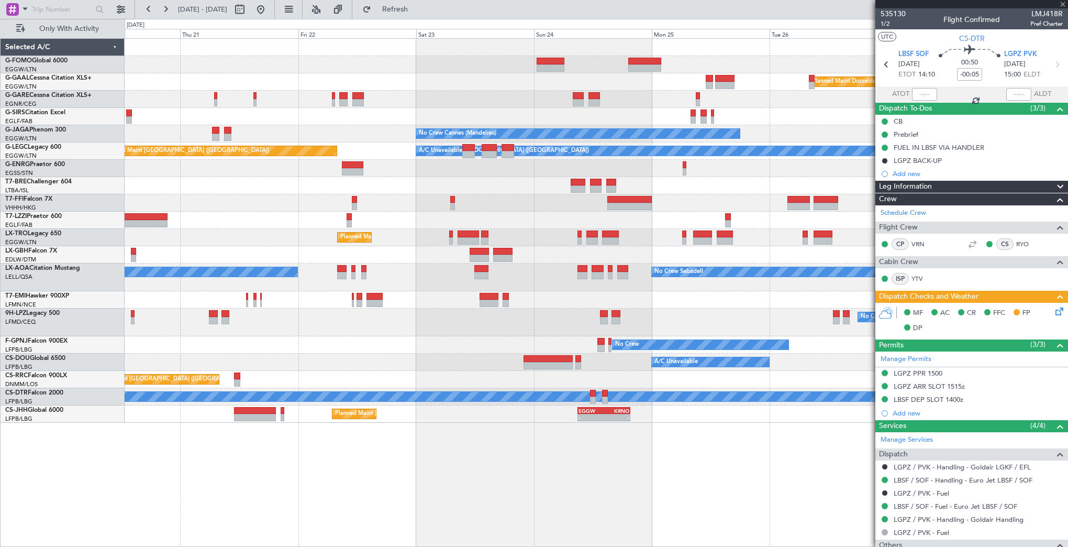
type input "+00:45"
type input "10"
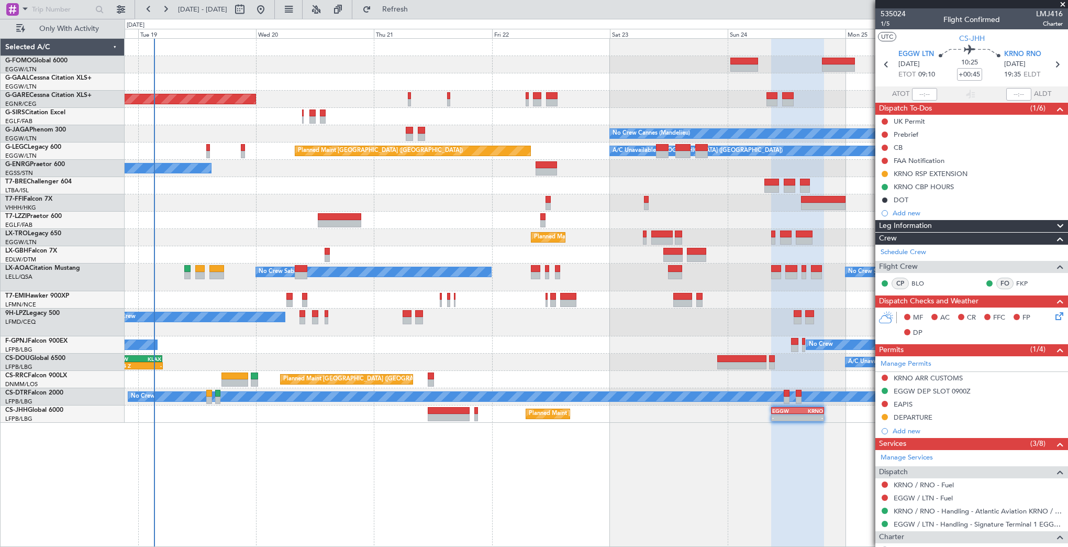
click at [595, 314] on div "Planned Maint Dusseldorf Unplanned Maint Chester No Crew Cannes (Mandelieu) Own…" at bounding box center [596, 231] width 943 height 384
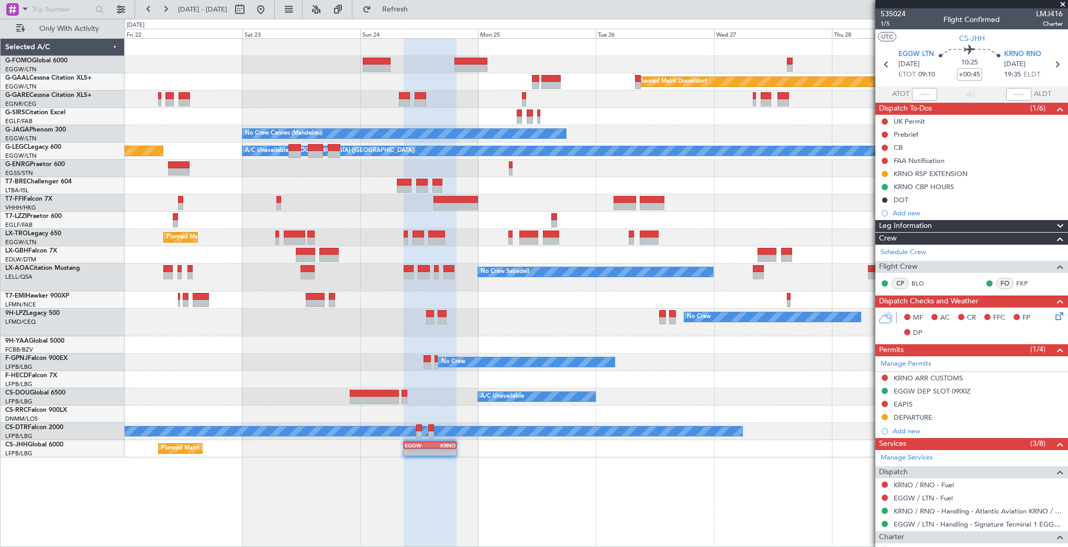
click at [250, 455] on div "Planned Maint Dusseldorf No Crew Cannes (Mandelieu) Planned Maint London (Luton…" at bounding box center [596, 248] width 943 height 418
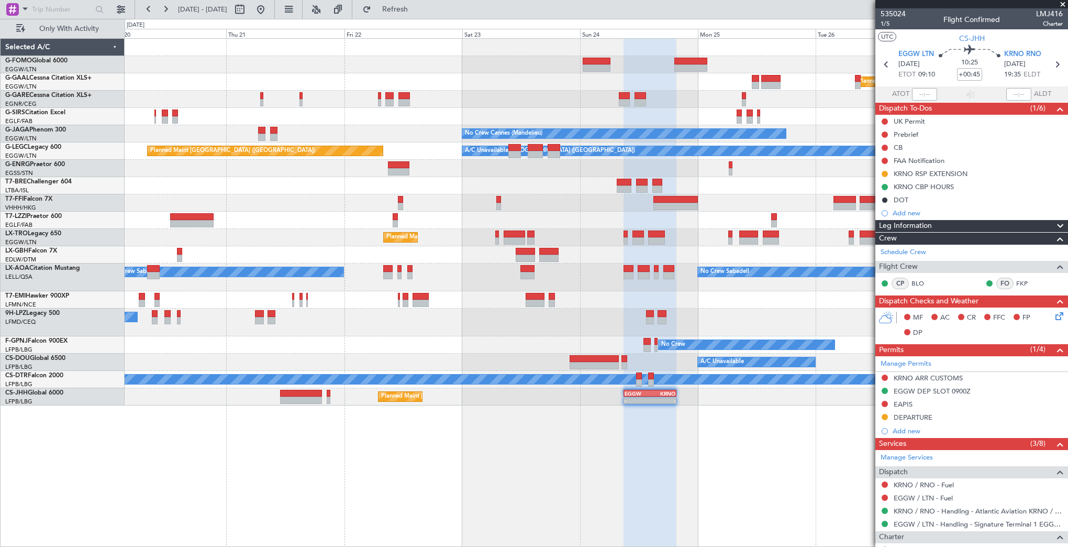
click at [628, 386] on div "Planned Maint Dusseldorf Unplanned Maint Chester No Crew Cannes (Mandelieu) Pla…" at bounding box center [596, 222] width 943 height 367
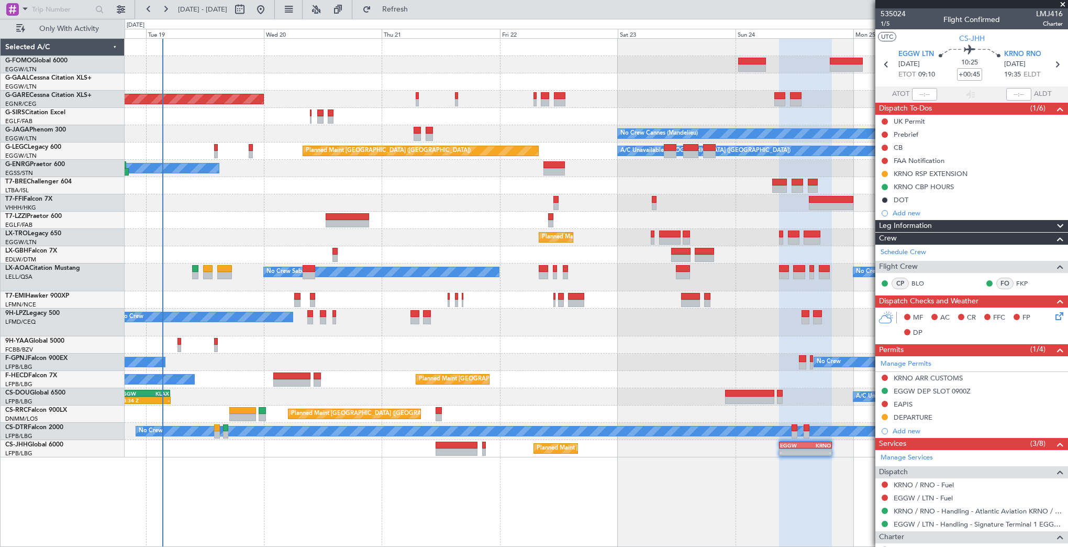
click at [6, 398] on div "Planned Maint Dusseldorf Unplanned Maint Chester No Crew Cannes (Mandelieu) Own…" at bounding box center [534, 283] width 1068 height 528
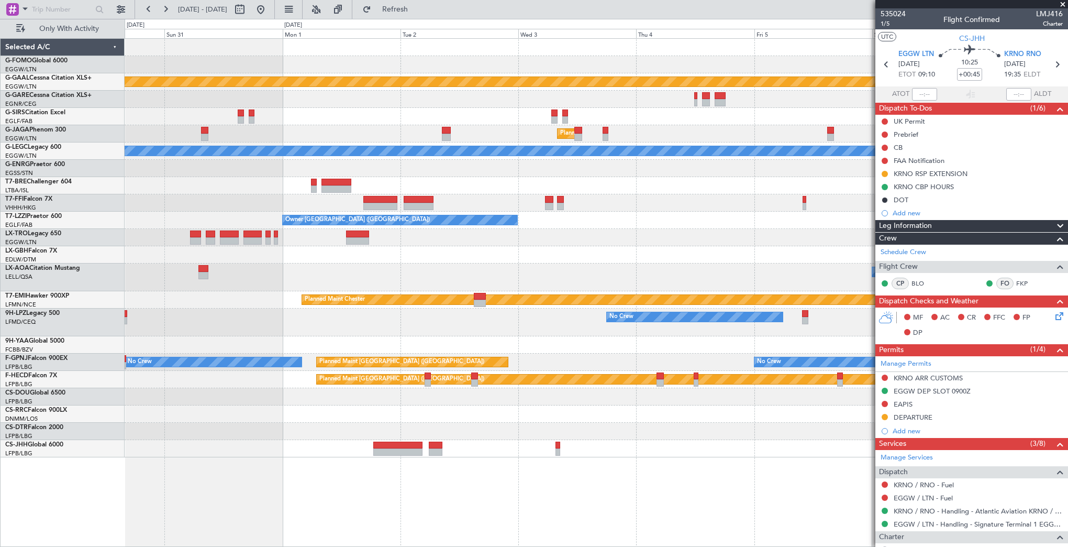
click at [0, 329] on html "18 Aug 2025 - 26 Aug 2025 Refresh Quick Links Only With Activity Planned Maint …" at bounding box center [534, 273] width 1068 height 547
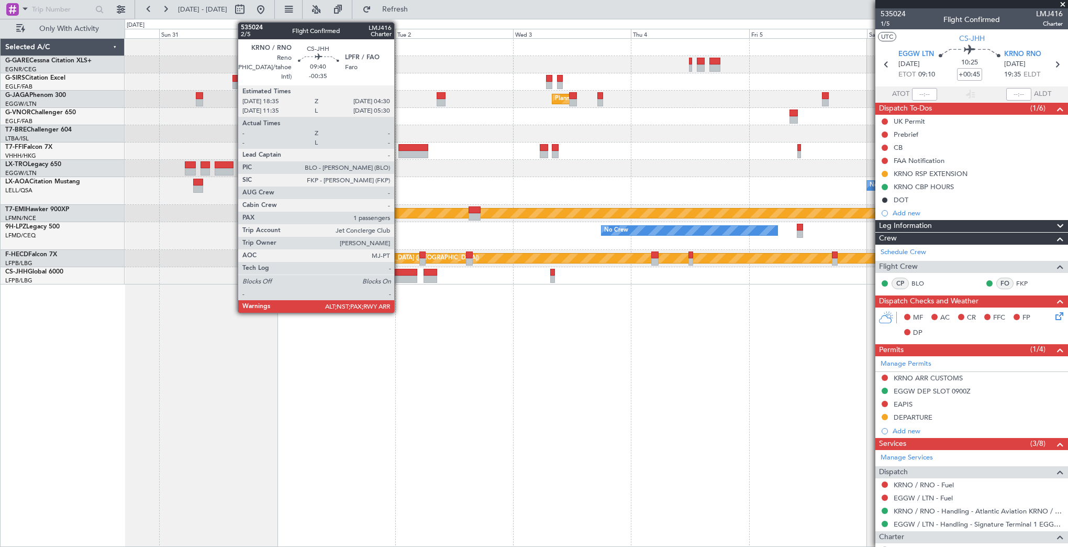
click at [399, 273] on div at bounding box center [392, 272] width 49 height 7
type input "-00:35"
type input "6"
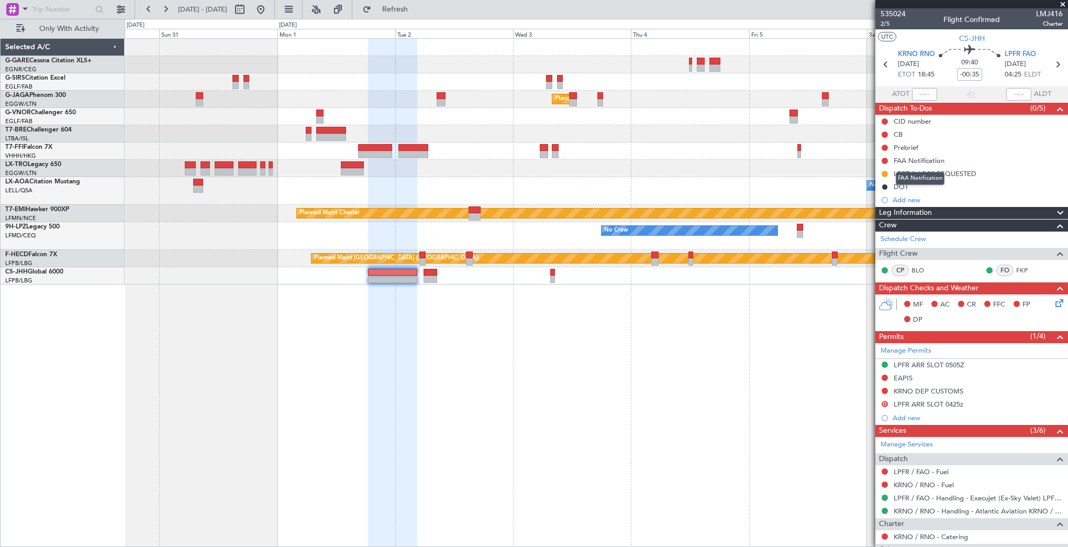
click at [928, 174] on mat-tooltip-component "FAA Notification" at bounding box center [920, 178] width 63 height 28
click at [941, 176] on div "LPPT & LPCS REQUESTED" at bounding box center [935, 173] width 83 height 9
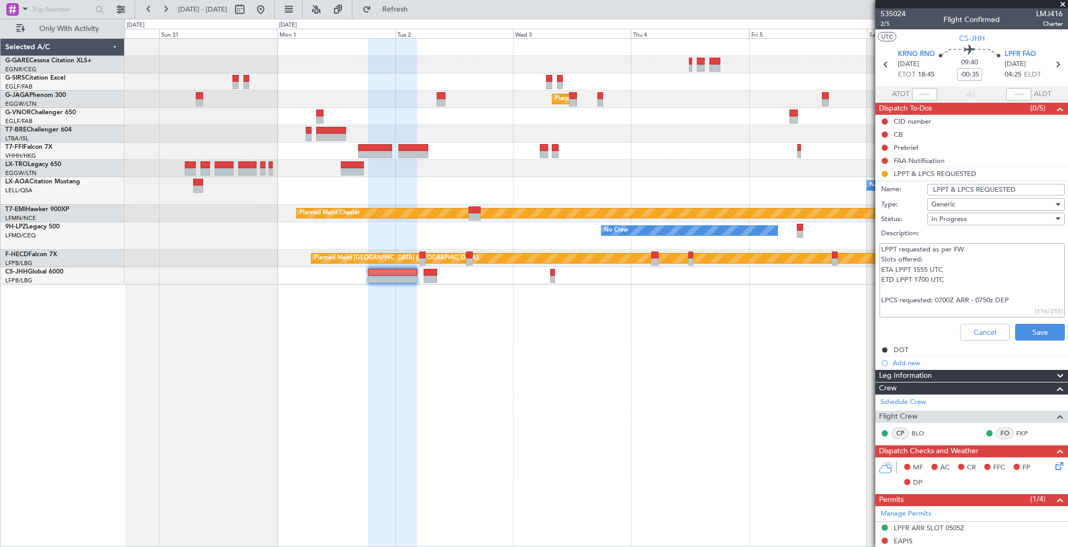
drag, startPoint x: 882, startPoint y: 247, endPoint x: 909, endPoint y: 251, distance: 27.6
click at [909, 251] on textarea "LPPT requested as per FW Slots offered: ETA LPPT 1555 UTC ETD LPPT 1700 UTC LPC…" at bounding box center [972, 280] width 185 height 75
click at [913, 277] on textarea "LPPT requested as per FW Slots offered: ETA LPPT 1555 UTC ETD LPPT 1700 UTC LPC…" at bounding box center [972, 280] width 185 height 75
drag, startPoint x: 954, startPoint y: 280, endPoint x: 867, endPoint y: 266, distance: 88.2
click at [867, 266] on fb-app "30 Aug 2025 - 07 Sep 2025 Refresh Quick Links Only With Activity Planned Maint …" at bounding box center [534, 277] width 1068 height 539
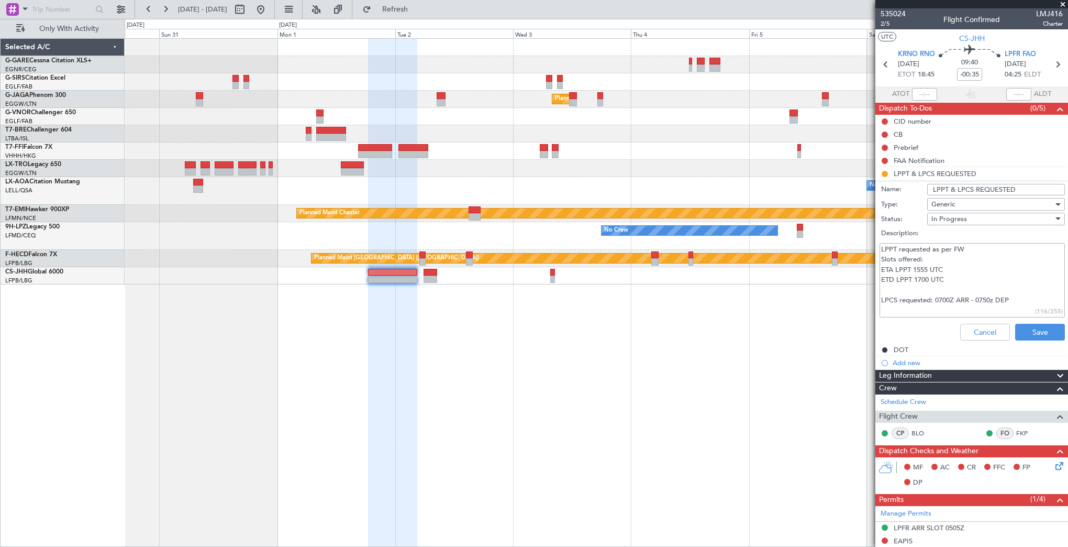
click at [915, 301] on textarea "LPPT requested as per FW Slots offered: ETA LPPT 1555 UTC ETD LPPT 1700 UTC LPC…" at bounding box center [972, 280] width 185 height 75
drag, startPoint x: 936, startPoint y: 300, endPoint x: 953, endPoint y: 300, distance: 16.8
click at [953, 300] on textarea "LPPT requested as per FW Slots offered: ETA LPPT 1555 UTC ETD LPPT 1700 UTC LPC…" at bounding box center [972, 280] width 185 height 75
click at [943, 299] on textarea "LPPT requested as per FW Slots offered: ETA LPPT 1555 UTC ETD LPPT 1700 UTC LPC…" at bounding box center [972, 280] width 185 height 75
